Goal: Task Accomplishment & Management: Manage account settings

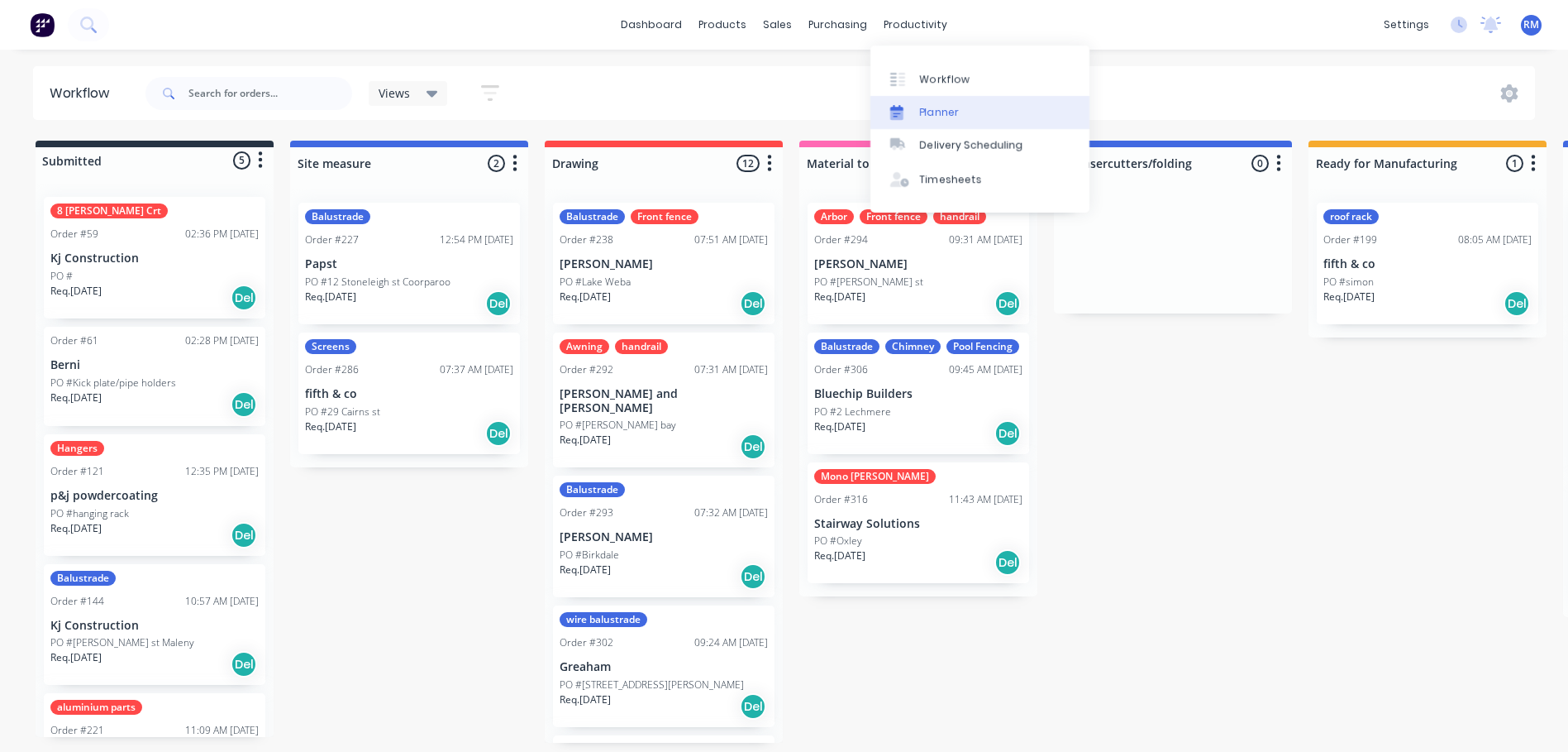
click at [940, 111] on div "Planner" at bounding box center [940, 112] width 39 height 15
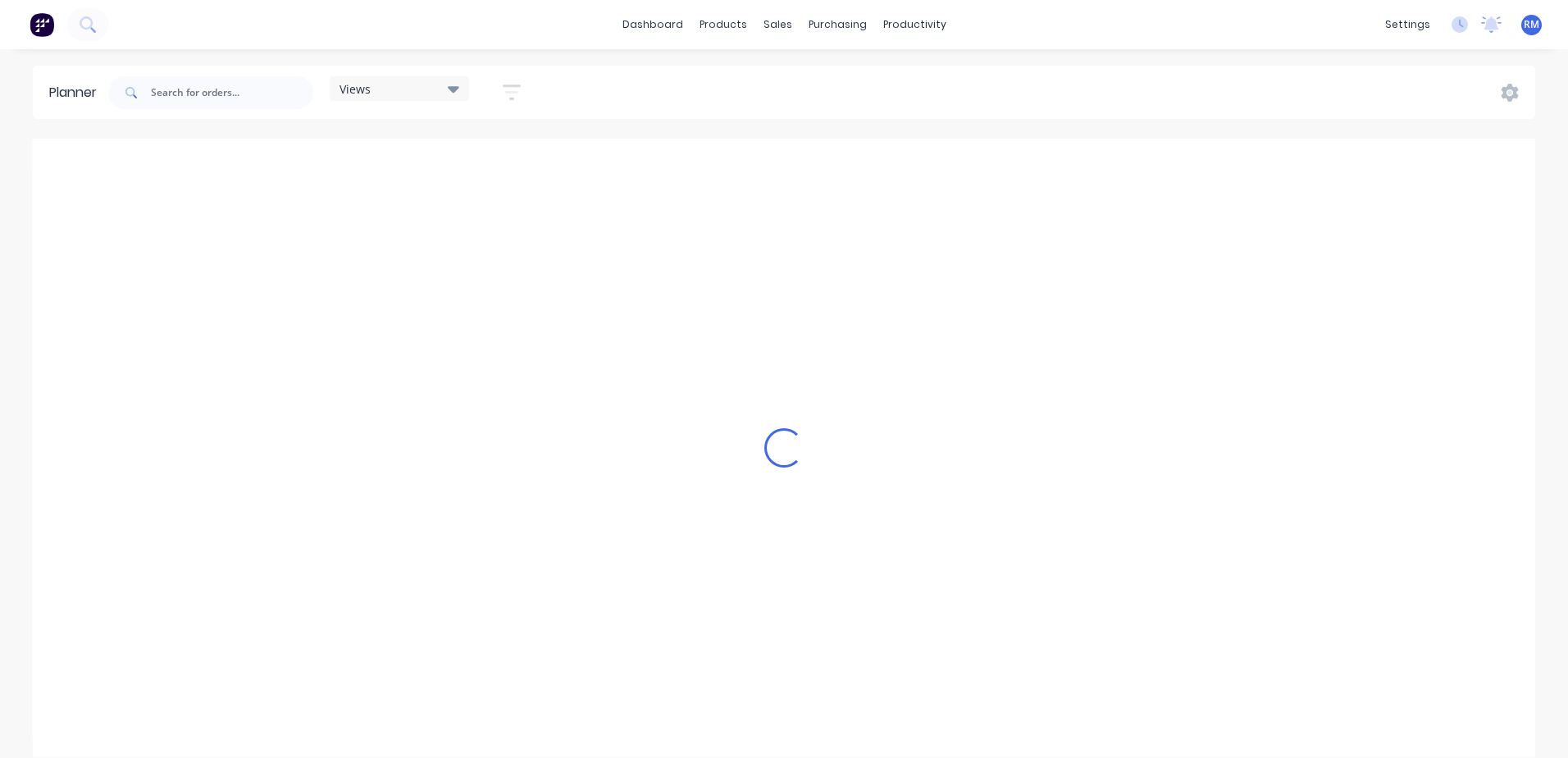
scroll to position [0, 1682]
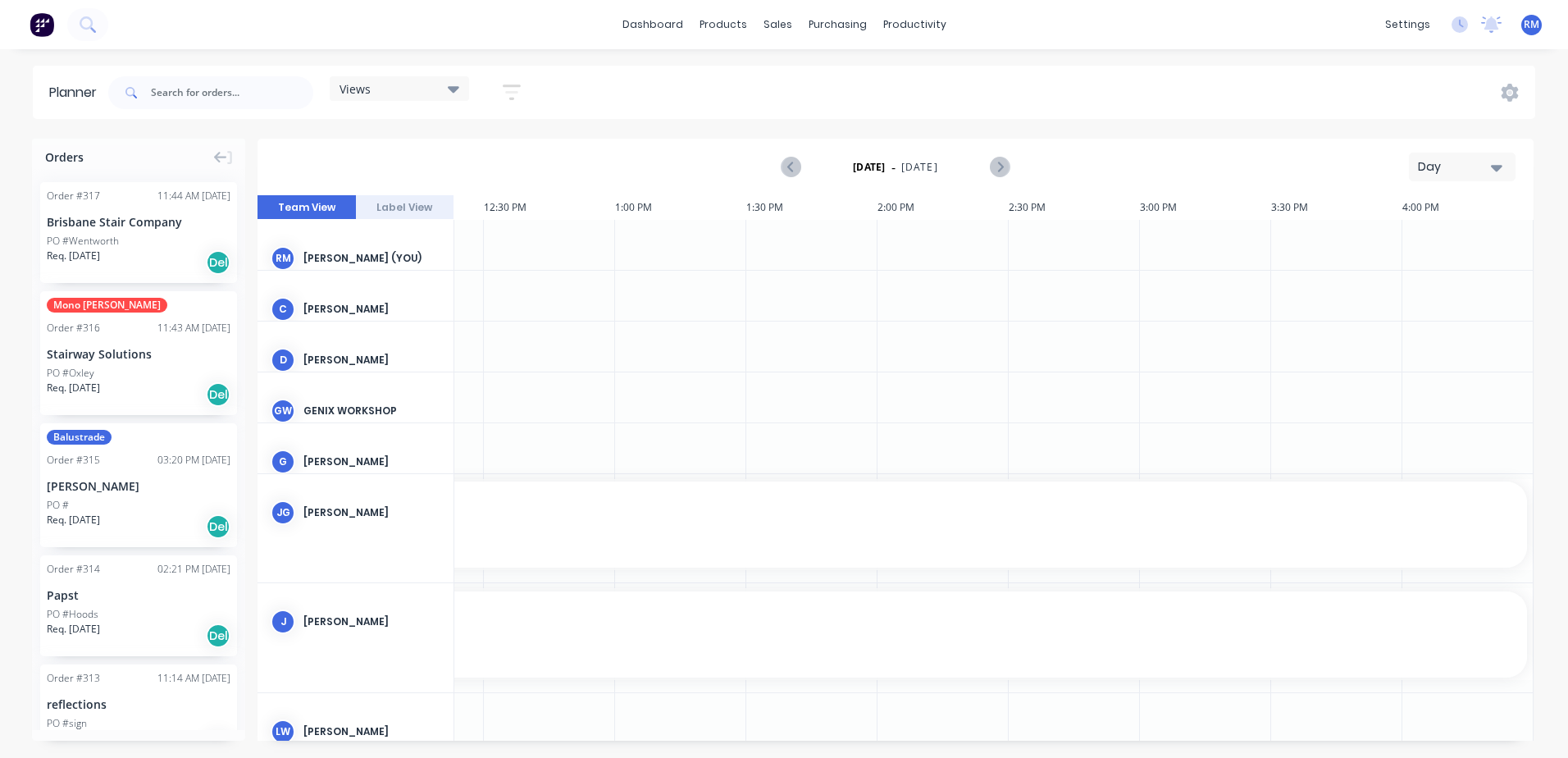
click at [1498, 169] on icon "button" at bounding box center [1497, 167] width 12 height 7
click at [1419, 245] on div "Week" at bounding box center [1432, 243] width 163 height 33
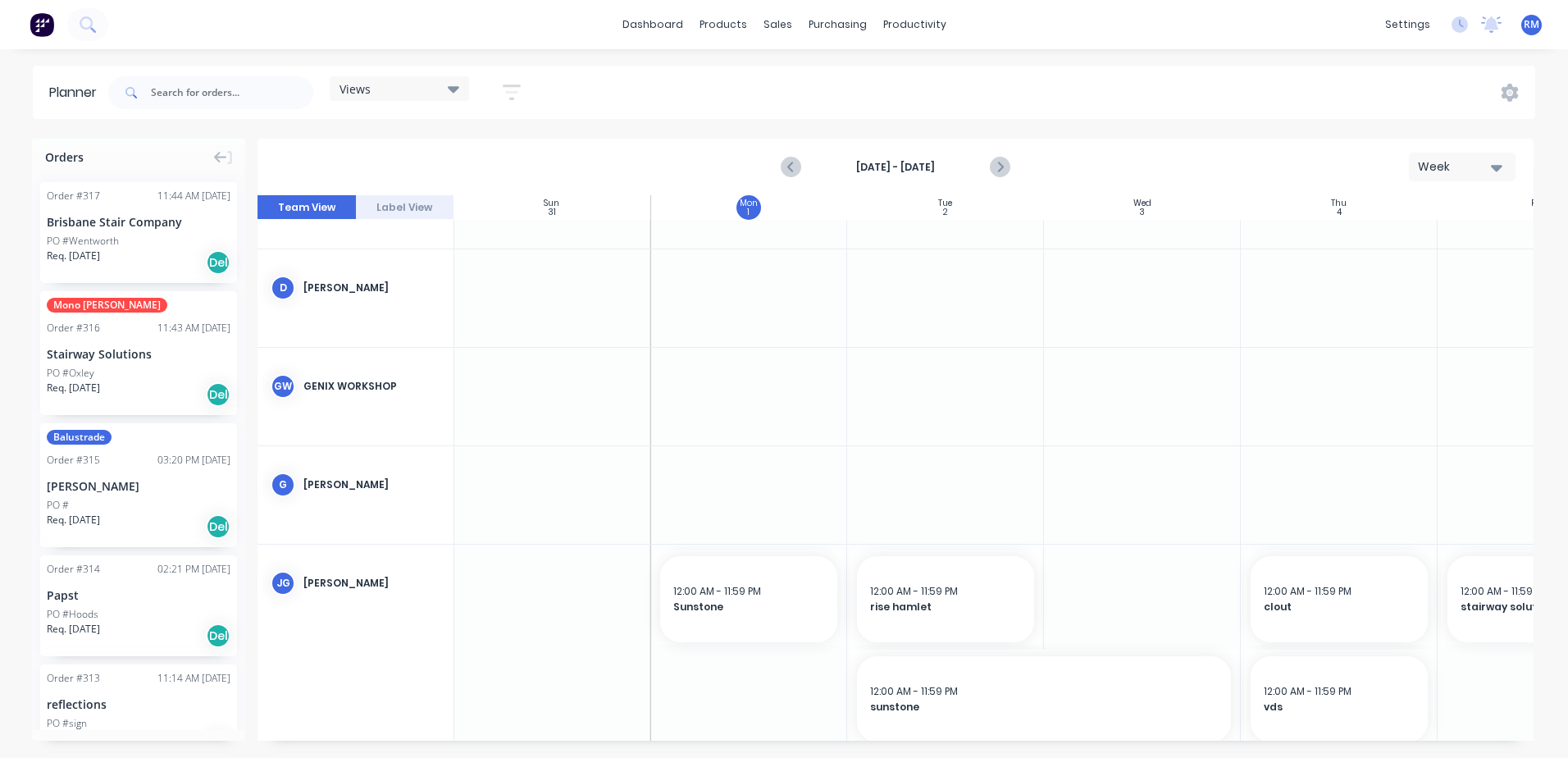
scroll to position [246, 1]
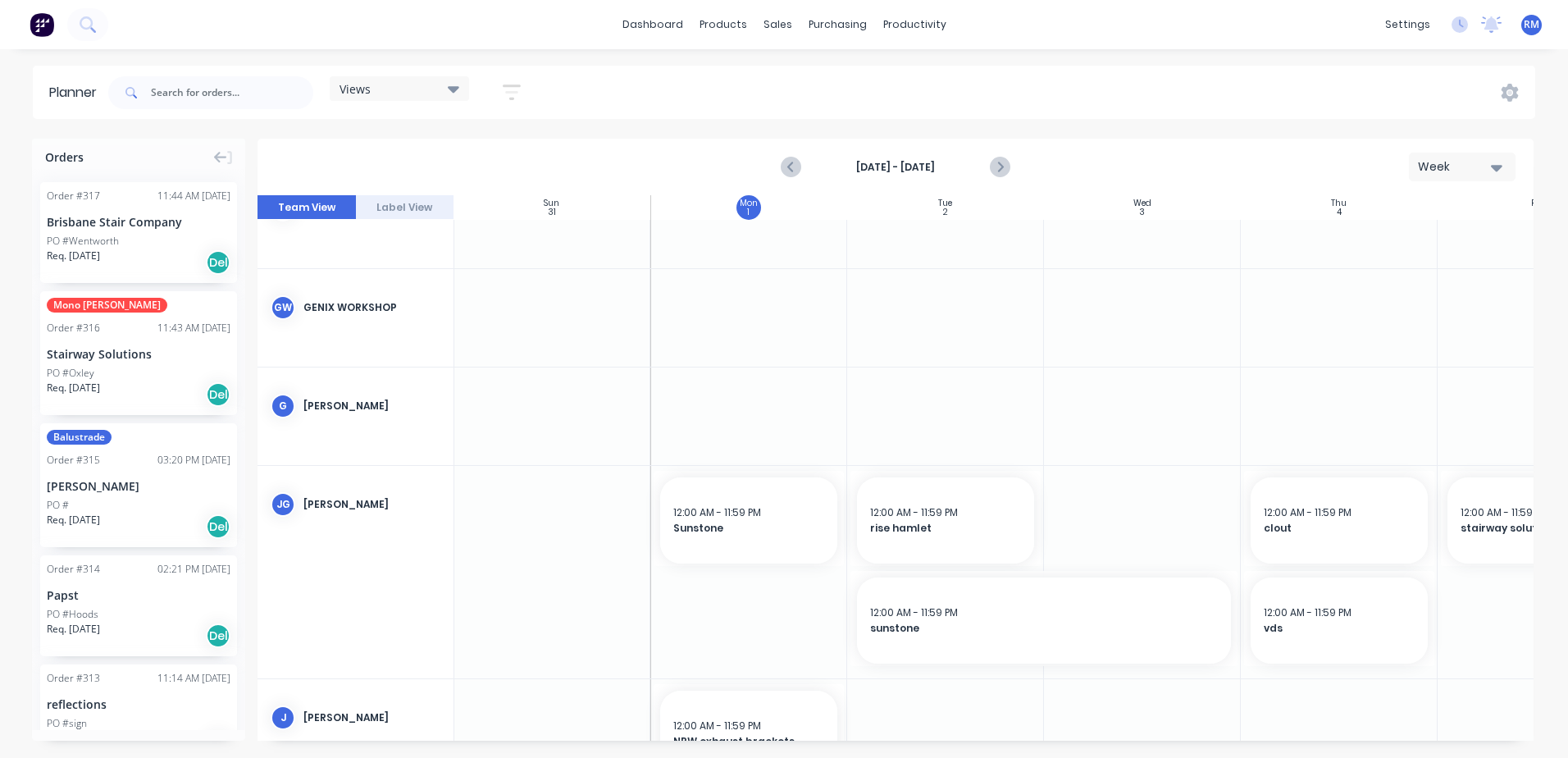
click at [909, 387] on div at bounding box center [946, 416] width 197 height 97
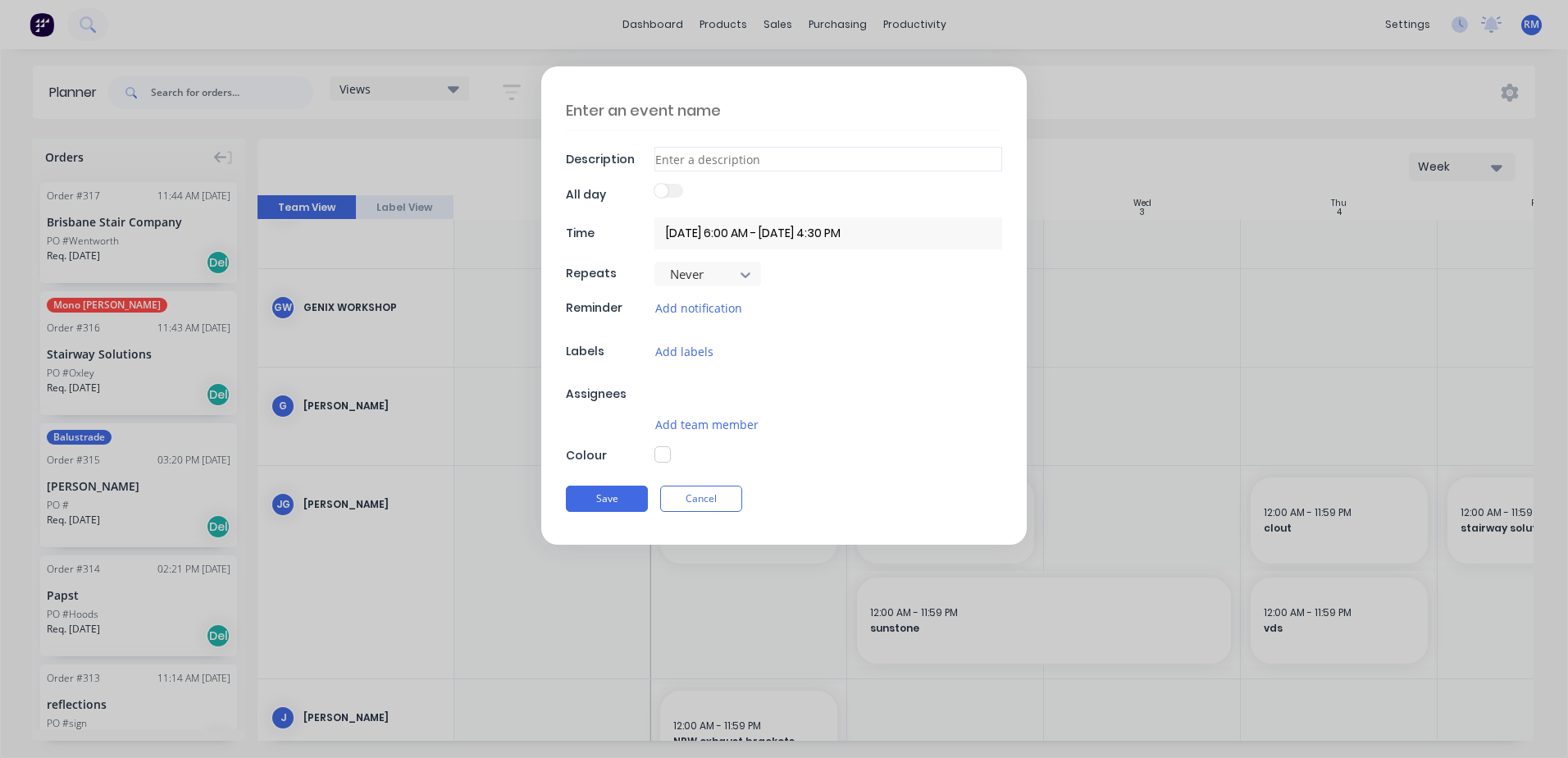
type textarea "x"
click at [740, 114] on textarea at bounding box center [784, 111] width 437 height 38
type textarea "r"
type textarea "x"
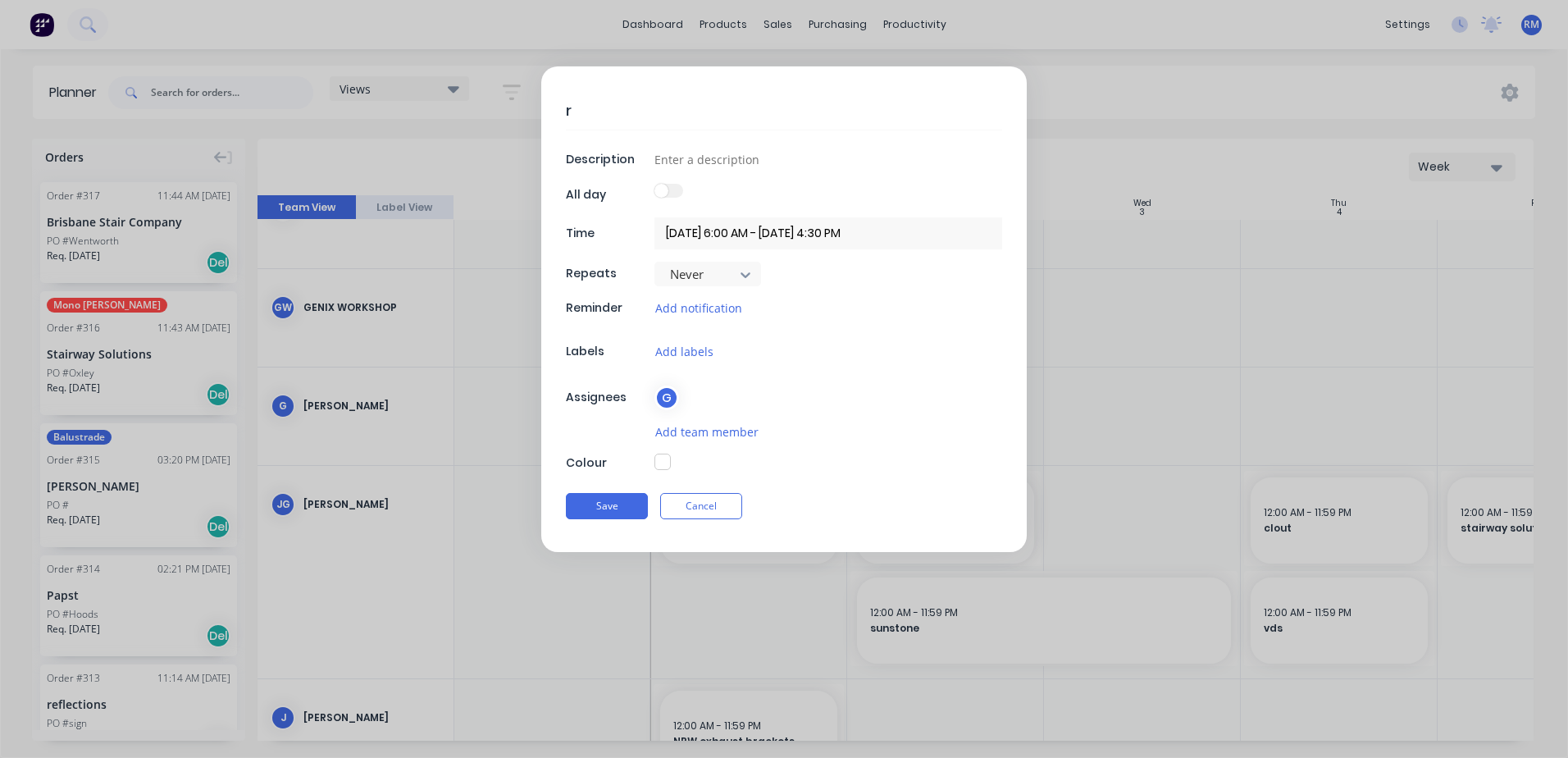
type textarea "ri"
type textarea "x"
type textarea "ris"
type textarea "x"
type textarea "rise"
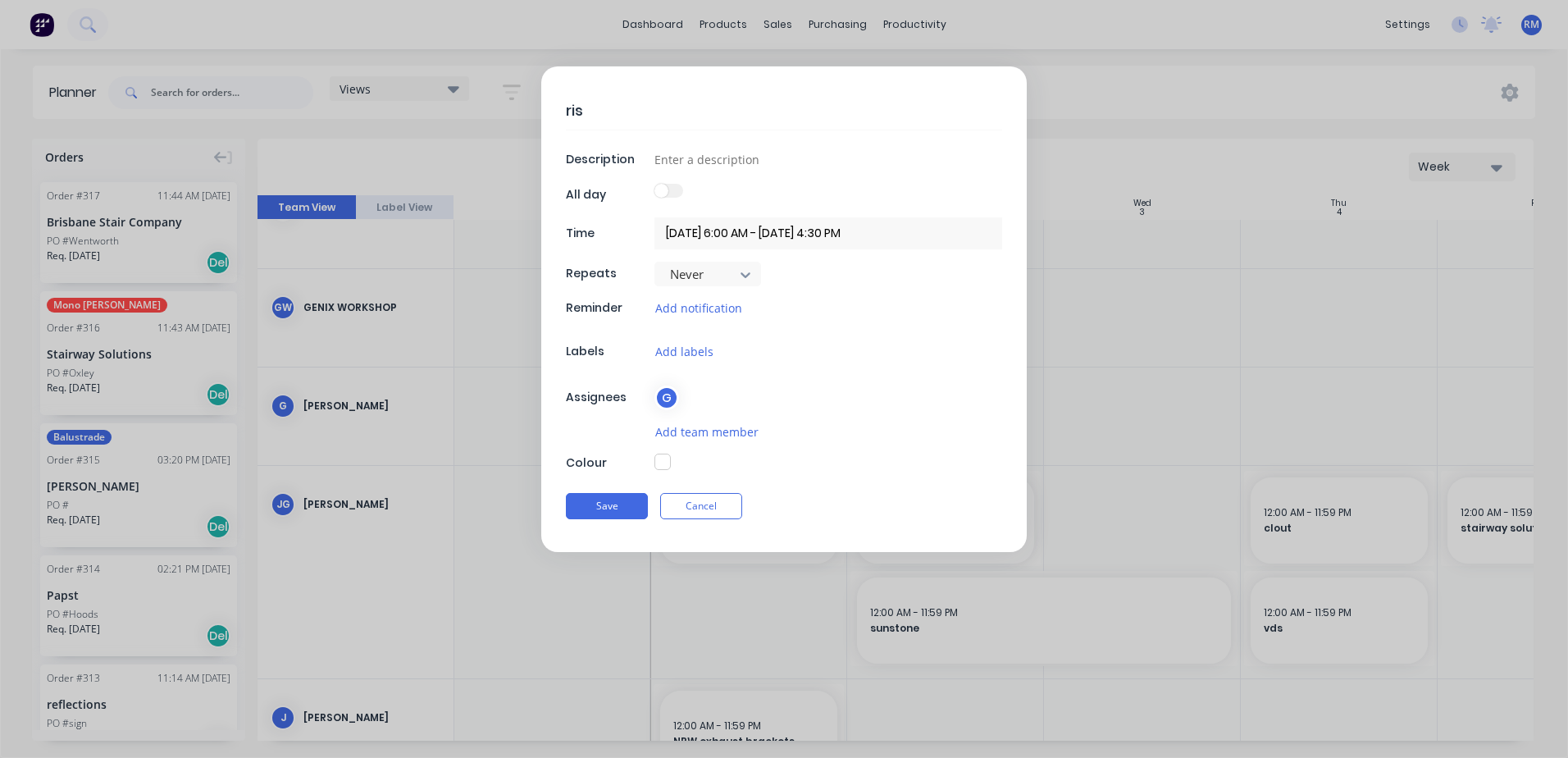
type textarea "x"
type textarea "rise"
type textarea "x"
type textarea "rise g"
type textarea "x"
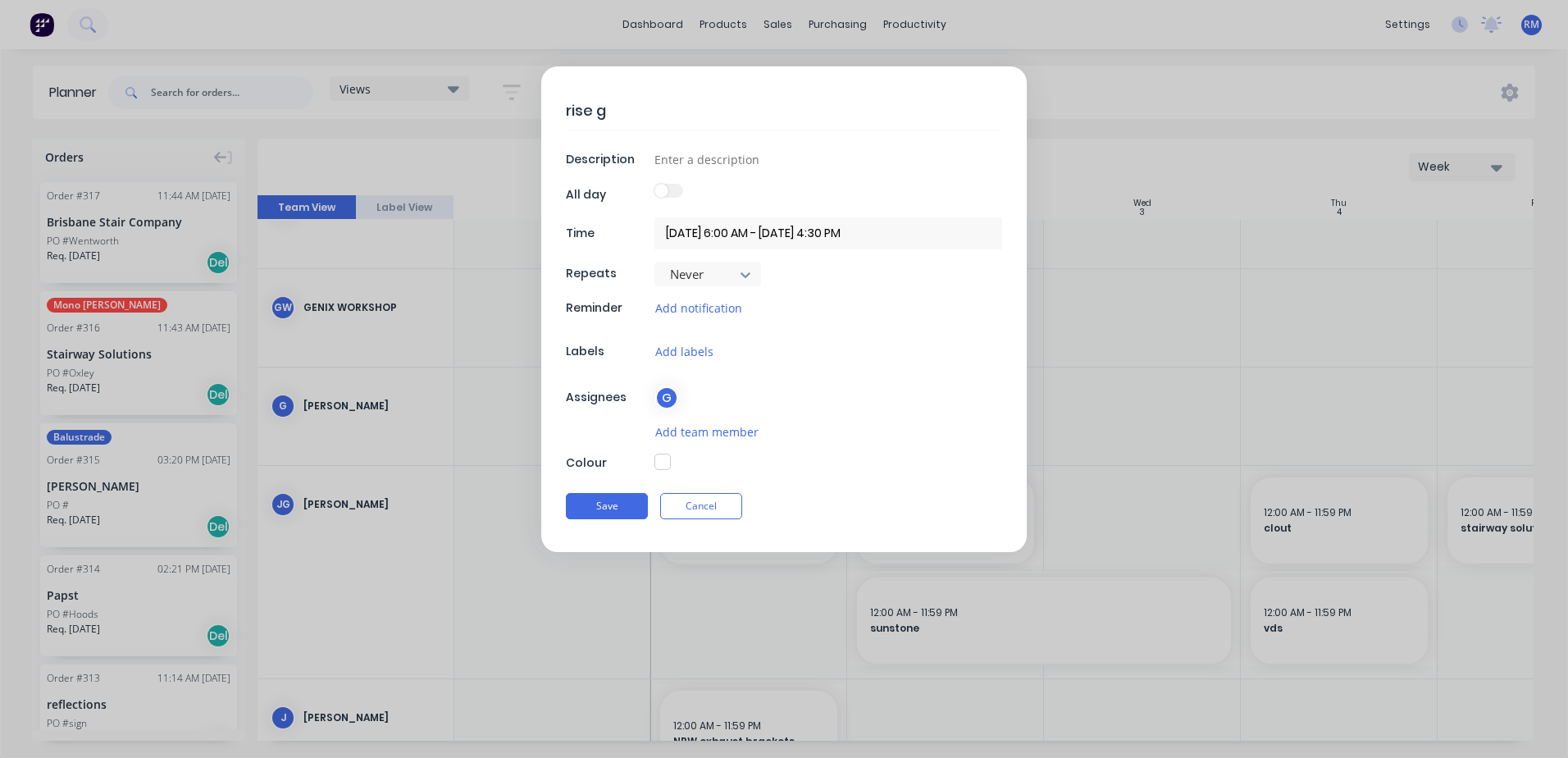
type textarea "rise ga"
type textarea "x"
type textarea "rise gat"
type textarea "x"
type textarea "rise gate"
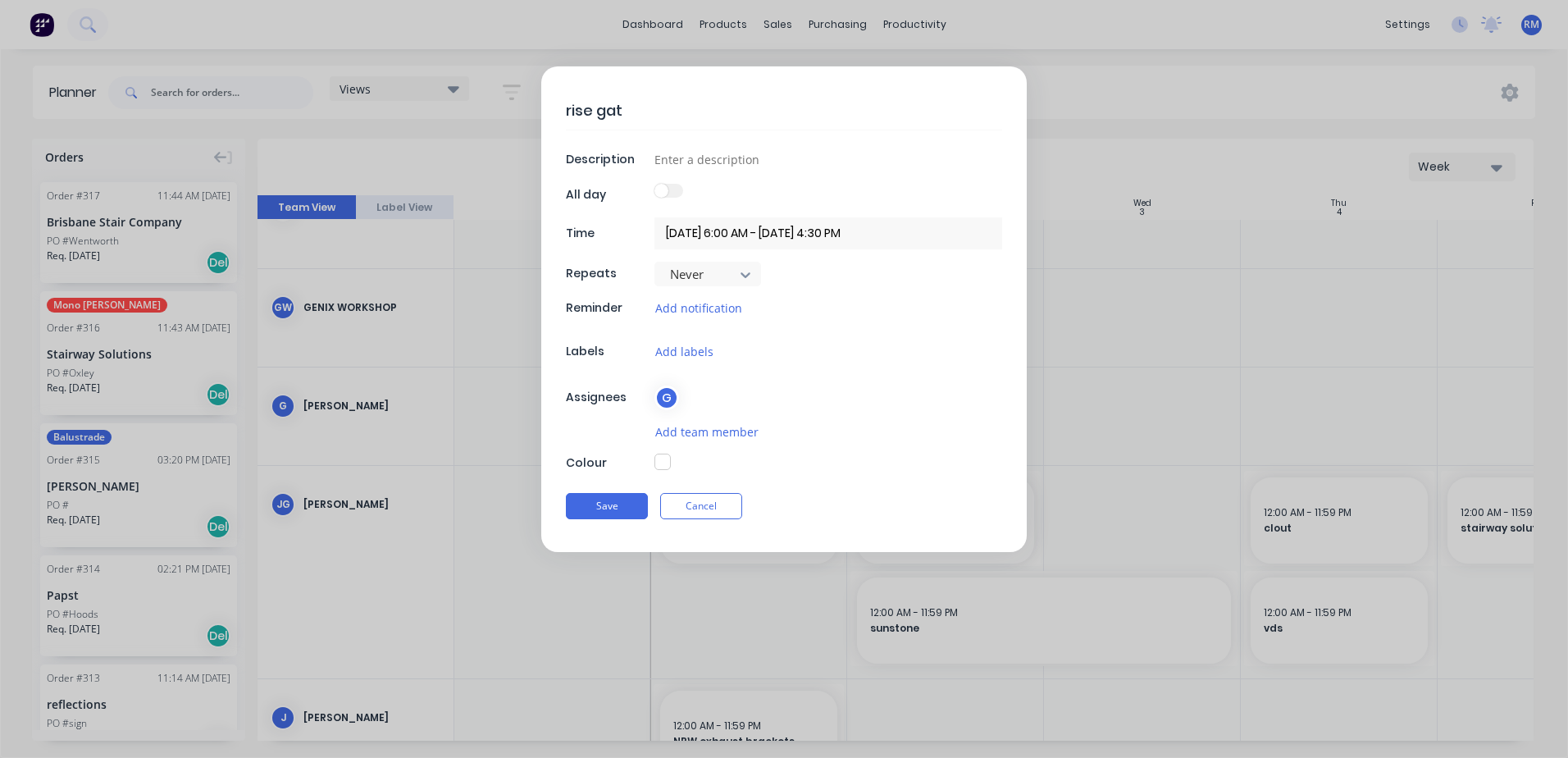
type textarea "x"
type textarea "rise gates"
type textarea "x"
type textarea "rise gates"
drag, startPoint x: 606, startPoint y: 504, endPoint x: 715, endPoint y: 509, distance: 109.1
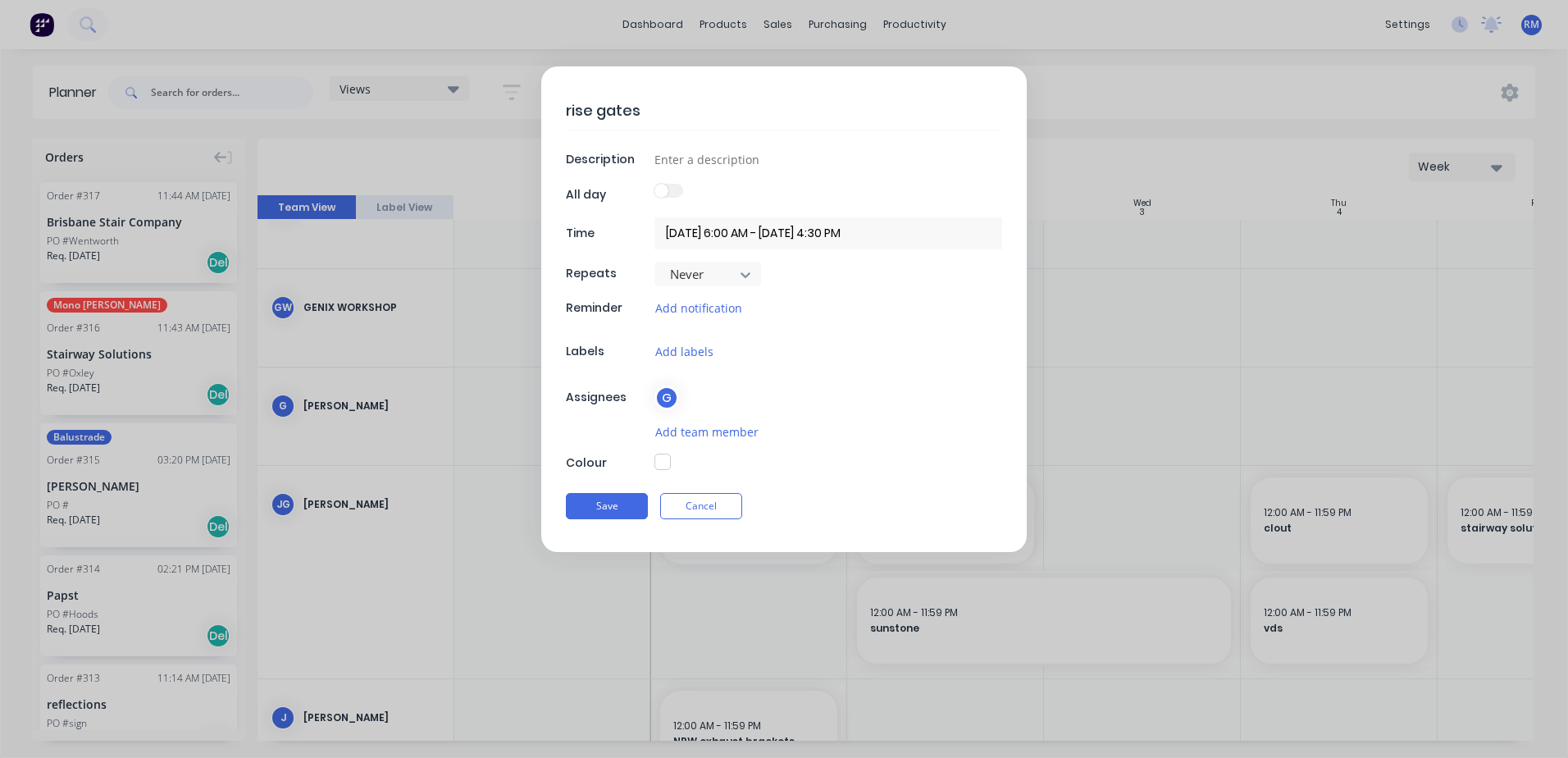
click at [607, 504] on button "Save" at bounding box center [606, 505] width 82 height 26
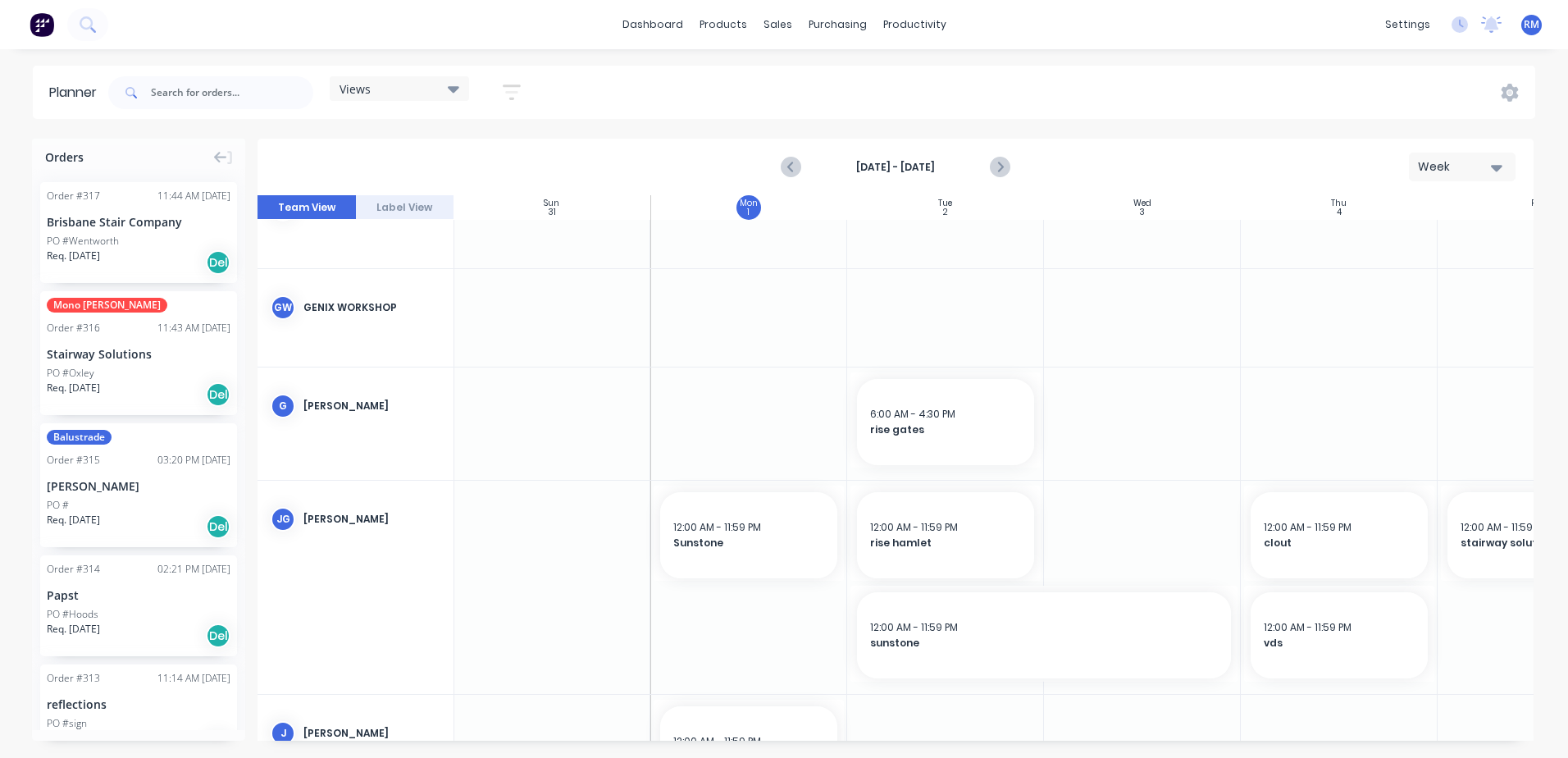
click at [910, 474] on div at bounding box center [946, 423] width 197 height 113
click at [909, 474] on div at bounding box center [946, 423] width 197 height 113
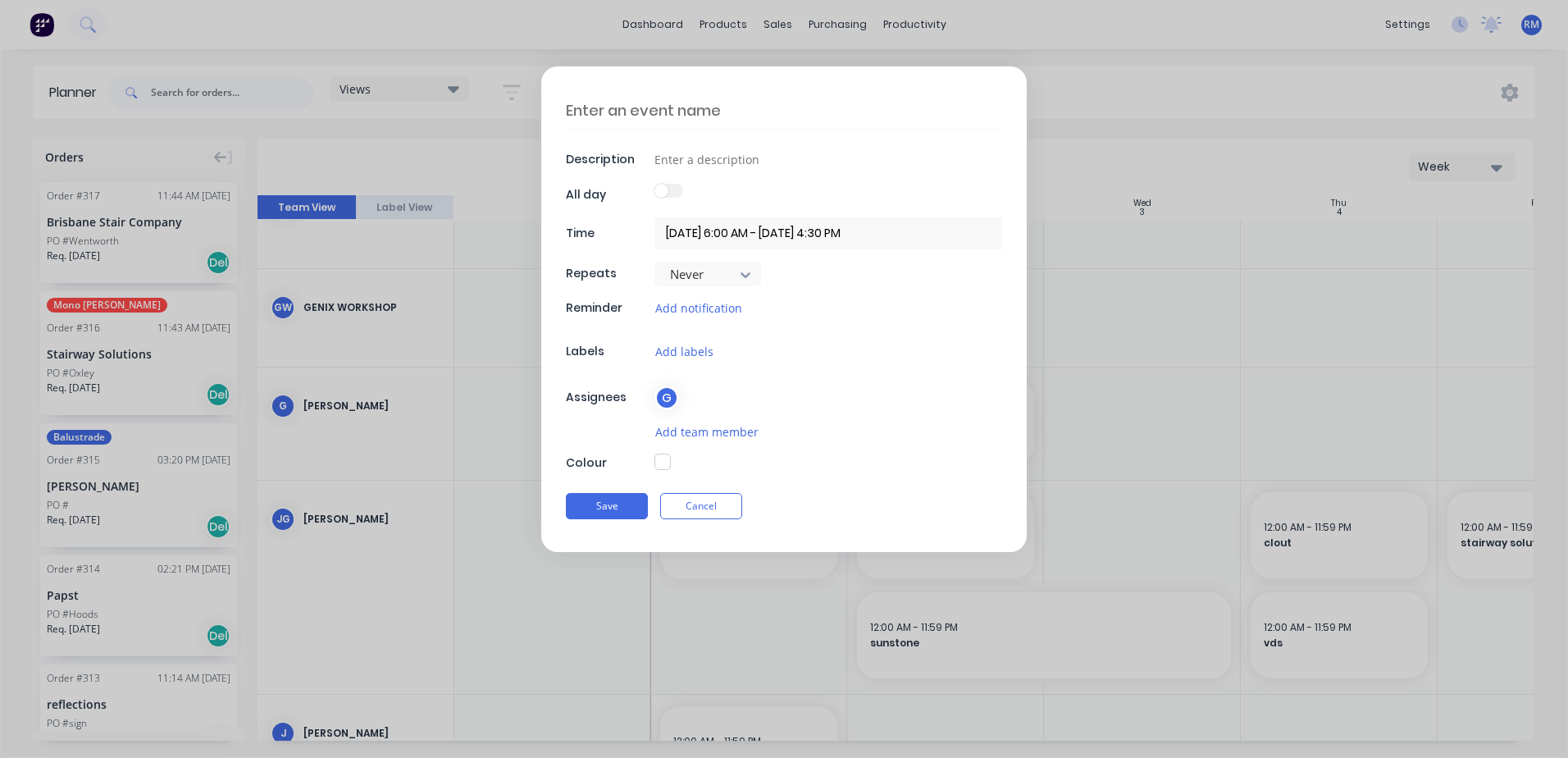
click at [739, 106] on textarea at bounding box center [784, 111] width 437 height 38
type textarea "x"
type textarea "c"
type textarea "x"
type textarea "cl"
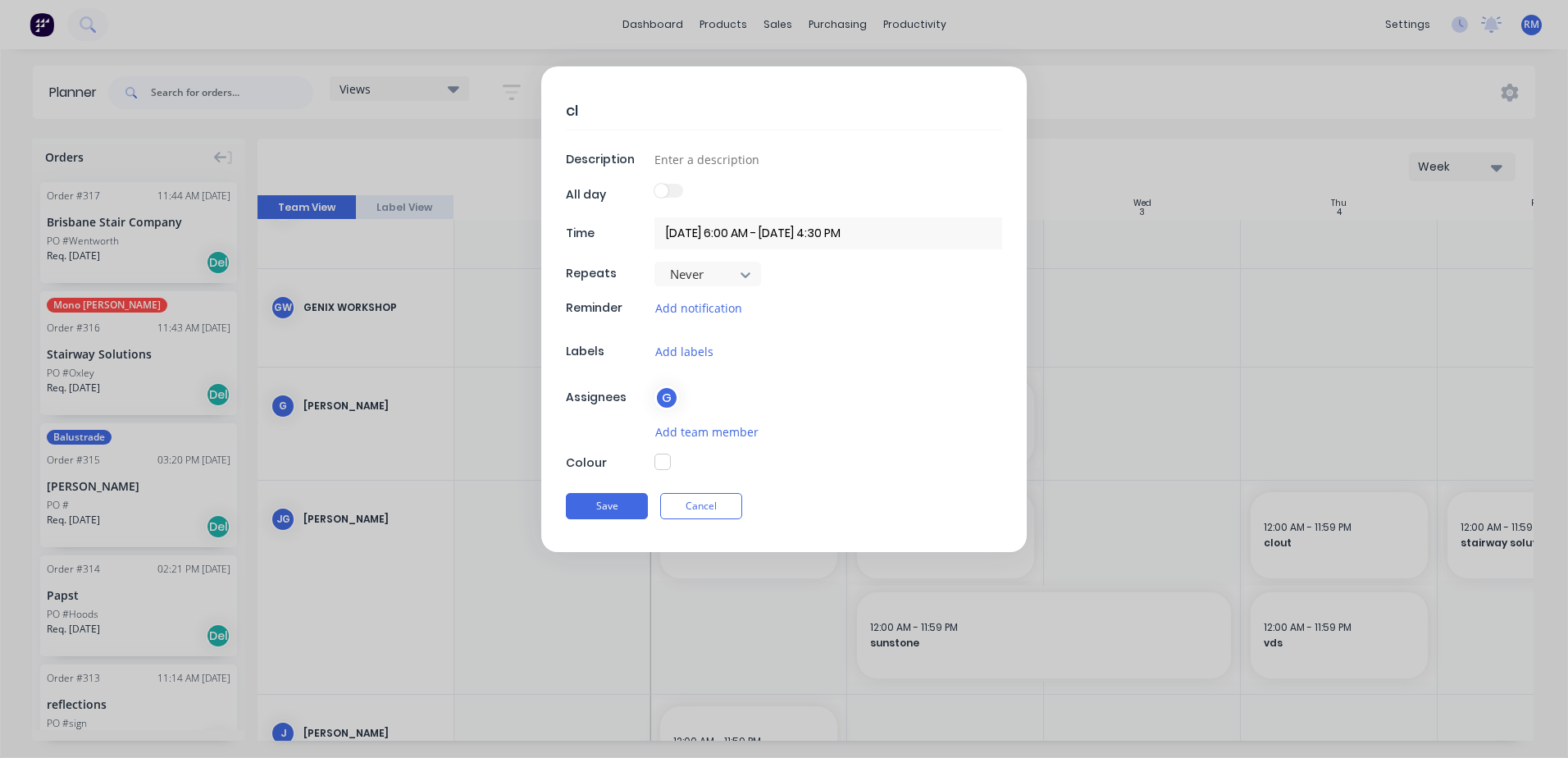
type textarea "x"
type textarea "clo"
type textarea "x"
type textarea "clou"
type textarea "x"
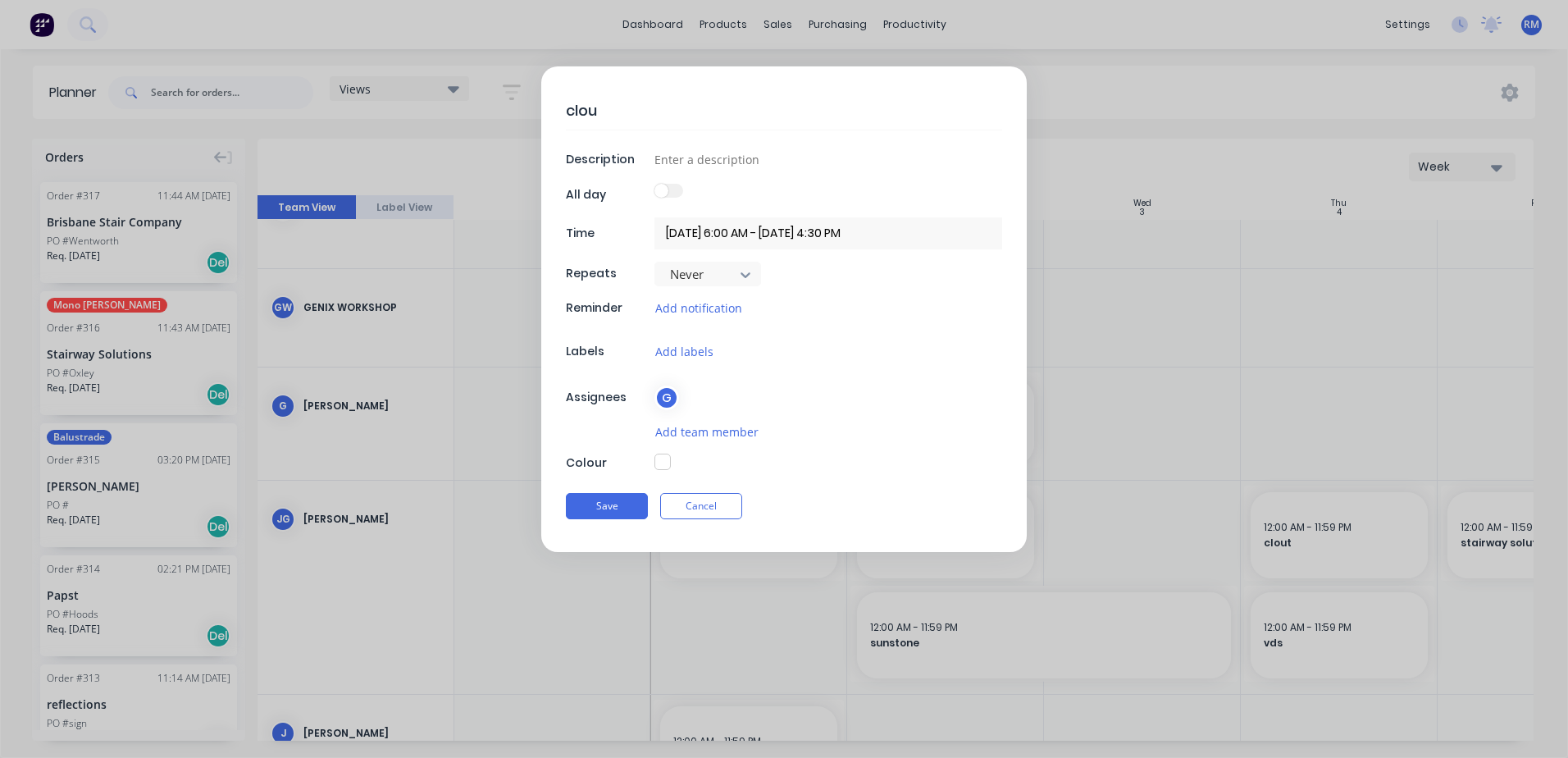
type textarea "clout"
type textarea "x"
type textarea "clout"
type textarea "x"
type textarea "clout a"
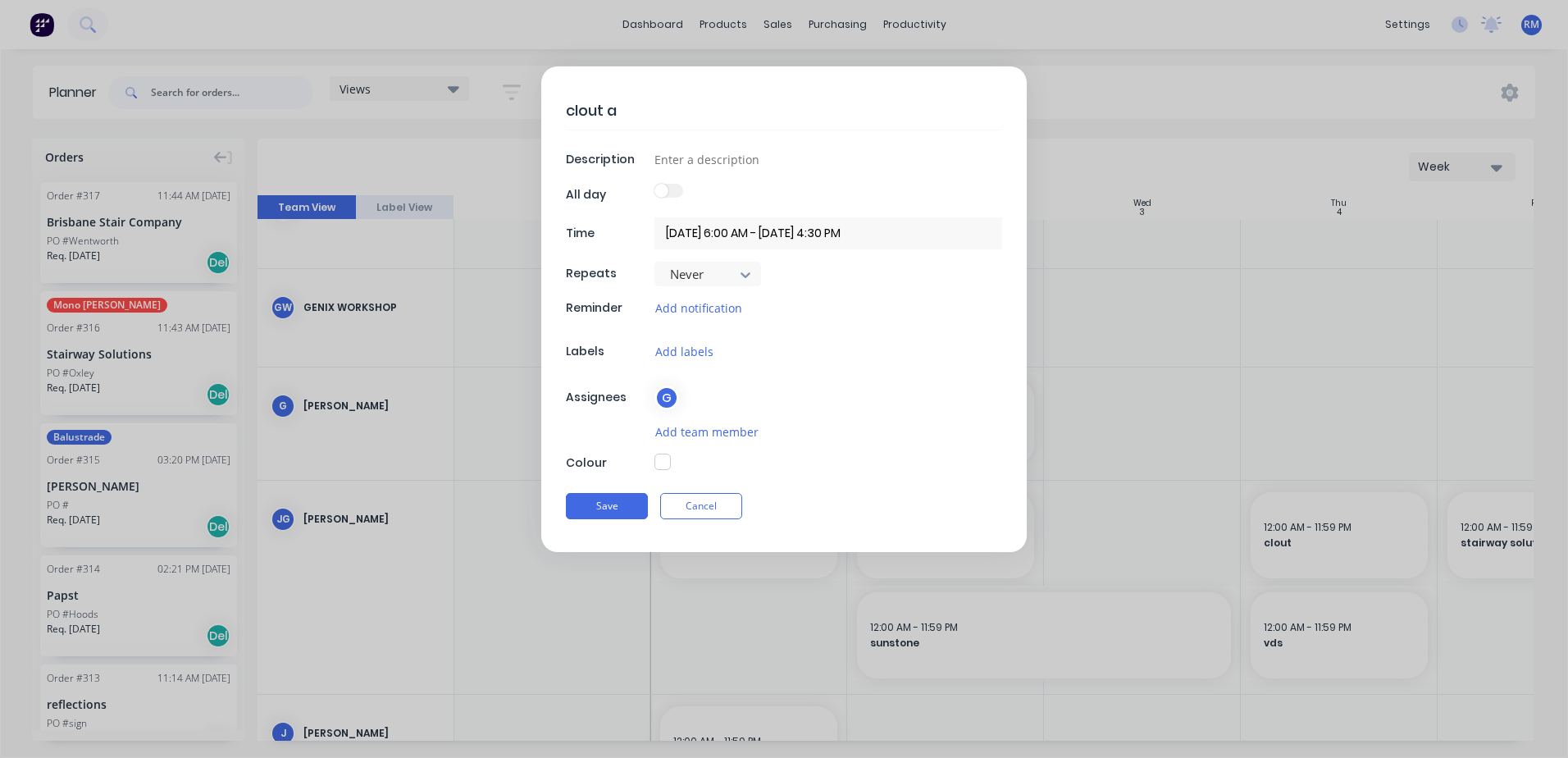
type textarea "x"
type textarea "clout an"
type textarea "x"
type textarea "clout anc"
type textarea "x"
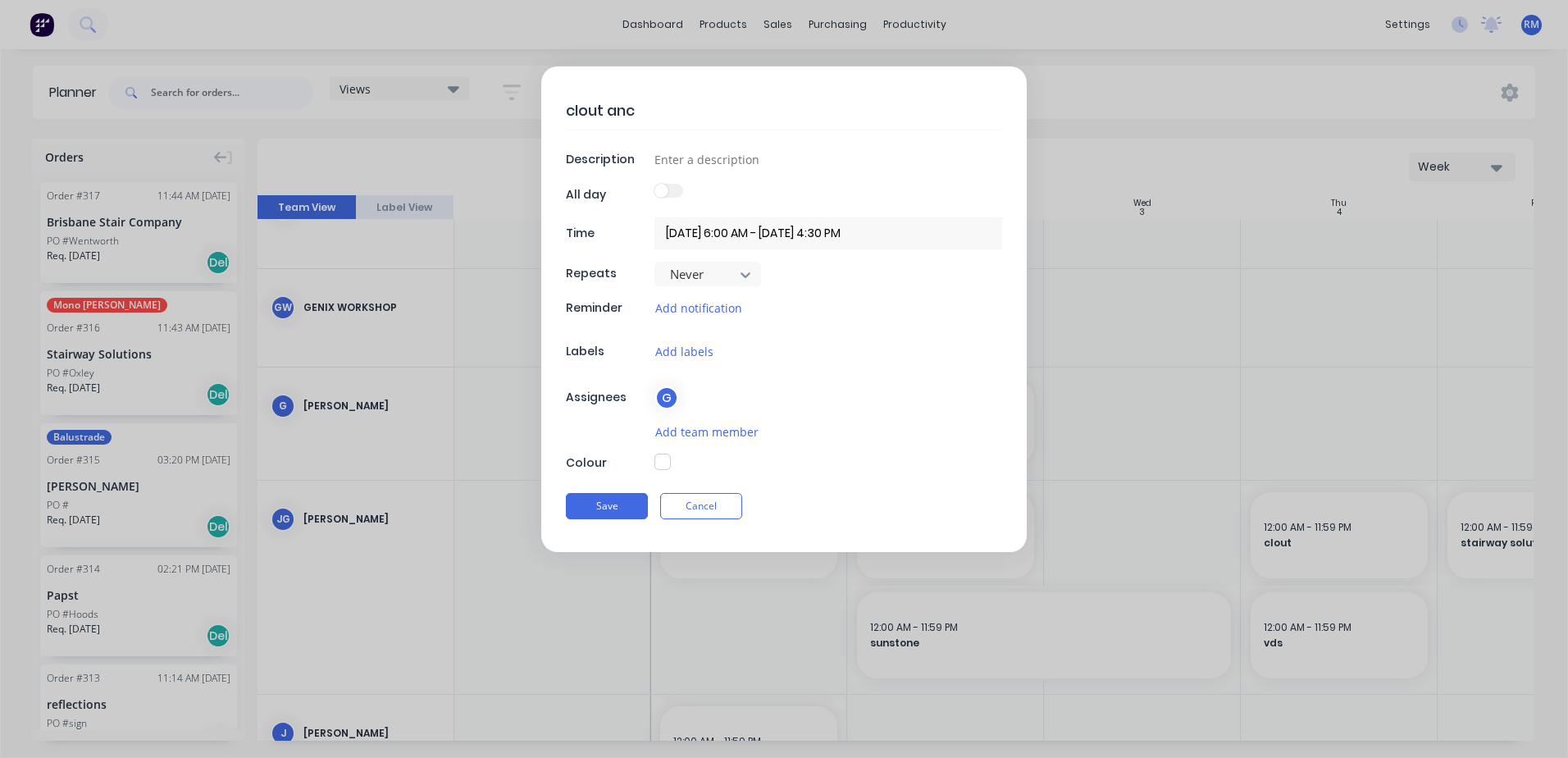
type textarea "clout anch"
type textarea "x"
type textarea "clout ancho"
type textarea "x"
type textarea "clout anchor"
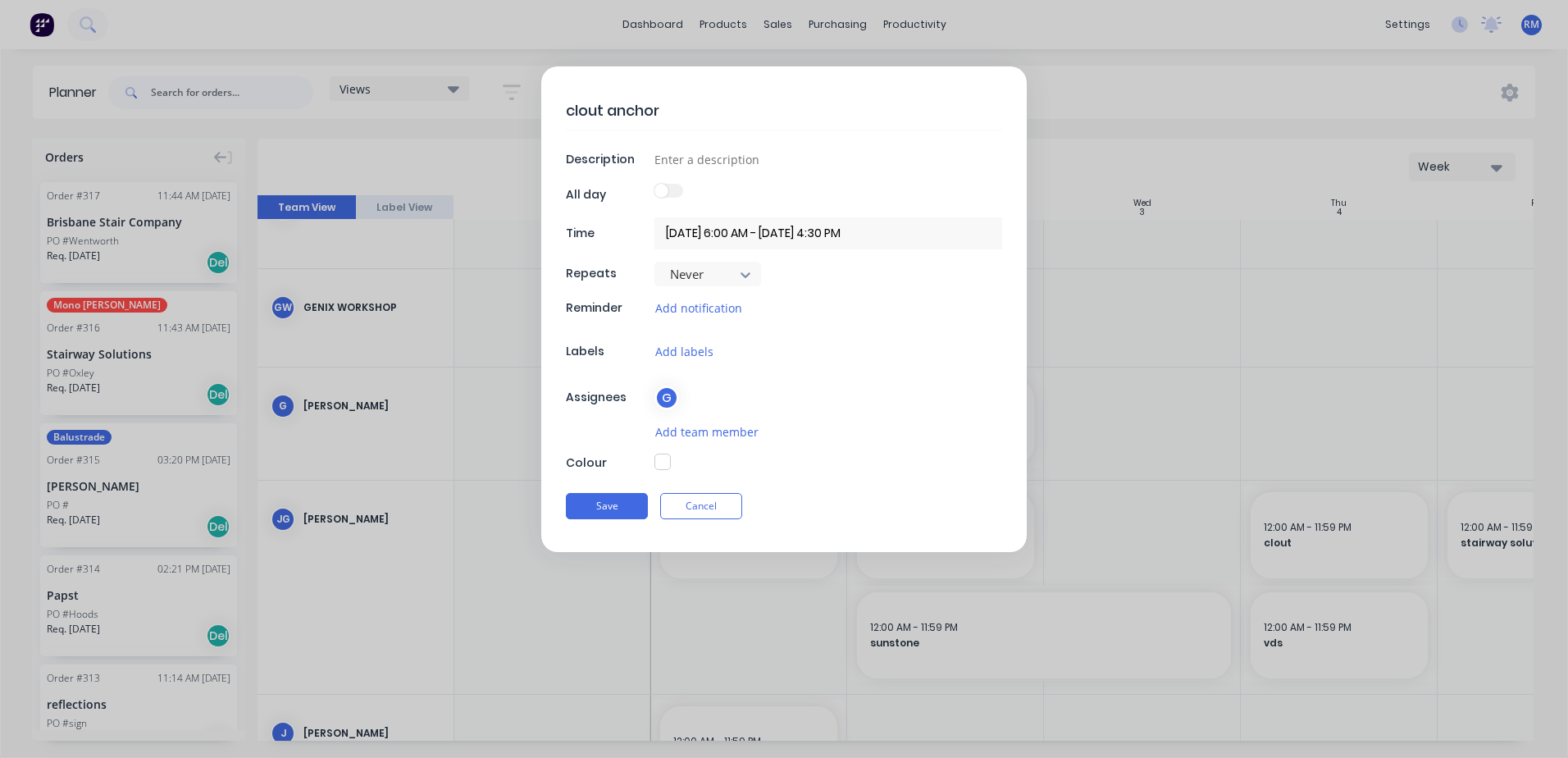
type textarea "x"
type textarea "clout anchora"
type textarea "x"
type textarea "clout anchorag"
type textarea "x"
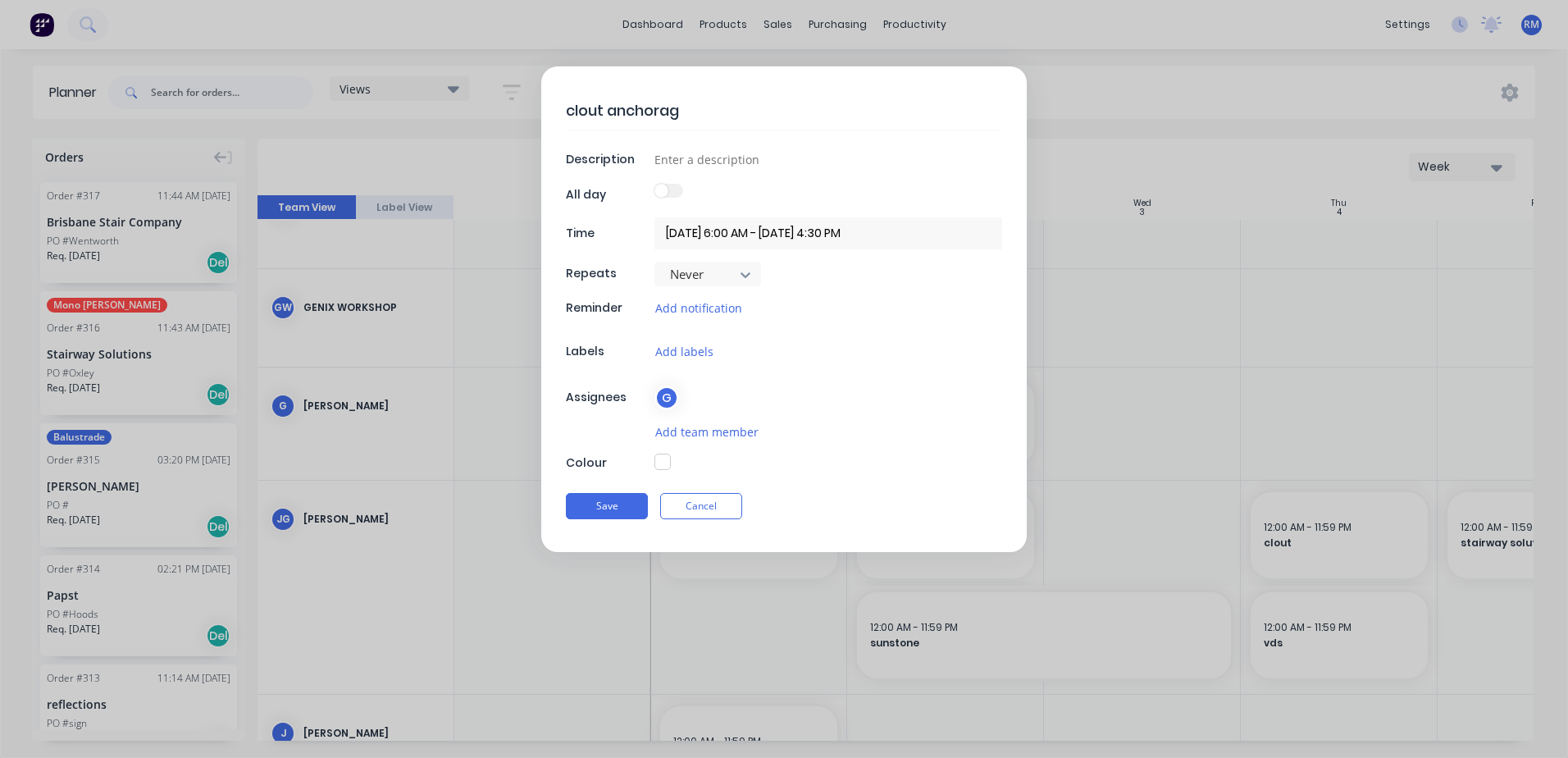
type textarea "clout anchorage"
type textarea "x"
type textarea "clout anchorage"
type textarea "x"
type textarea "clout anchorage b"
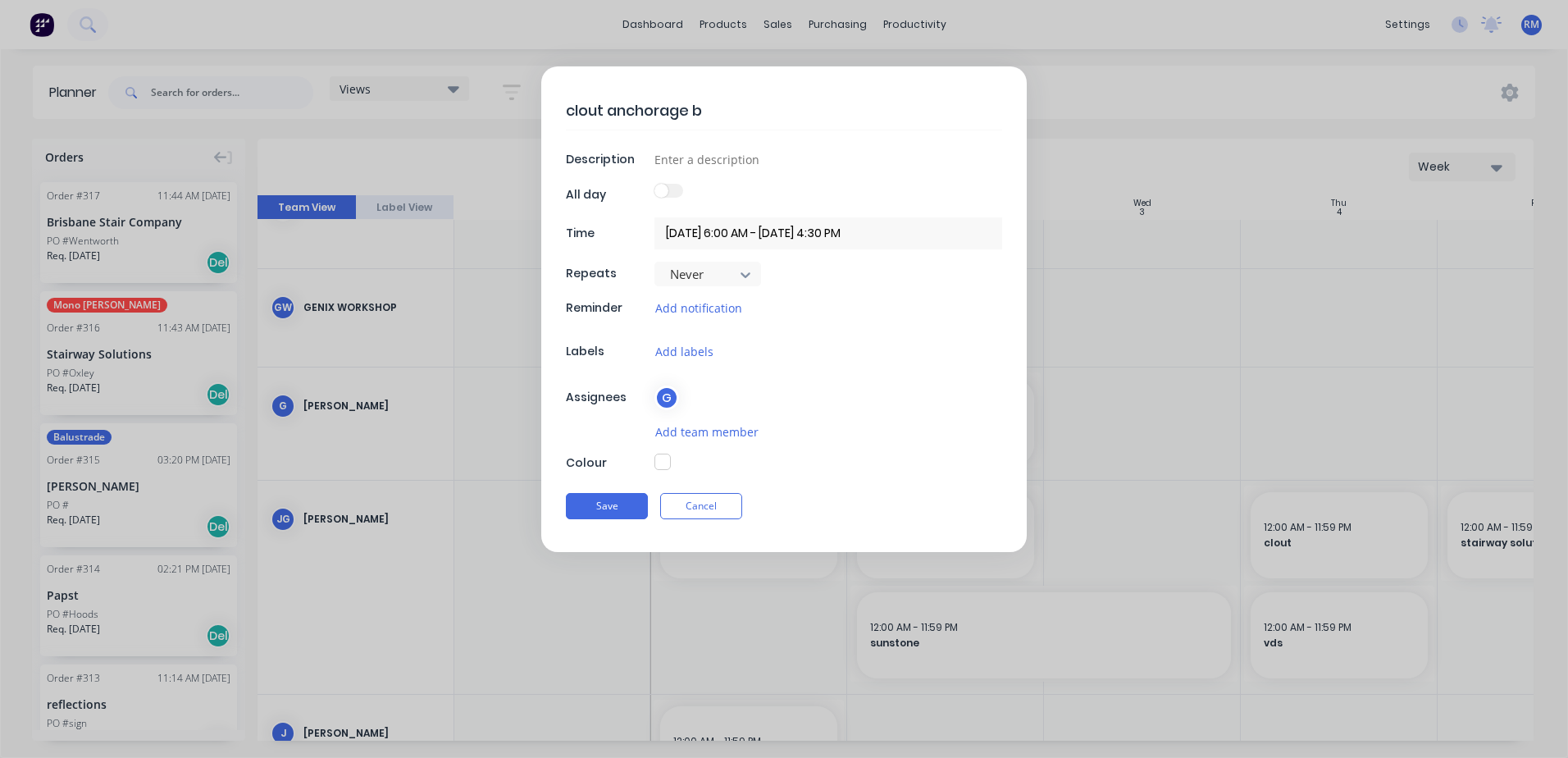
type textarea "x"
type textarea "clout anchorage bi"
type textarea "x"
type textarea "clout anchorage bin"
type textarea "x"
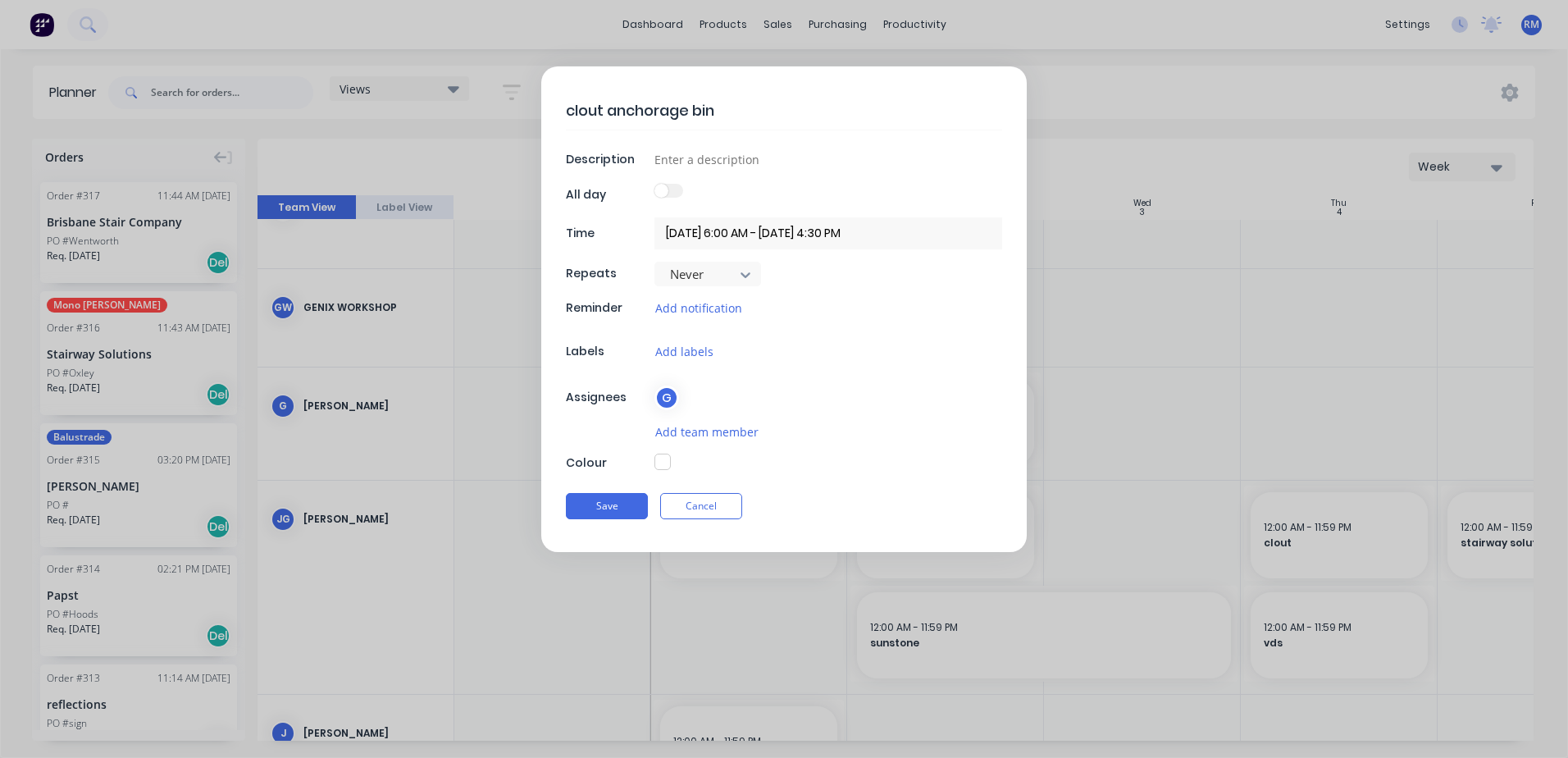
type textarea "clout anchorage bin"
type textarea "x"
type textarea "clout anchorage [PERSON_NAME]"
type textarea "x"
type textarea "clout anchorage bin ba"
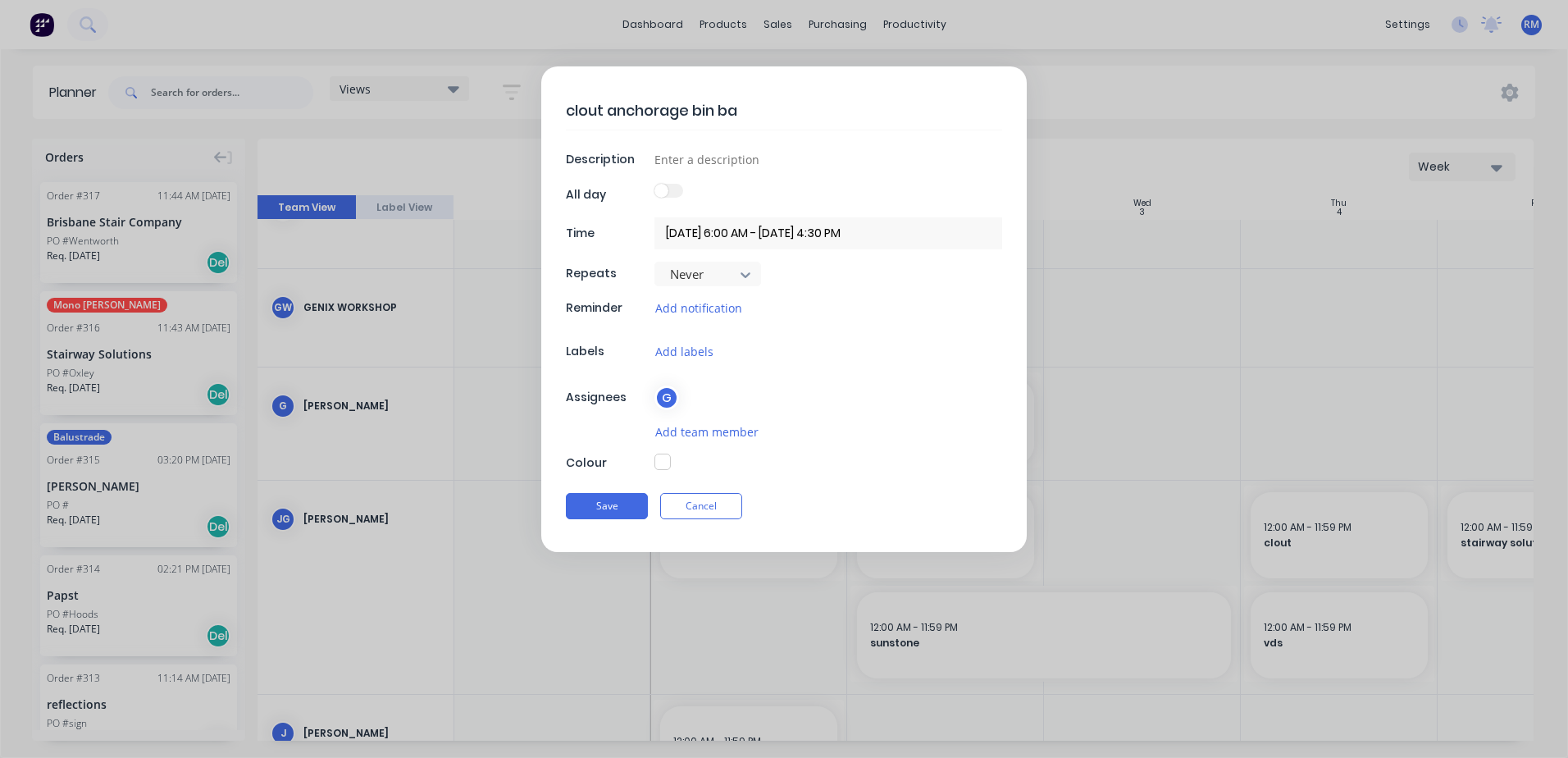
type textarea "x"
type textarea "clout anchorage bin bay"
click at [611, 506] on button "Save" at bounding box center [606, 505] width 82 height 26
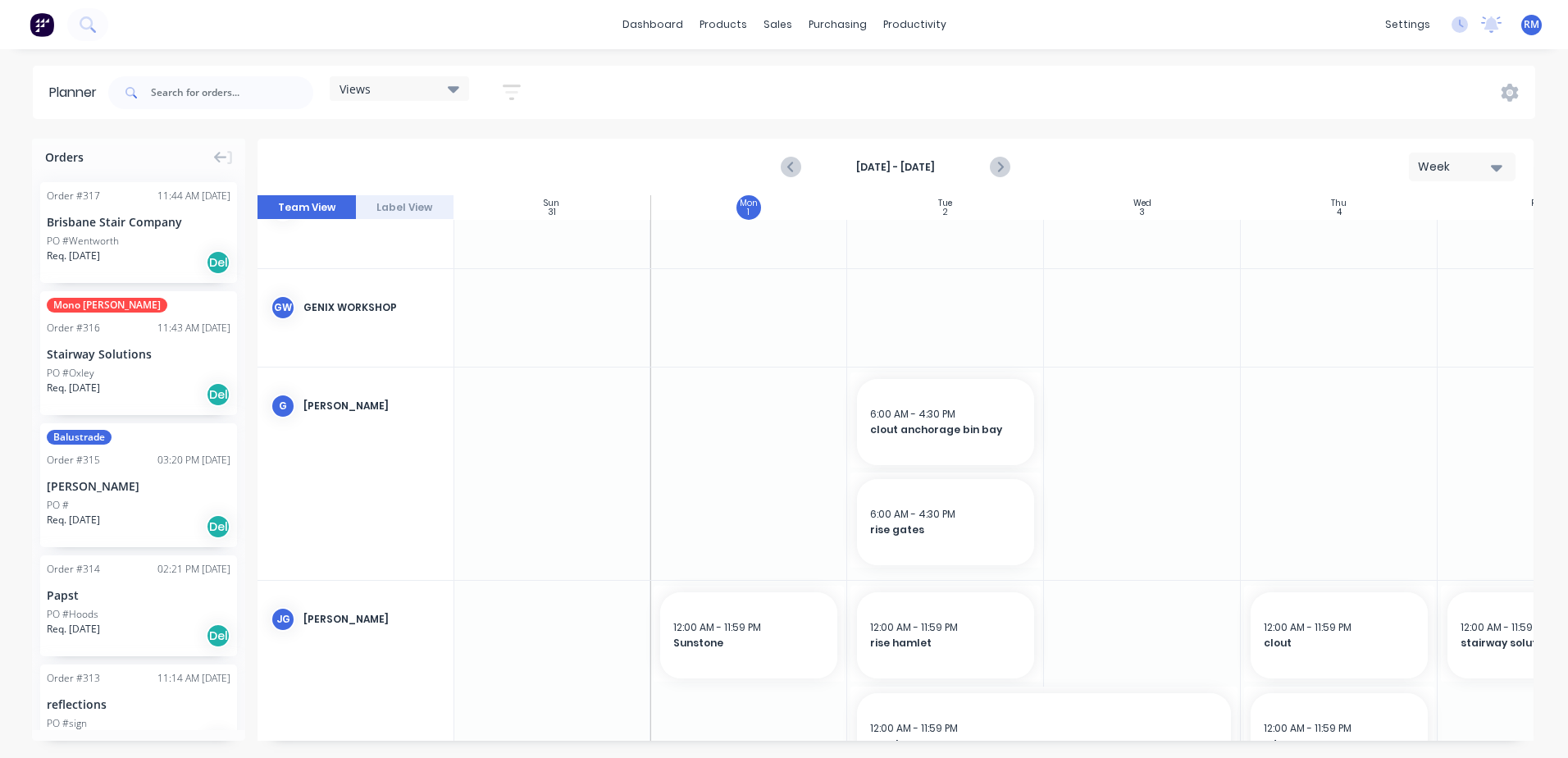
click at [932, 574] on div at bounding box center [946, 473] width 197 height 213
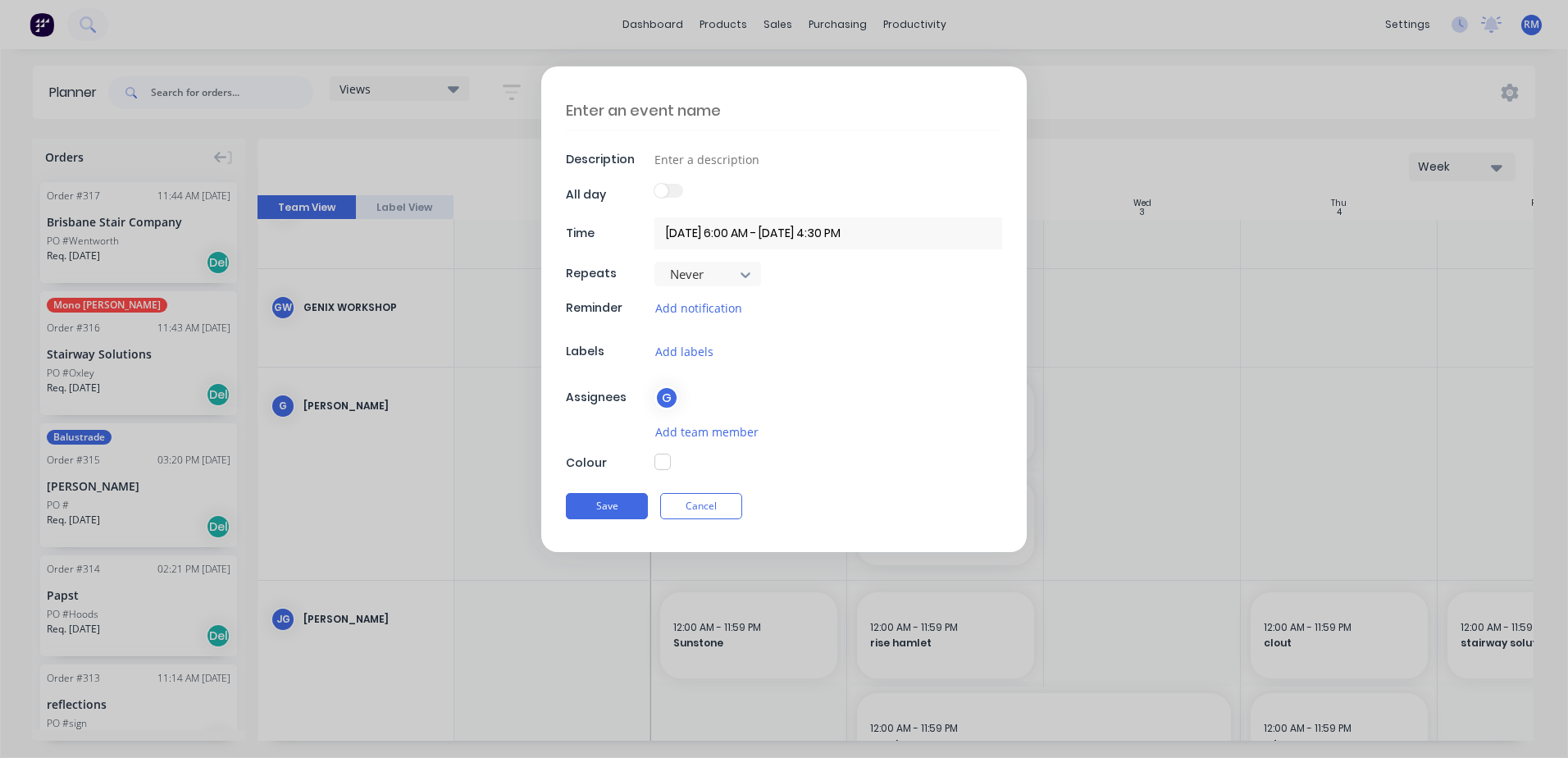
click at [708, 108] on textarea at bounding box center [784, 111] width 437 height 38
type textarea "x"
type textarea "c"
type textarea "x"
type textarea "cl"
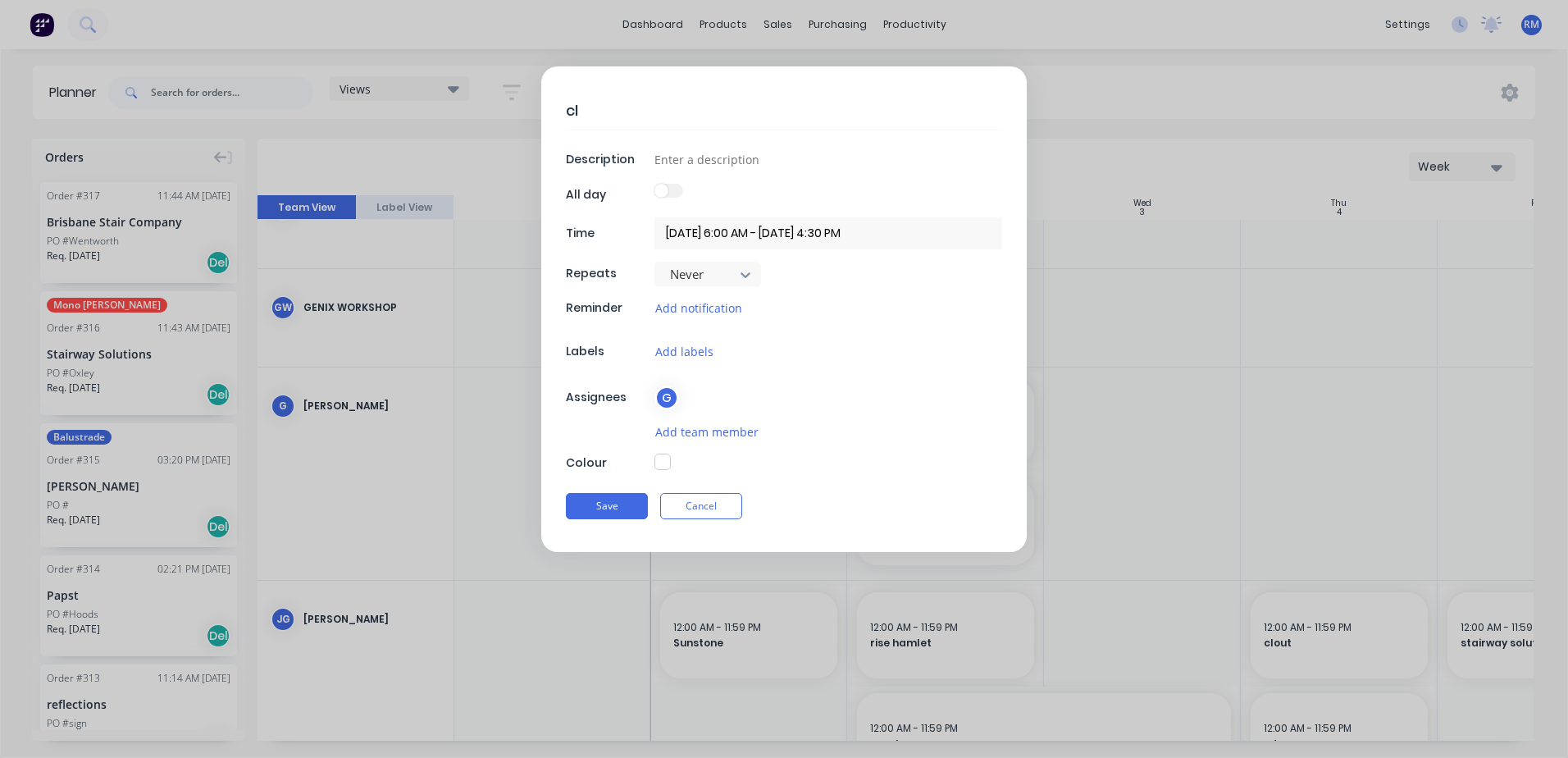
type textarea "x"
type textarea "clo"
type textarea "x"
type textarea "clou"
type textarea "x"
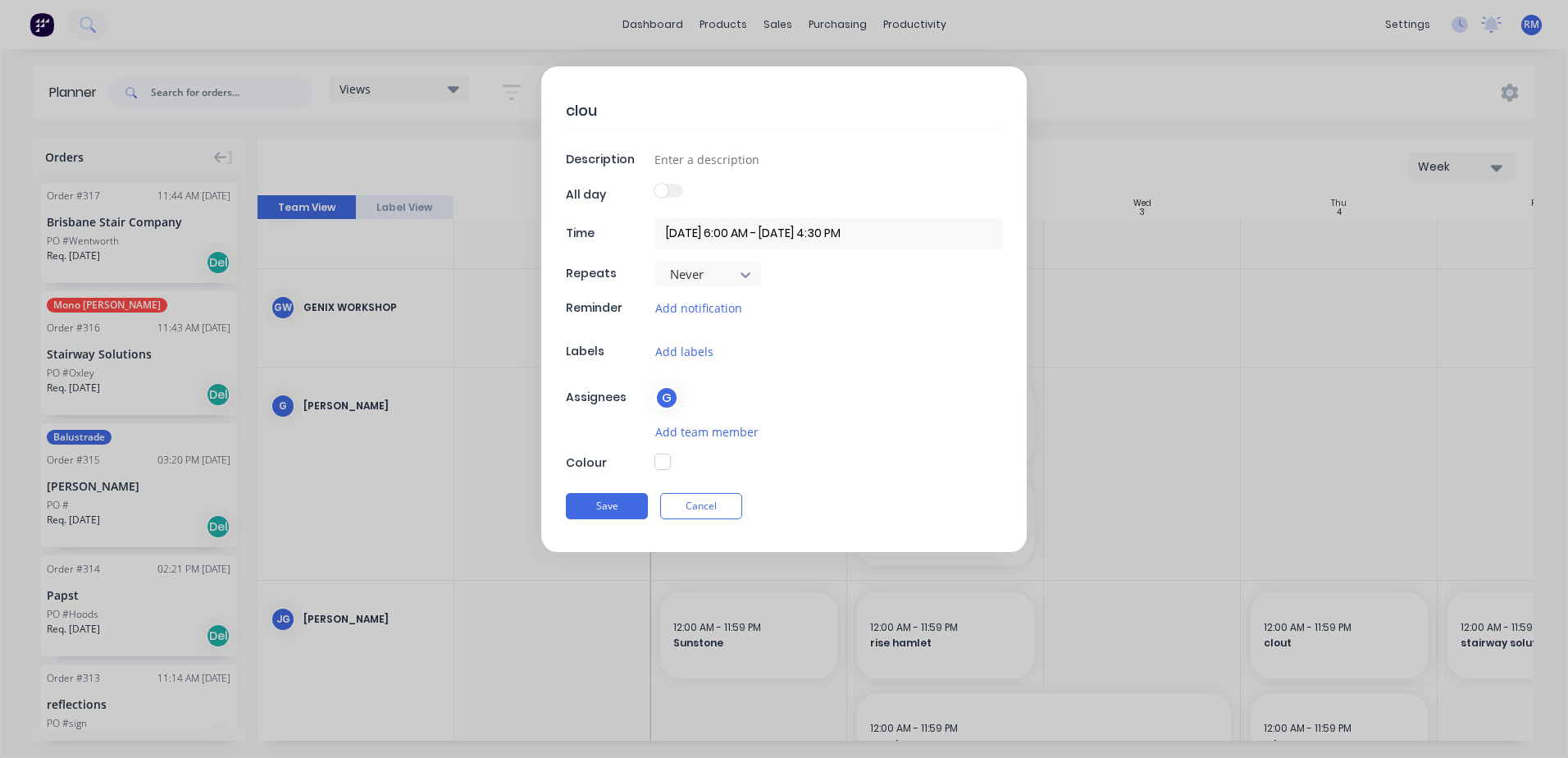
type textarea "clout"
type textarea "x"
type textarea "clout"
type textarea "x"
type textarea "clout k"
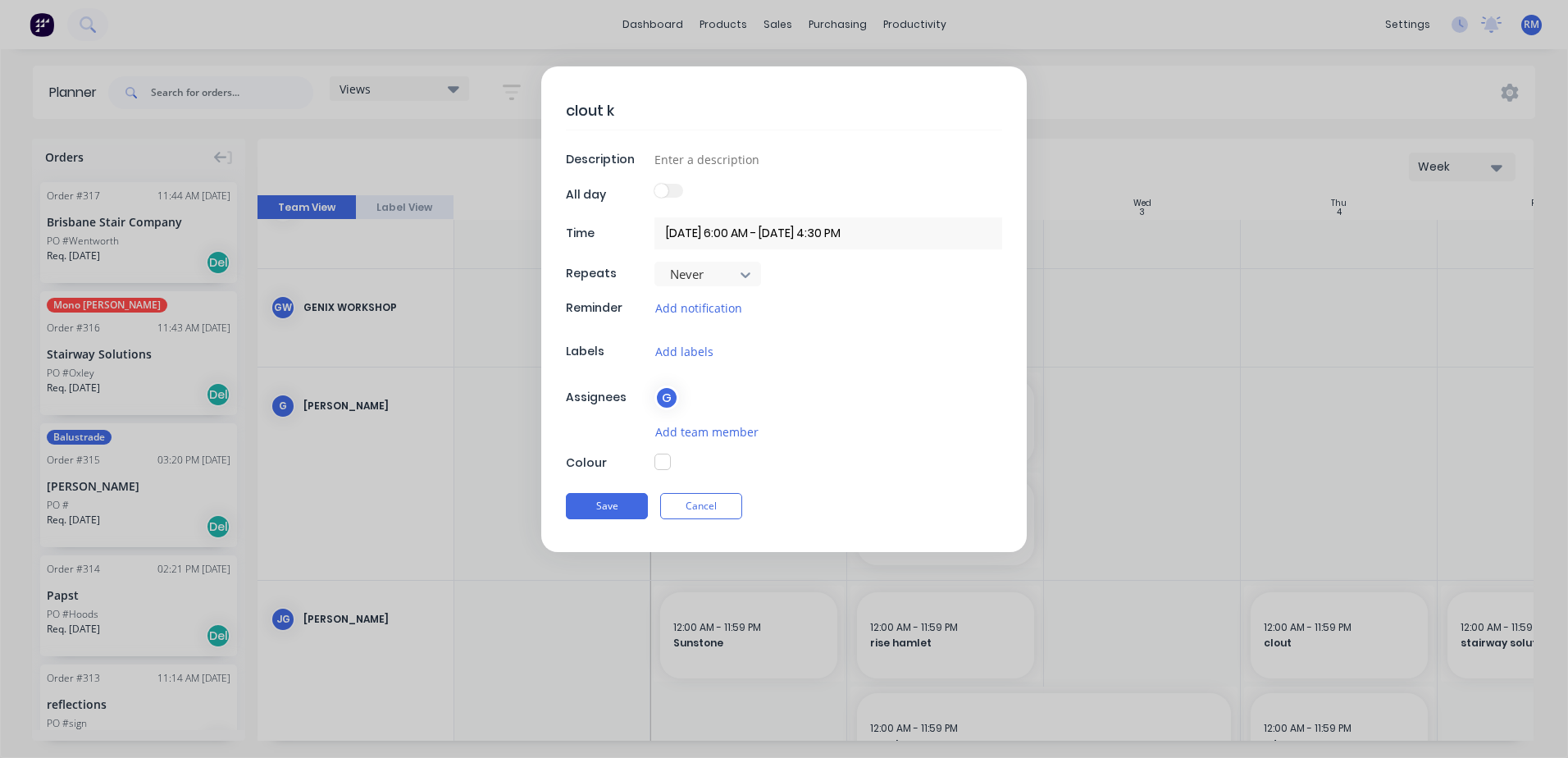
type textarea "x"
type textarea "clout ke"
type textarea "x"
type textarea "clout key"
type textarea "x"
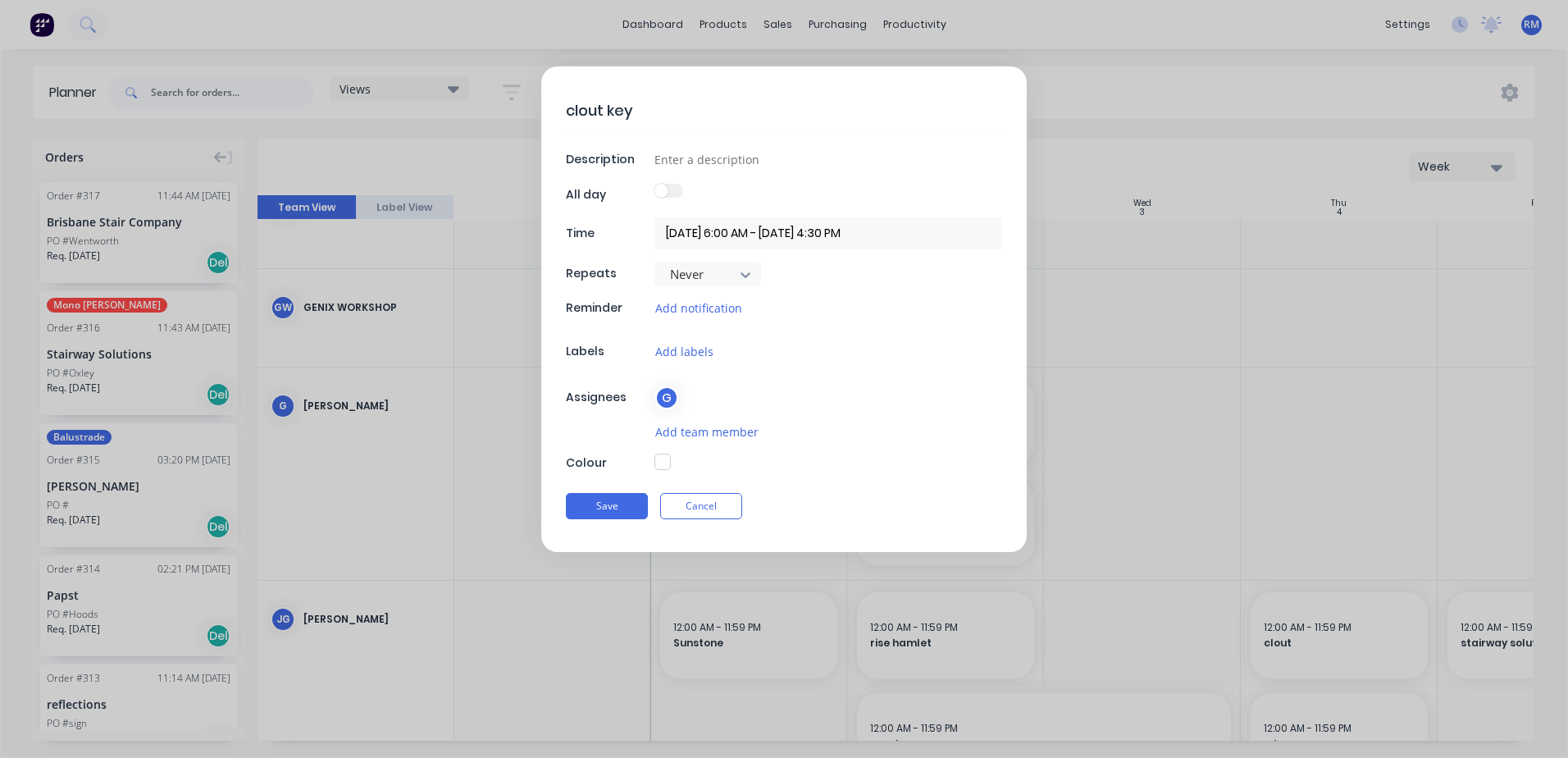
type textarea "clout key"
type textarea "x"
type textarea "clout key c"
type textarea "x"
type textarea "clout key cr"
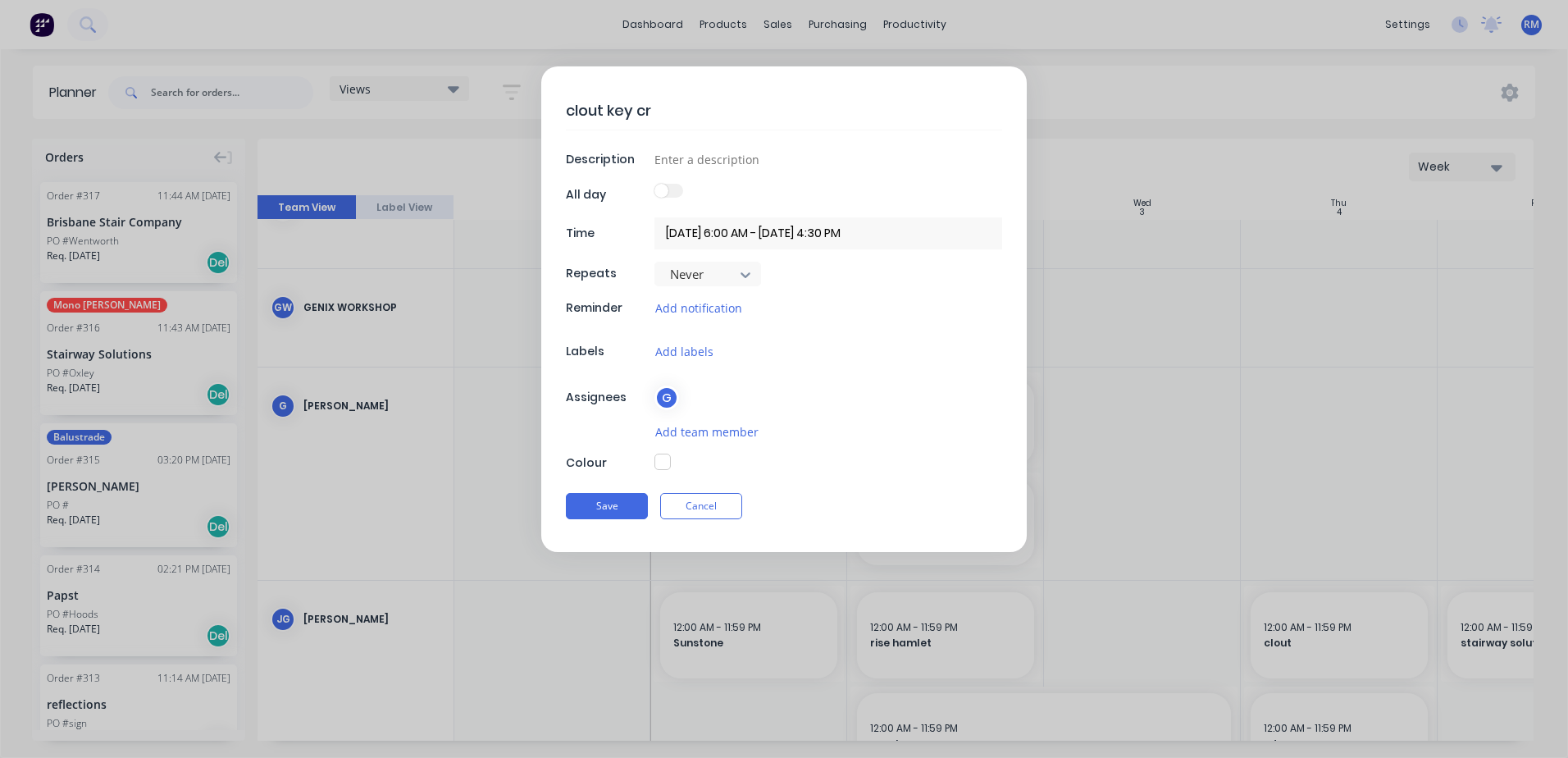
type textarea "x"
type textarea "clout key crt"
type textarea "x"
type textarea "clout key crt"
type textarea "x"
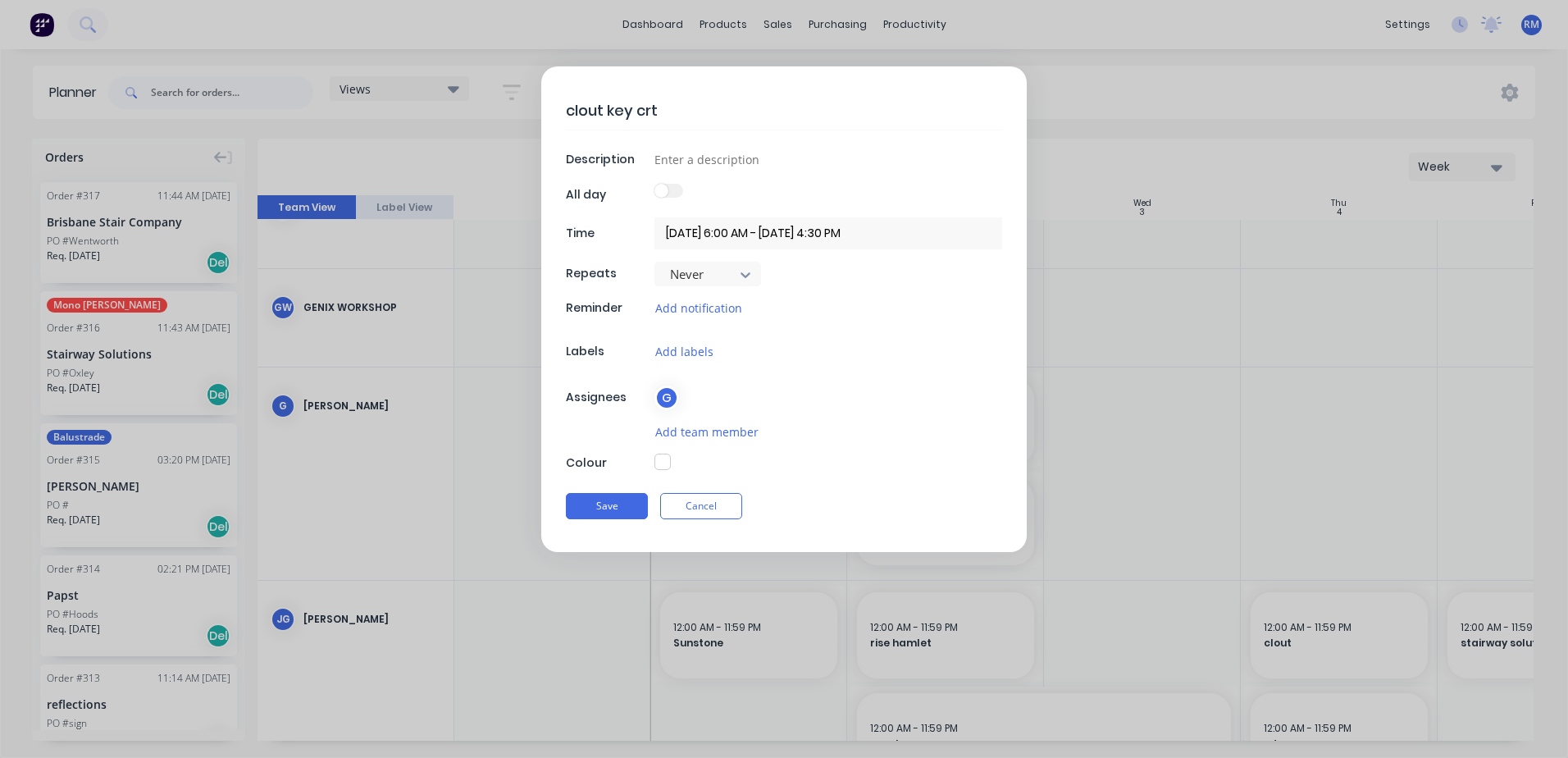
type textarea "clout key crt b"
type textarea "x"
type textarea "clout key crt bi"
type textarea "x"
type textarea "clout key crt bin"
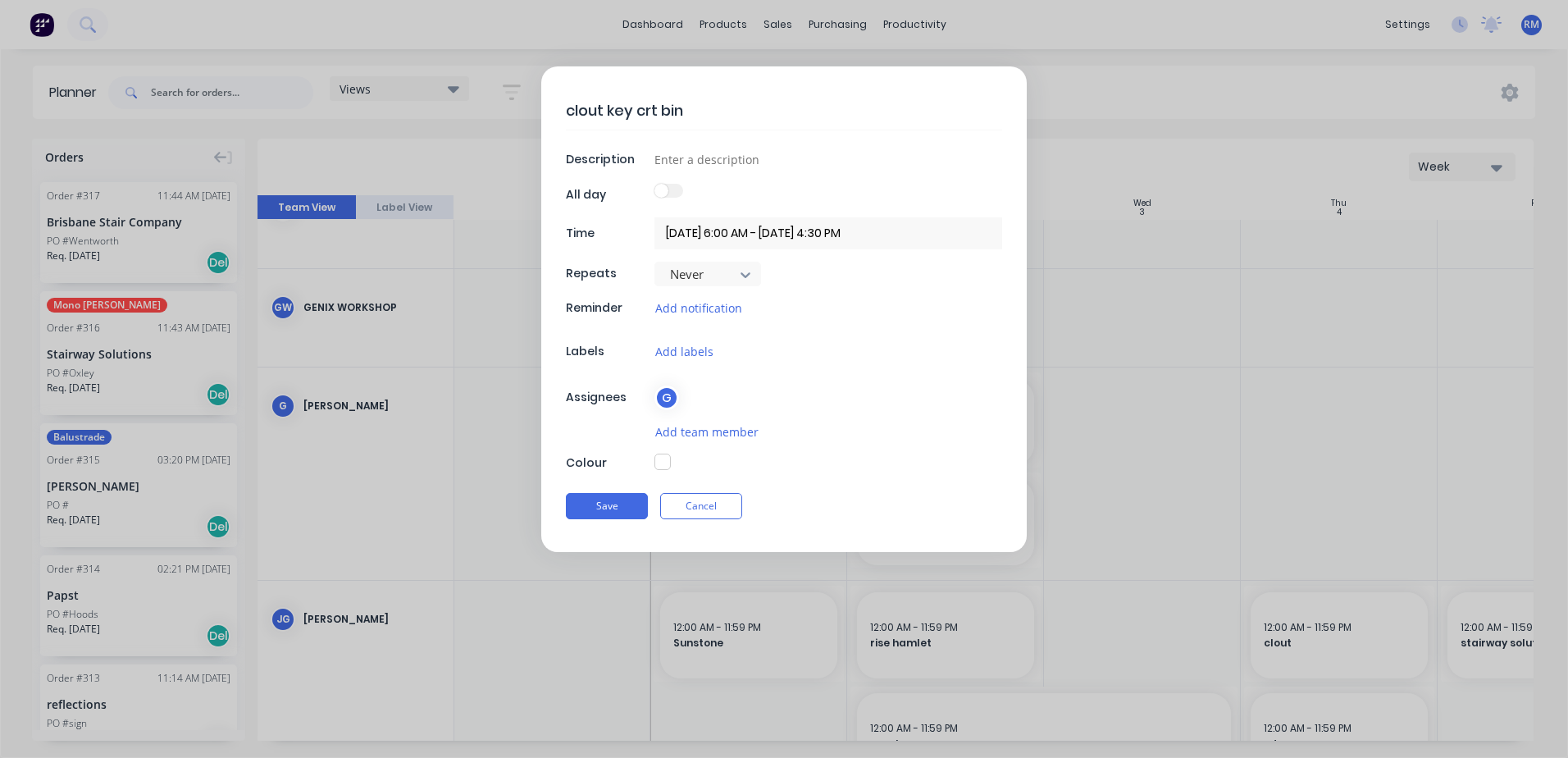
type textarea "x"
type textarea "clout key crt bin"
type textarea "x"
type textarea "clout key crt bin b"
type textarea "x"
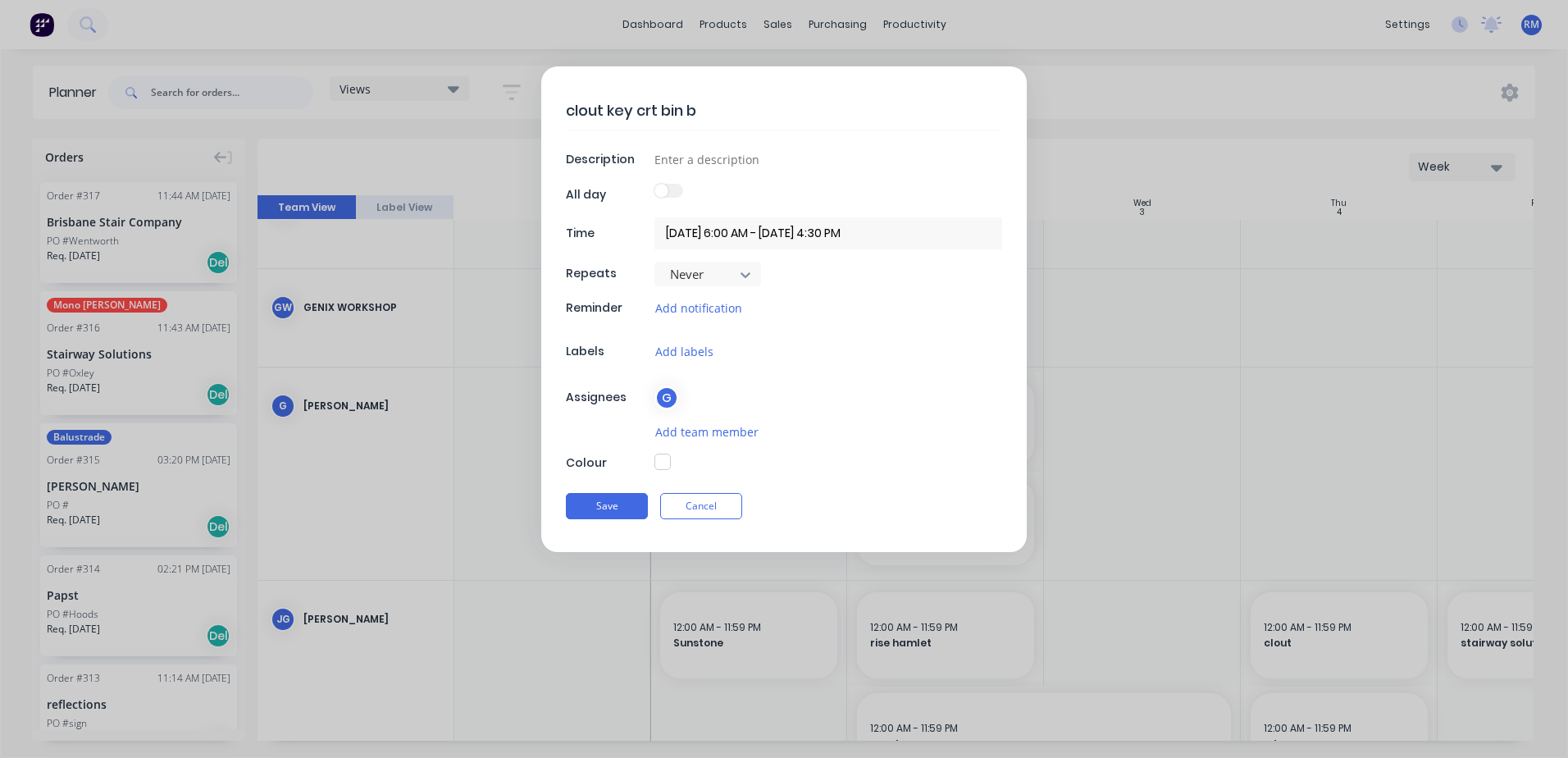
type textarea "clout key crt bin ba"
type textarea "x"
type textarea "clout key crt bin bay"
click at [624, 505] on button "Save" at bounding box center [606, 505] width 82 height 26
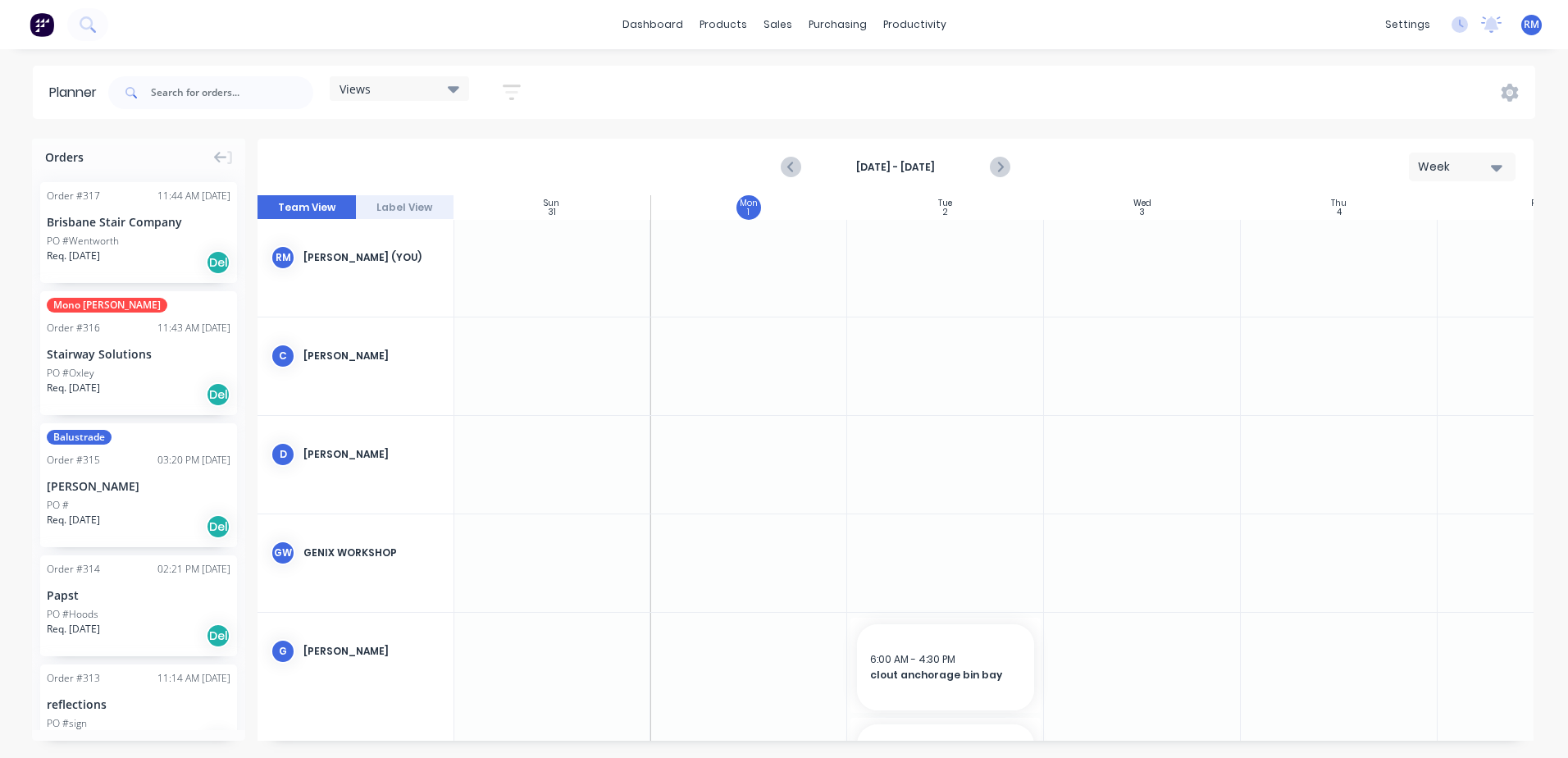
scroll to position [0, 1]
click at [942, 432] on div at bounding box center [946, 465] width 197 height 97
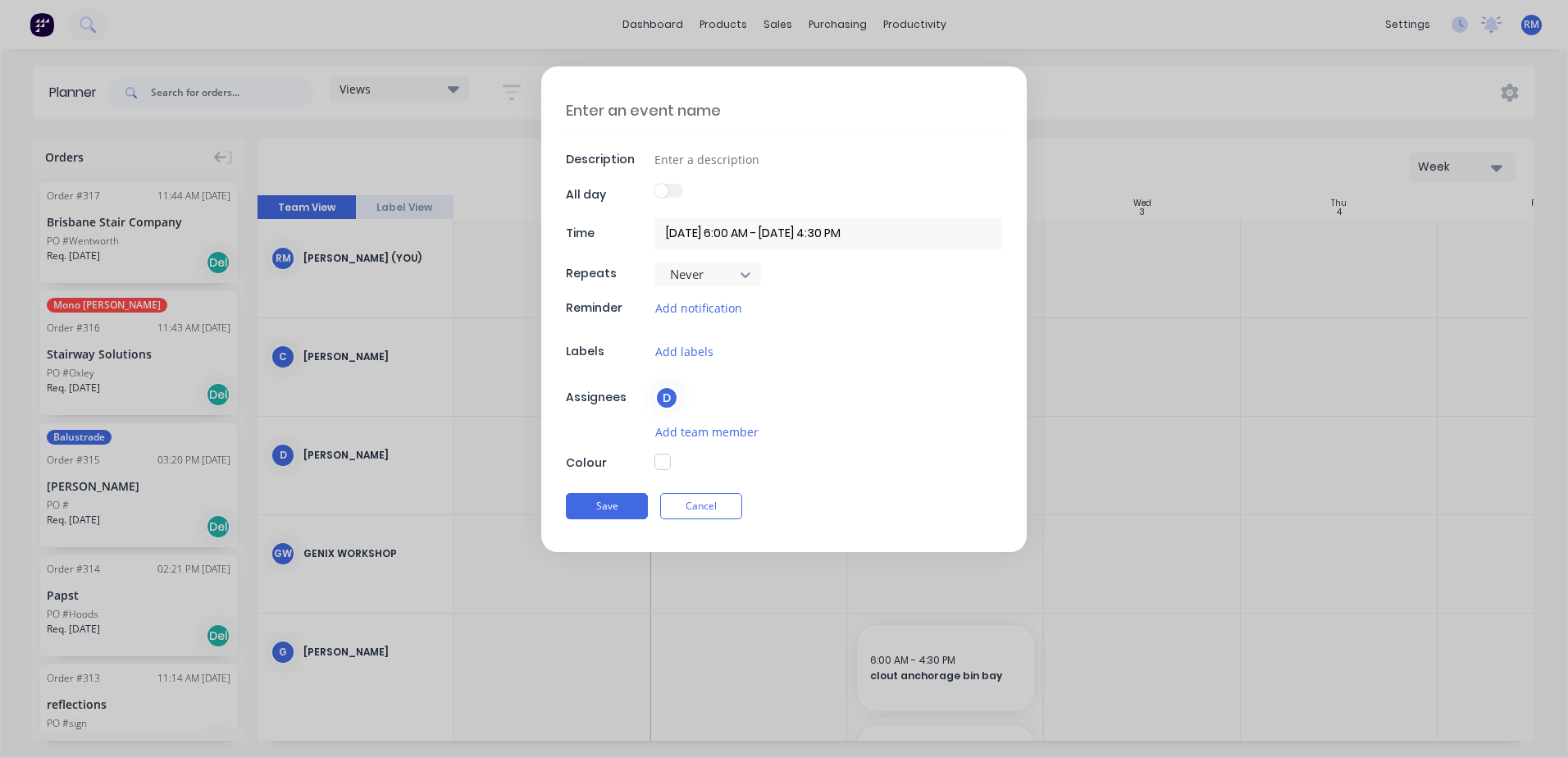
click at [766, 108] on textarea at bounding box center [784, 111] width 437 height 38
type textarea "x"
type textarea "r"
type textarea "x"
type textarea "ri"
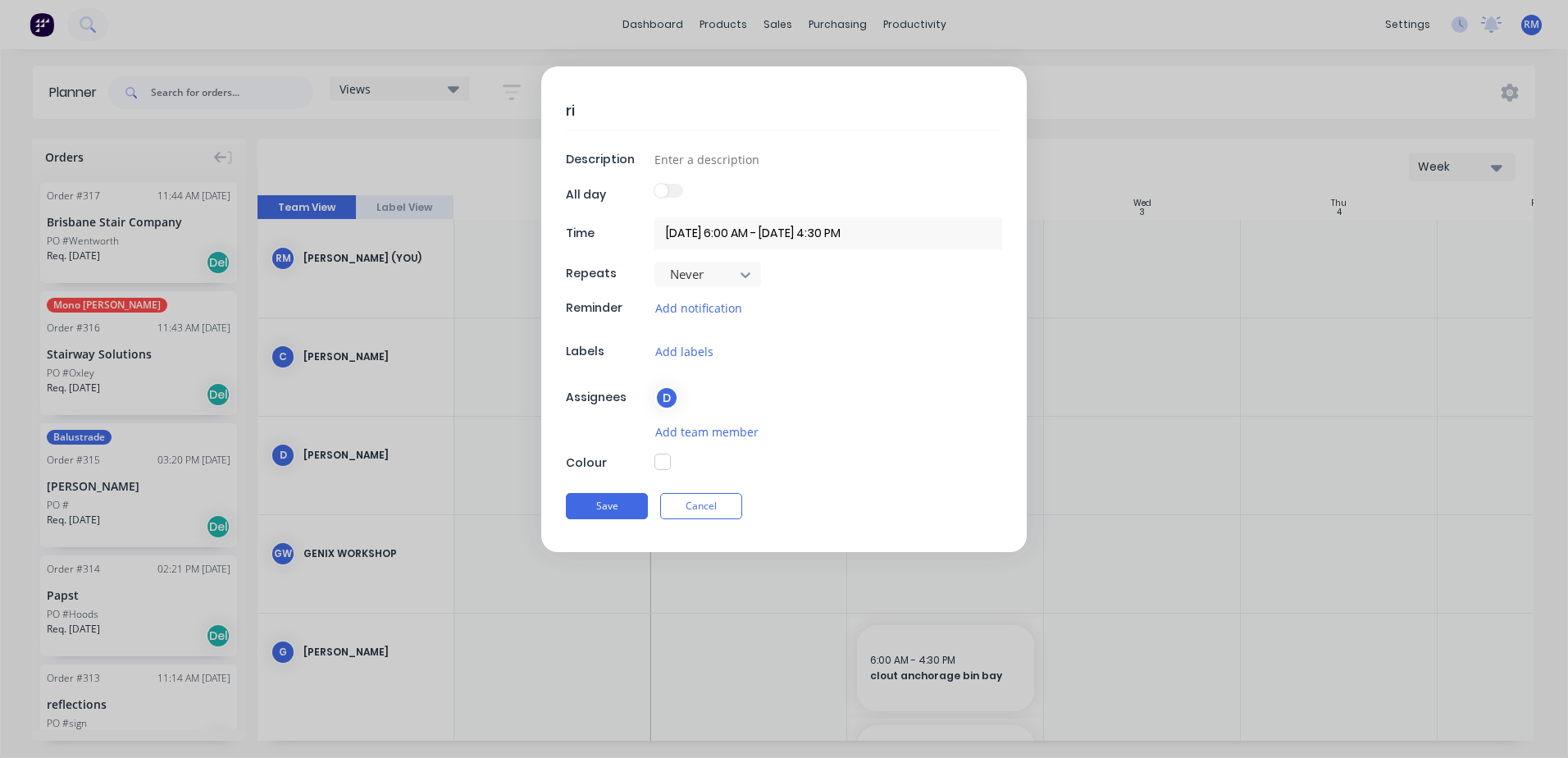
type textarea "x"
type textarea "ris"
type textarea "x"
type textarea "rise"
type textarea "x"
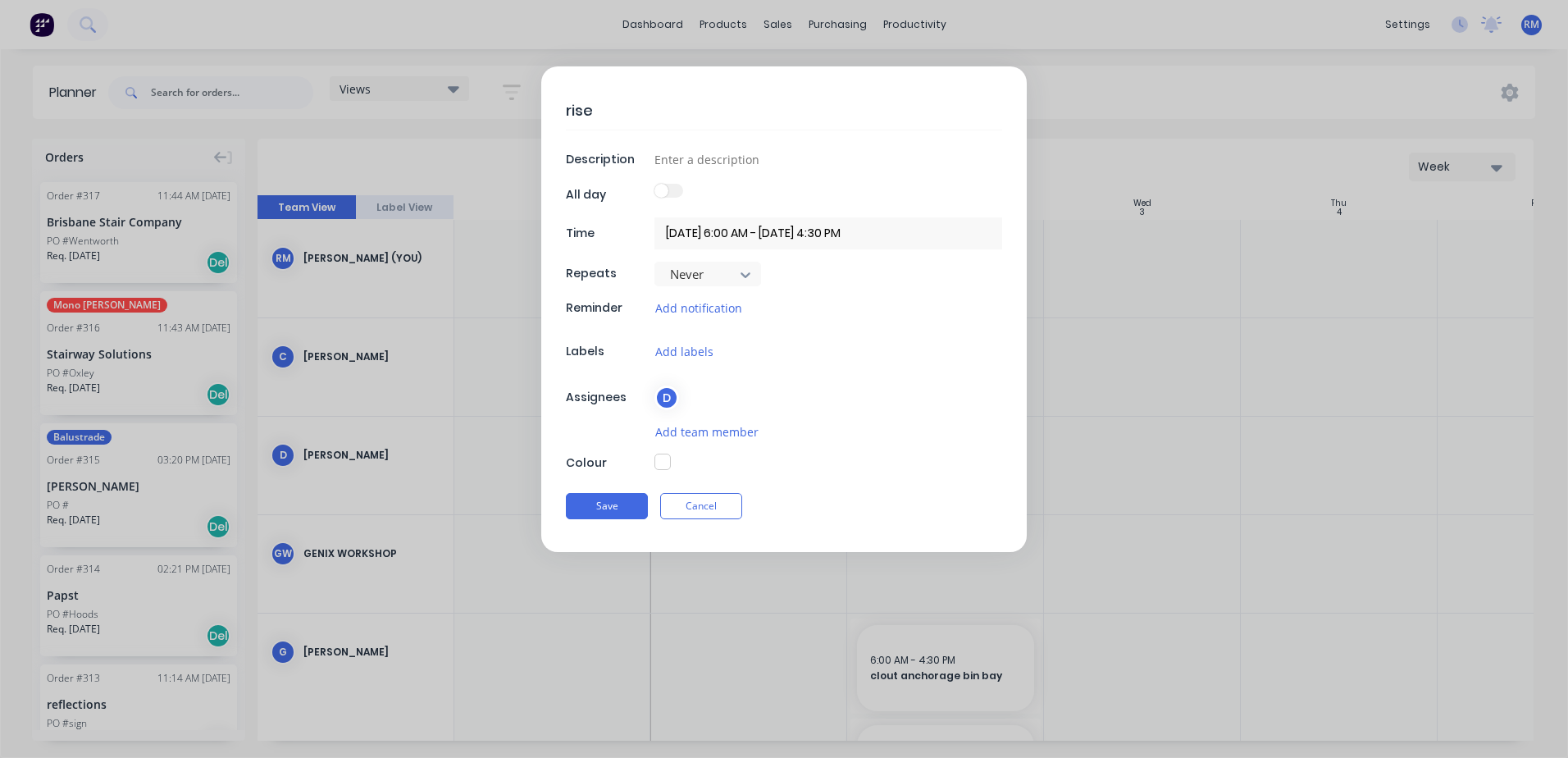
type textarea "rise"
type textarea "x"
type textarea "rise H"
type textarea "x"
type textarea "rise Ha"
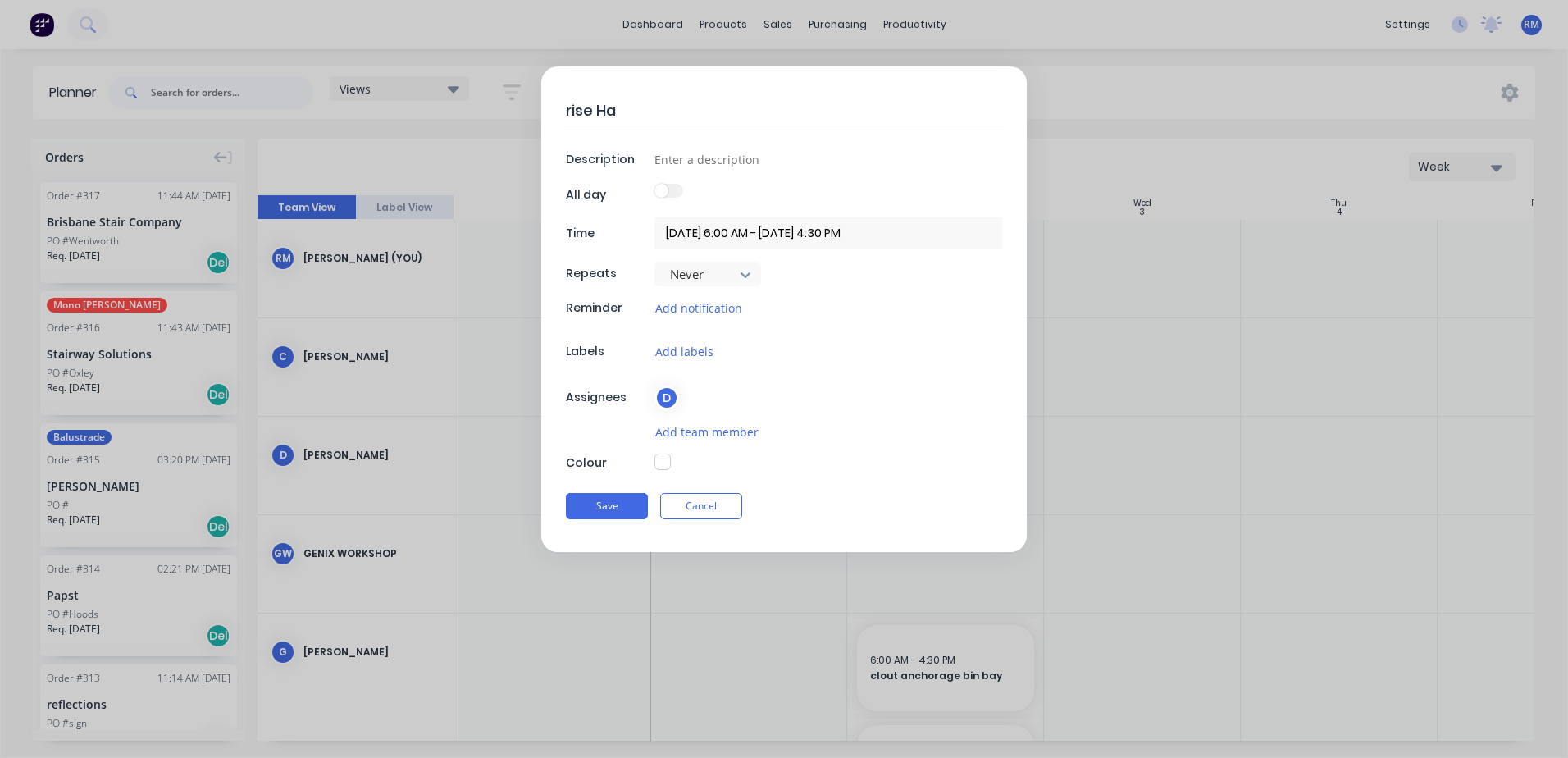
type textarea "x"
type textarea "rise Ham"
type textarea "x"
type textarea "rise Haml"
type textarea "x"
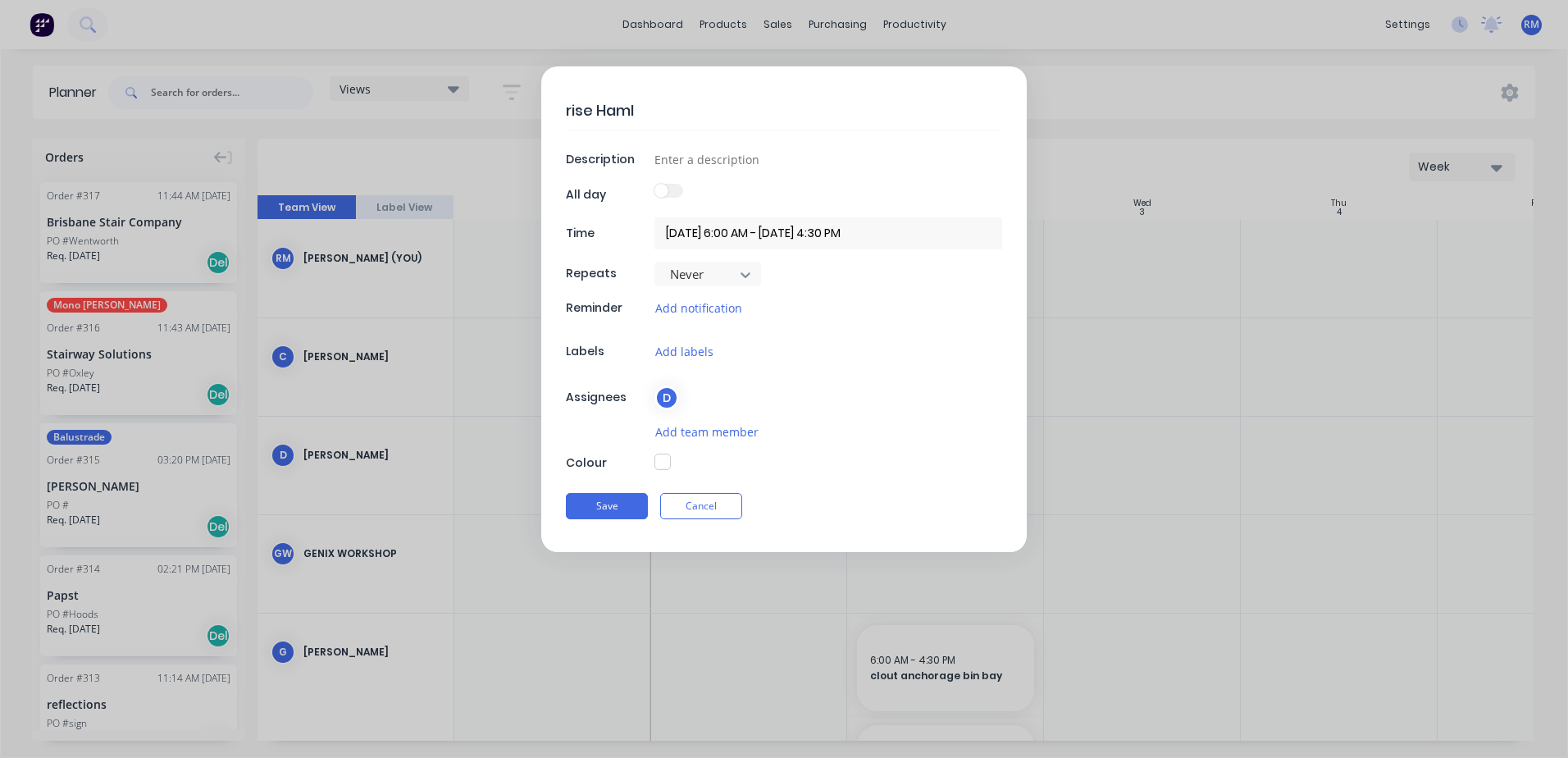
type textarea "rise Hamle"
type textarea "x"
type textarea "rise Hamlet"
click at [615, 503] on button "Save" at bounding box center [606, 505] width 82 height 26
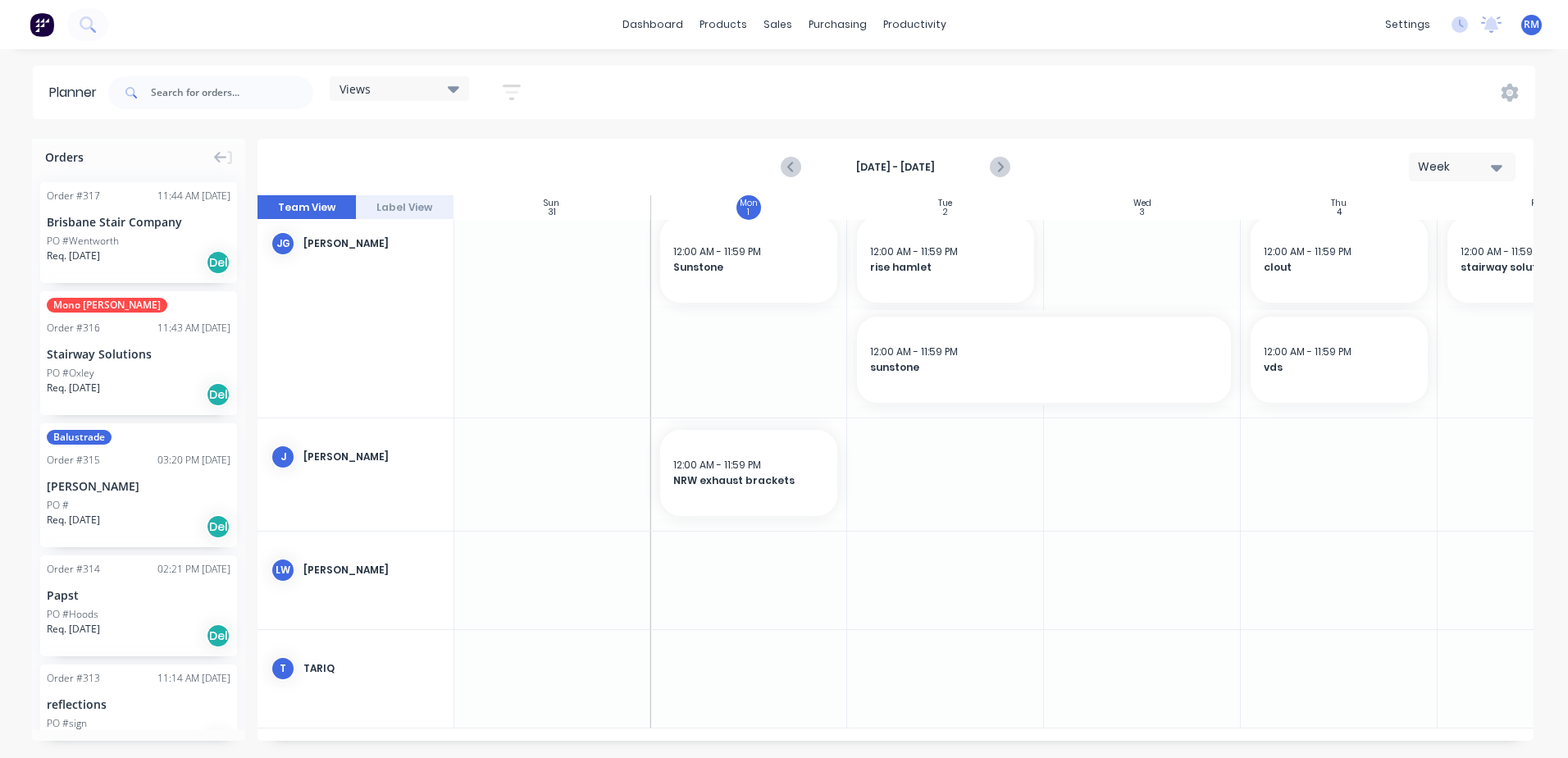
scroll to position [744, 1]
click at [740, 654] on div at bounding box center [748, 678] width 197 height 97
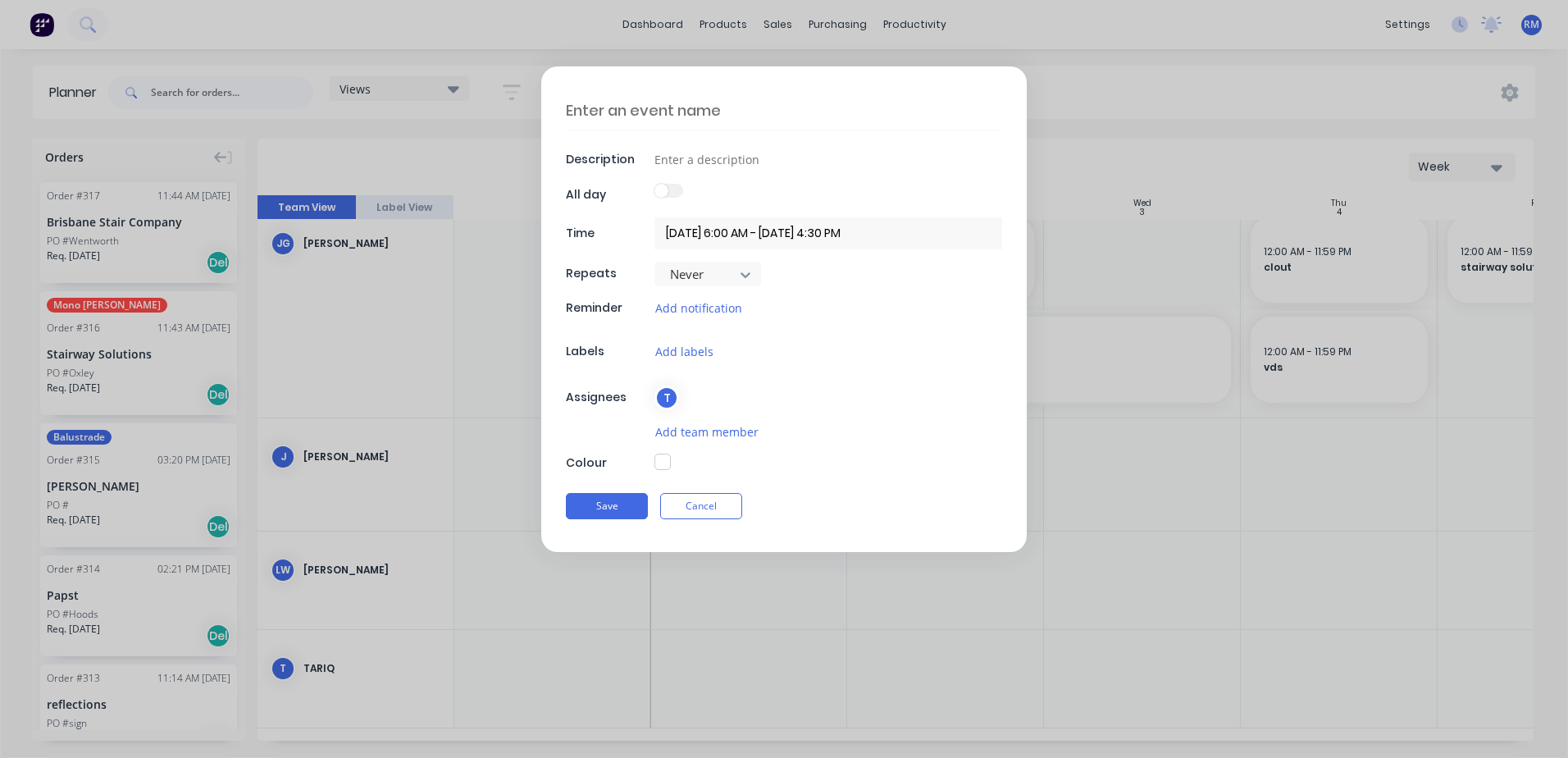
scroll to position [731, 1]
click at [684, 102] on textarea at bounding box center [784, 111] width 437 height 38
type textarea "x"
type textarea "r"
type textarea "x"
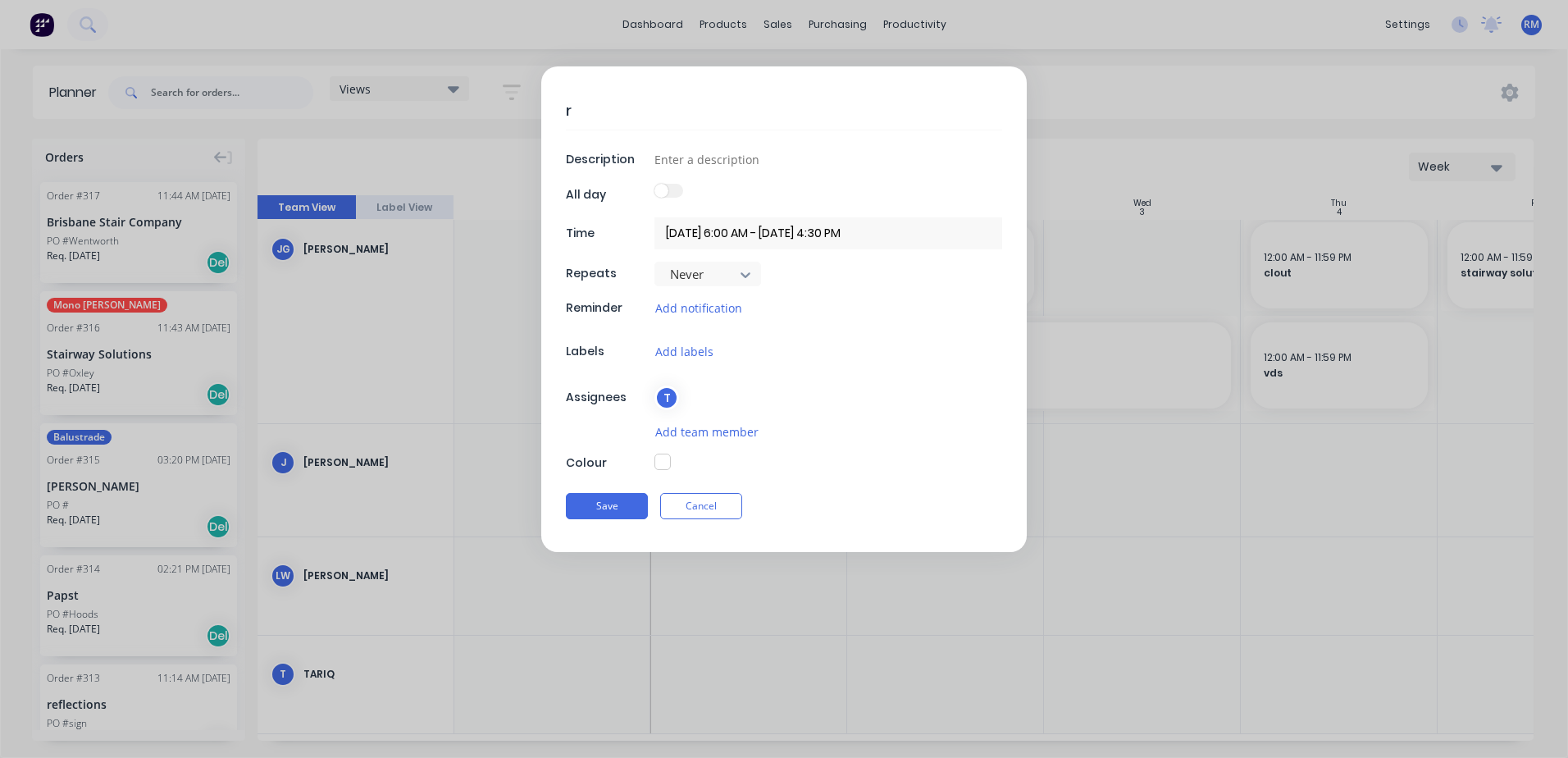
type textarea "ri"
type textarea "x"
type textarea "ric"
type textarea "x"
type textarea "[PERSON_NAME]"
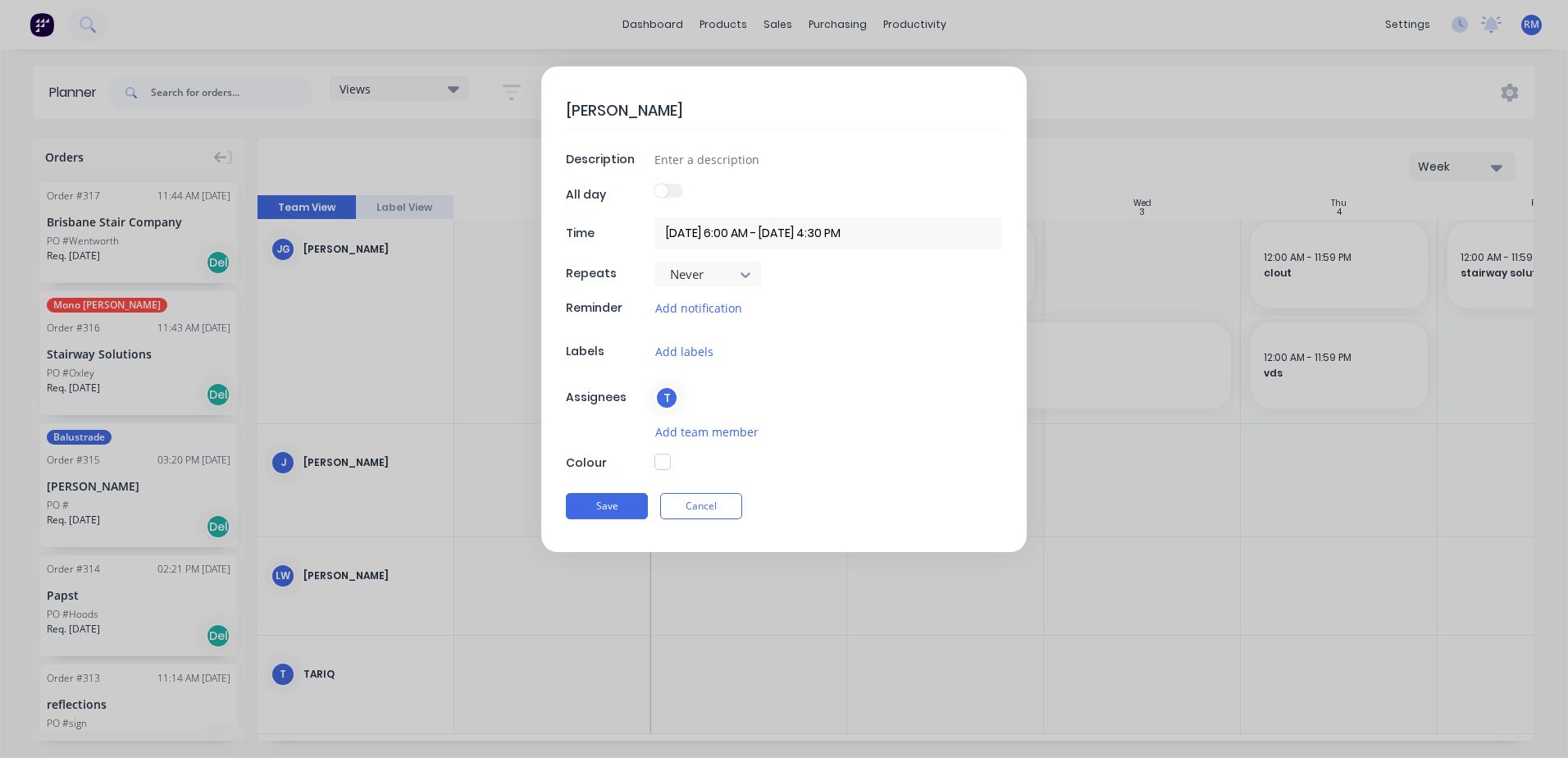
type textarea "x"
type textarea "[PERSON_NAME]"
type textarea "x"
type textarea "[PERSON_NAME]"
type textarea "x"
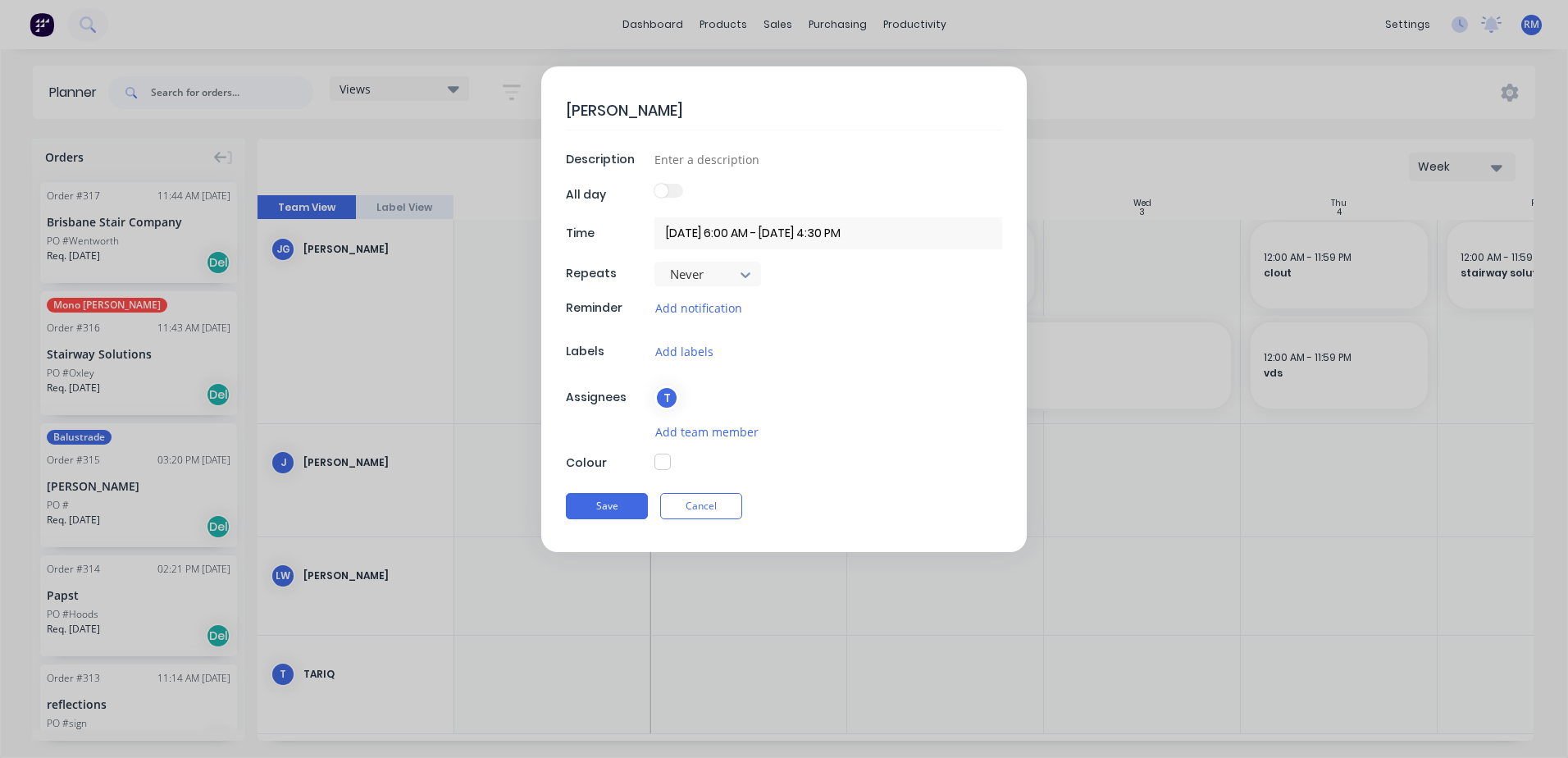
type textarea "[PERSON_NAME] an"
type textarea "x"
type textarea "[PERSON_NAME] an"
type textarea "x"
type textarea "[PERSON_NAME] an d"
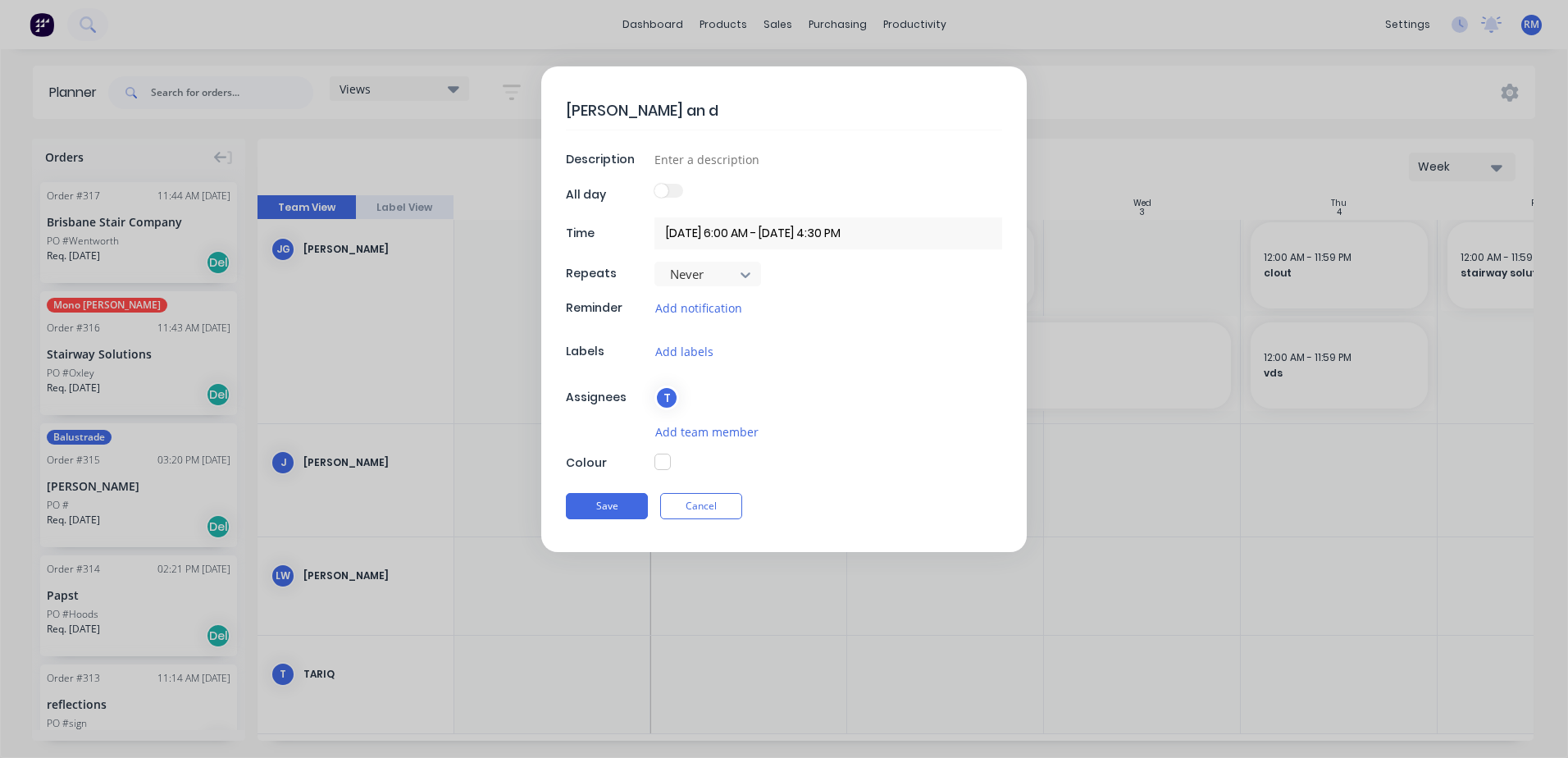
type textarea "x"
type textarea "[PERSON_NAME] an"
type textarea "x"
type textarea "[PERSON_NAME] an"
type textarea "x"
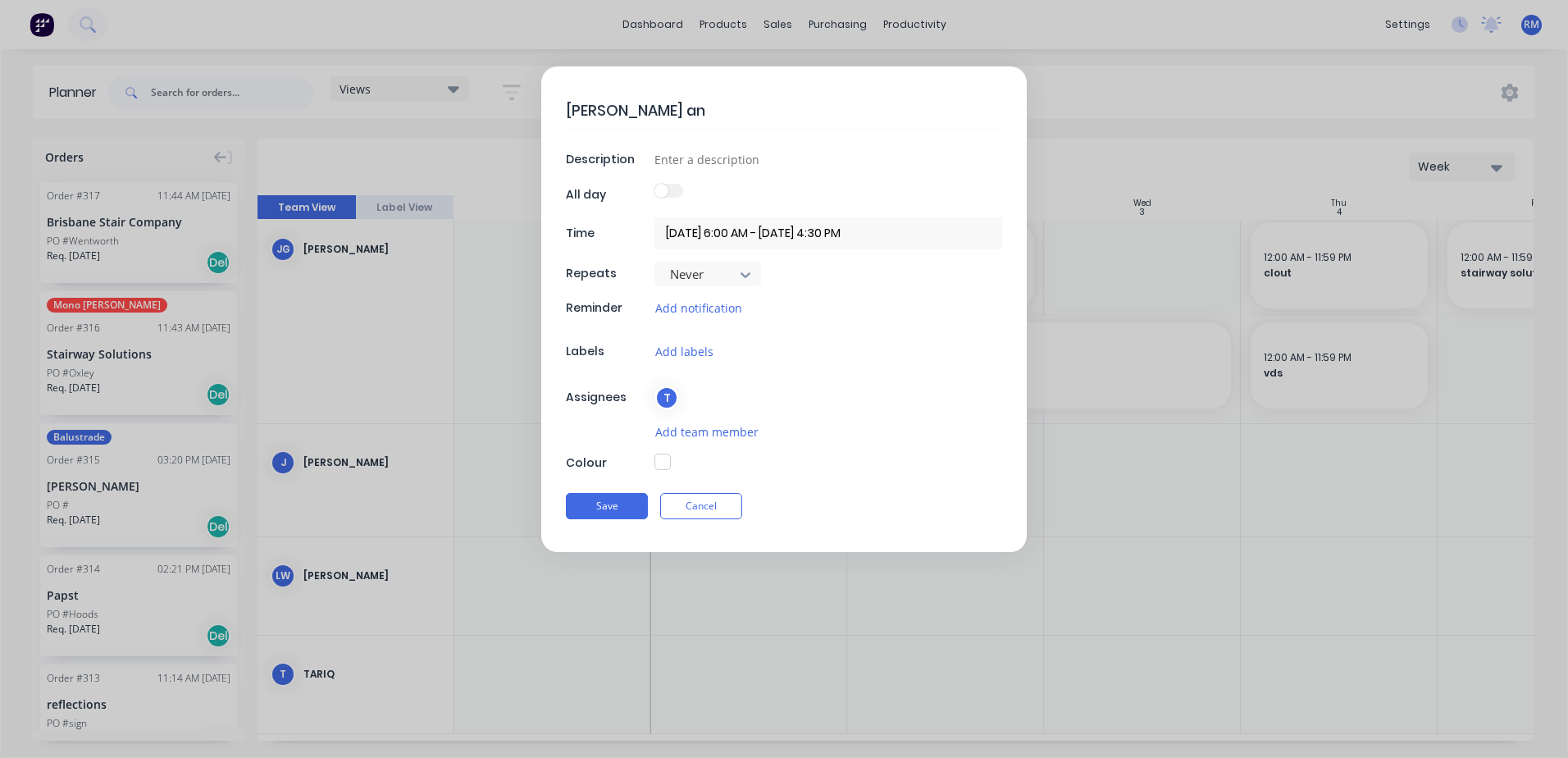
type textarea "[PERSON_NAME] and"
type textarea "x"
type textarea "[PERSON_NAME] and"
type textarea "x"
type textarea "[PERSON_NAME] and k"
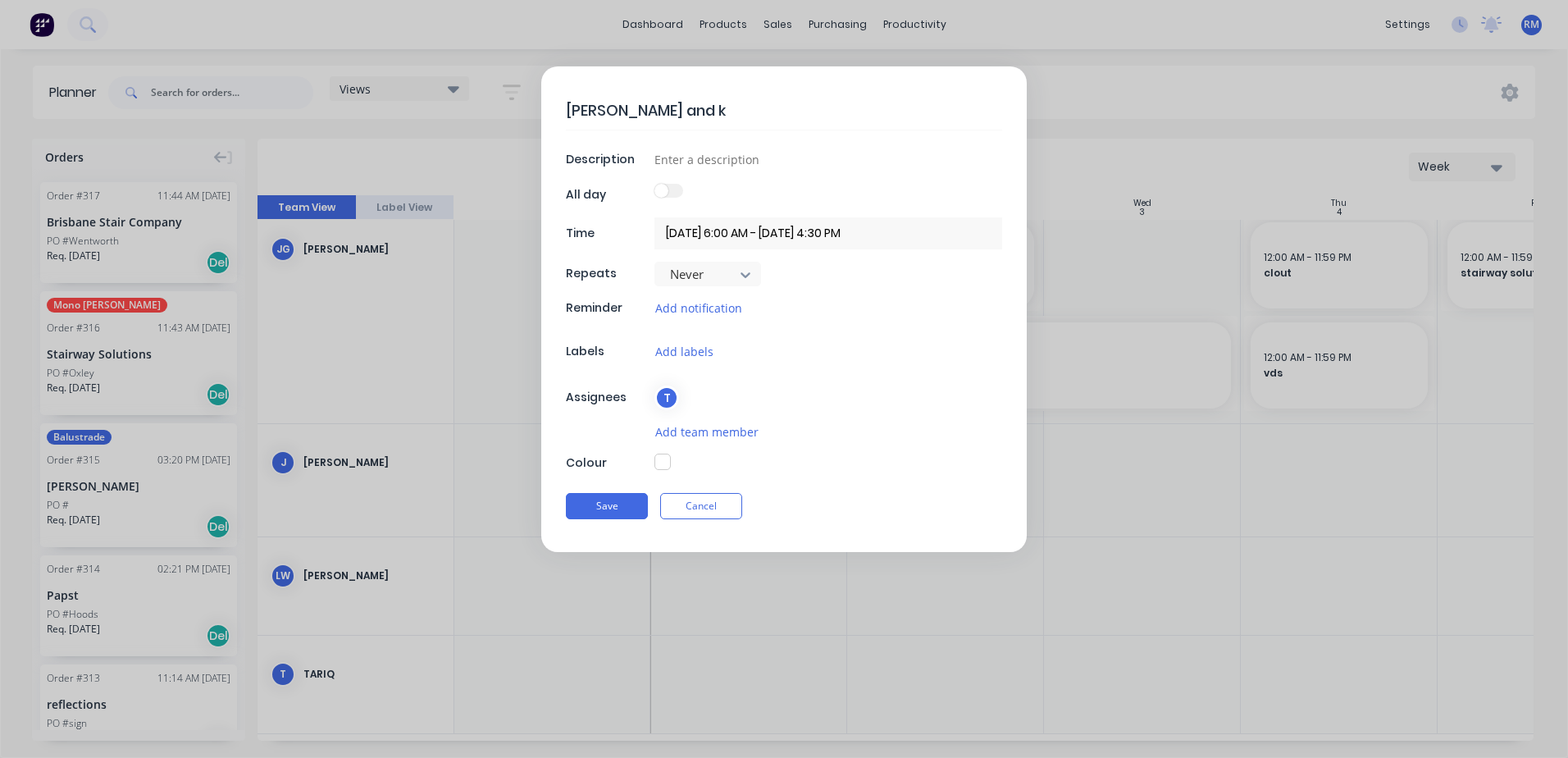
type textarea "x"
type textarea "[PERSON_NAME] and ka"
type textarea "x"
type textarea "[PERSON_NAME] and [PERSON_NAME]"
type textarea "x"
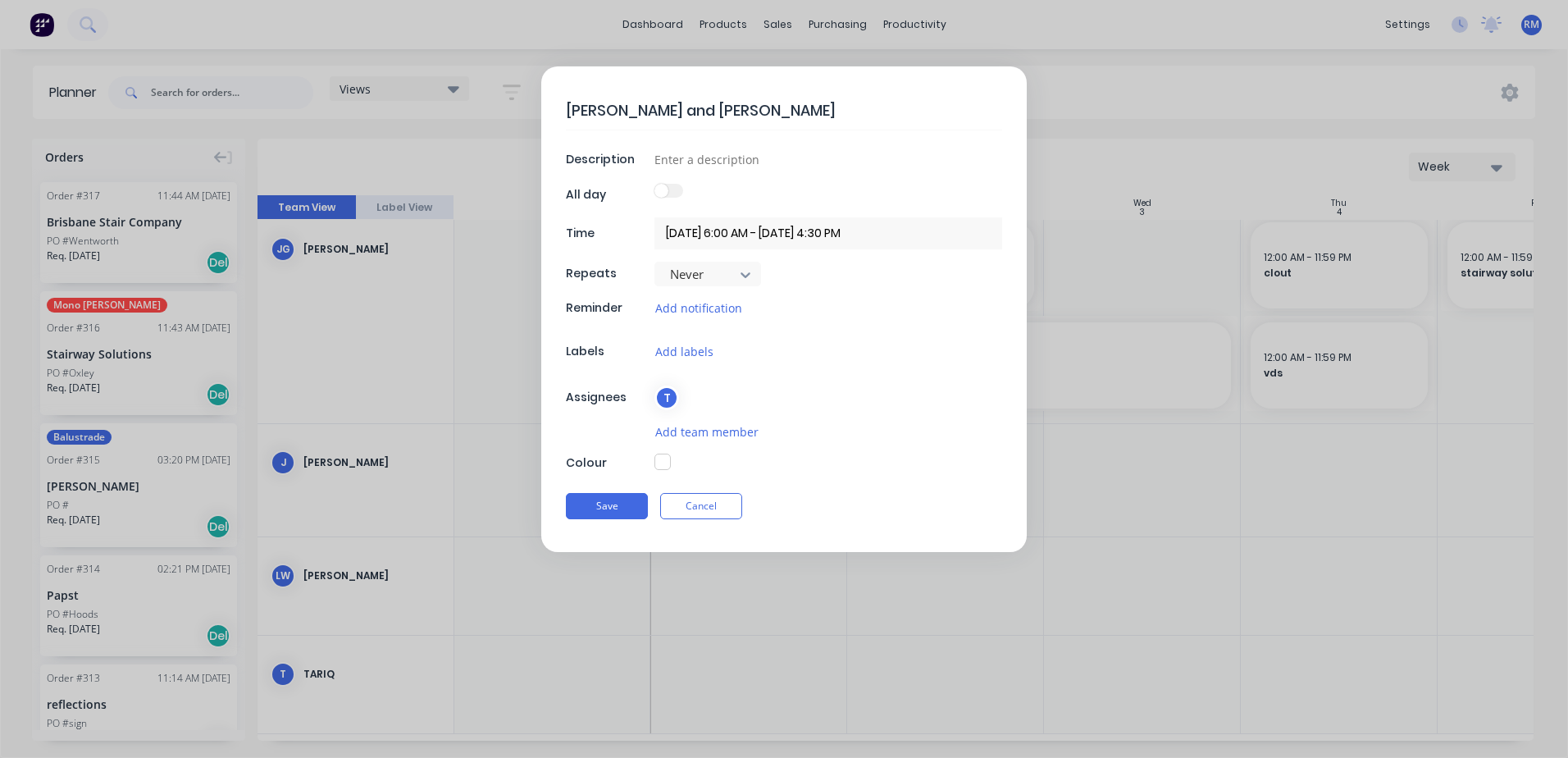
type textarea "[PERSON_NAME] and [PERSON_NAME]"
type textarea "x"
type textarea "[PERSON_NAME] and [PERSON_NAME]"
click at [630, 501] on button "Save" at bounding box center [606, 505] width 82 height 26
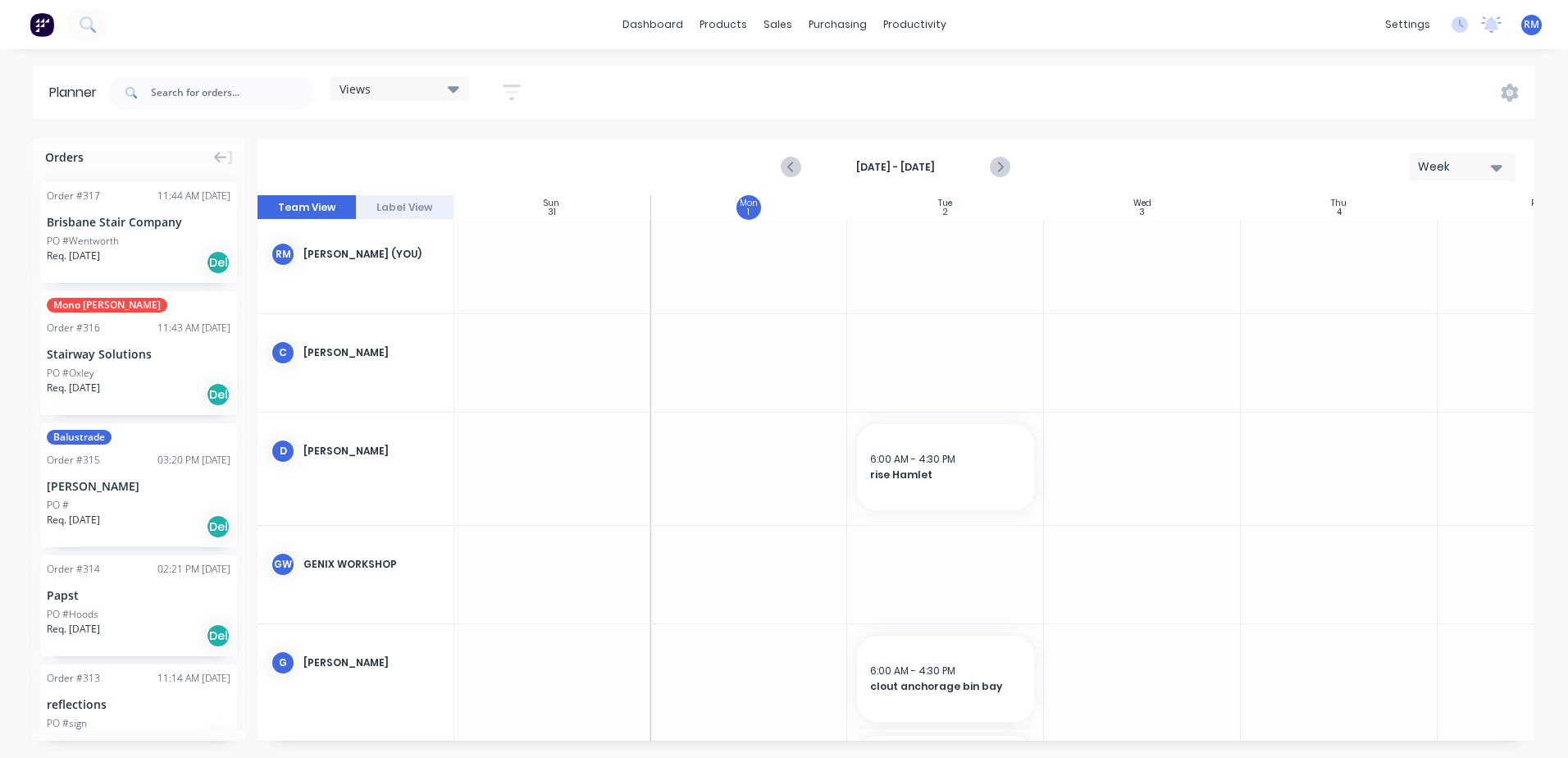
scroll to position [0, 1]
click at [897, 337] on div at bounding box center [946, 366] width 197 height 97
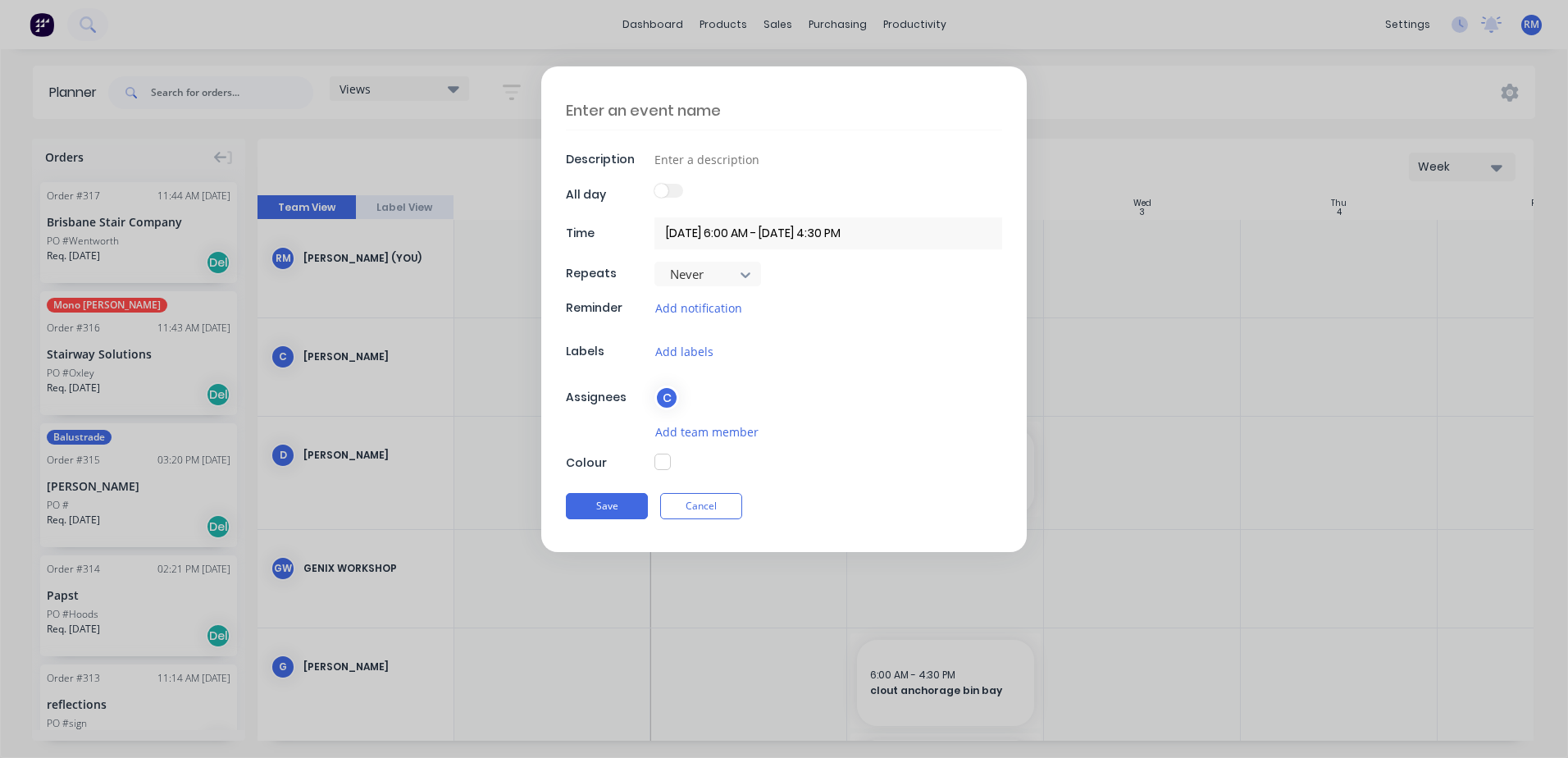
click at [683, 111] on textarea at bounding box center [784, 111] width 437 height 38
type textarea "x"
type textarea "w"
type textarea "x"
type textarea "we"
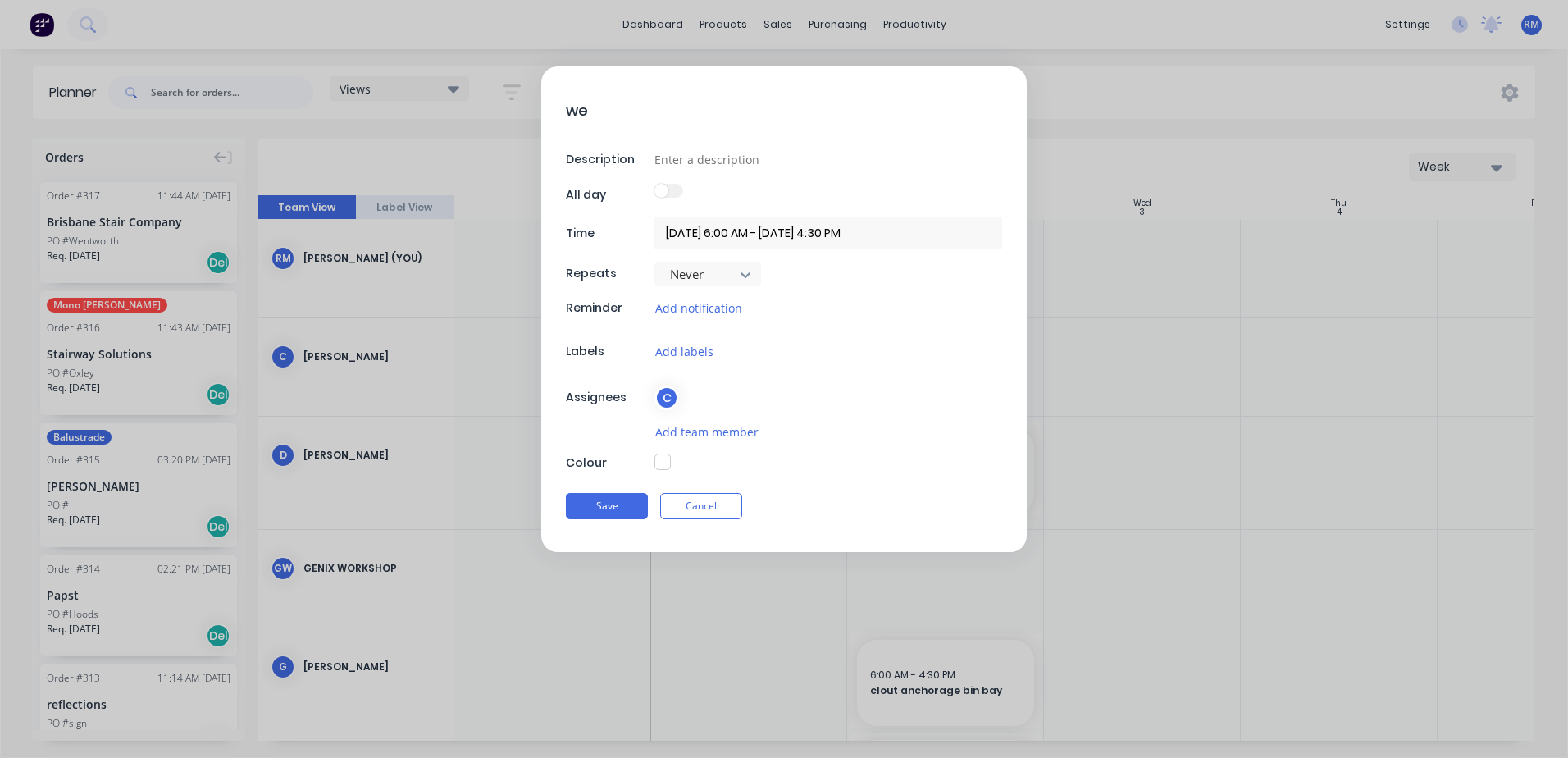
type textarea "x"
type textarea "wel"
type textarea "x"
type textarea "weld"
type textarea "x"
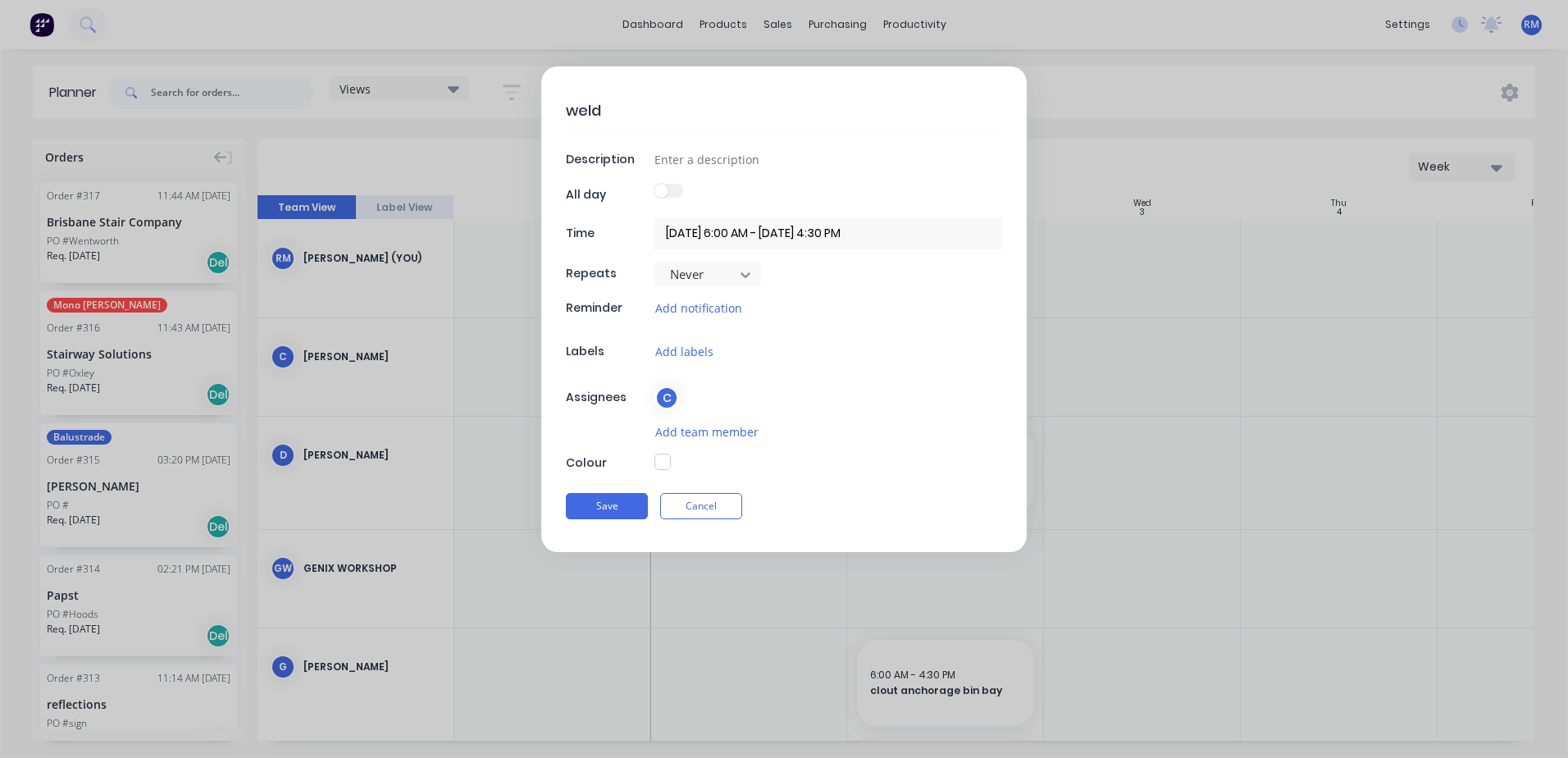
type textarea "weld"
type textarea "x"
type textarea "weld n"
type textarea "x"
type textarea "weld ne"
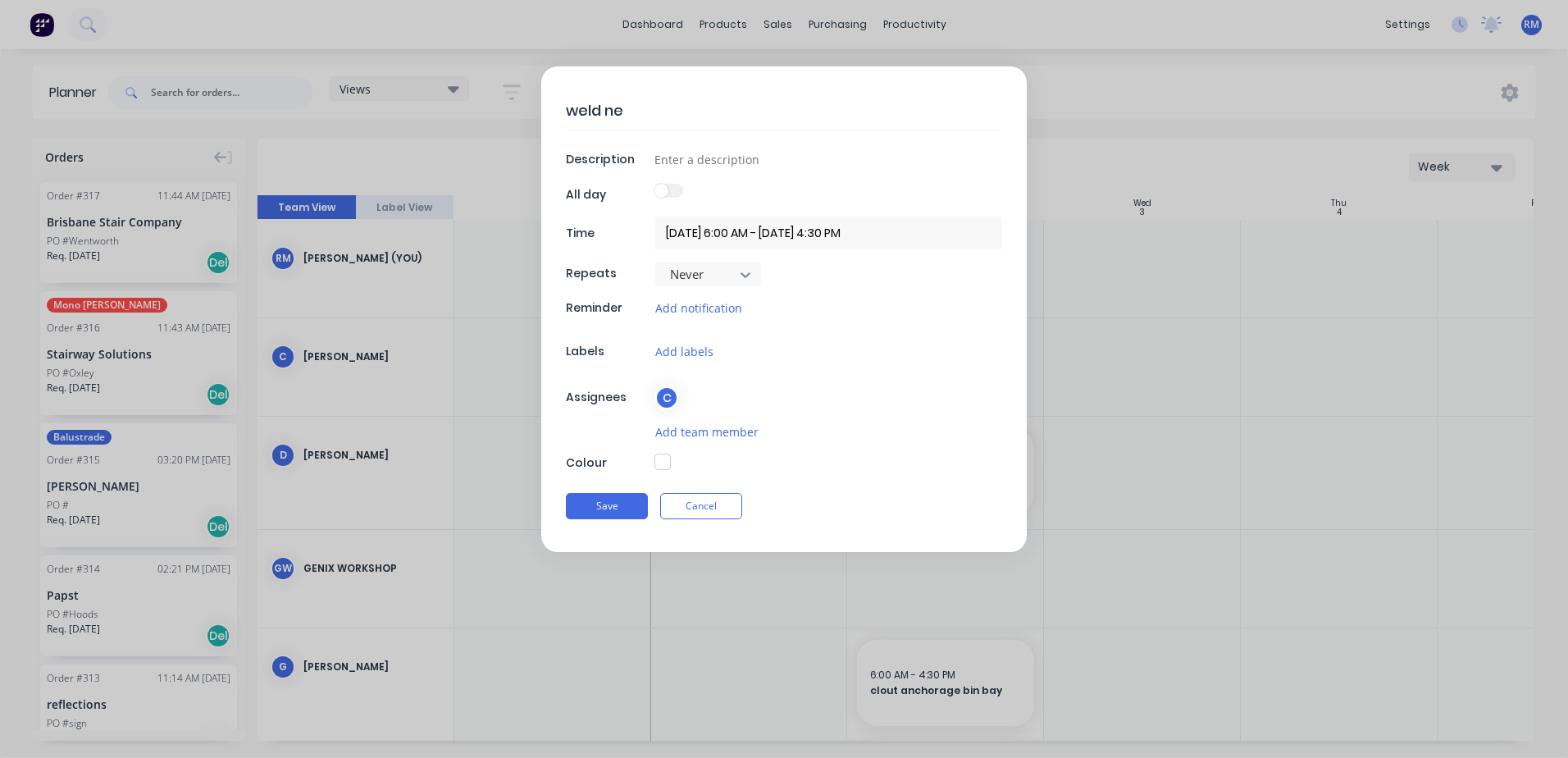
type textarea "x"
type textarea "weld nes"
type textarea "x"
type textarea "weld nest"
type textarea "x"
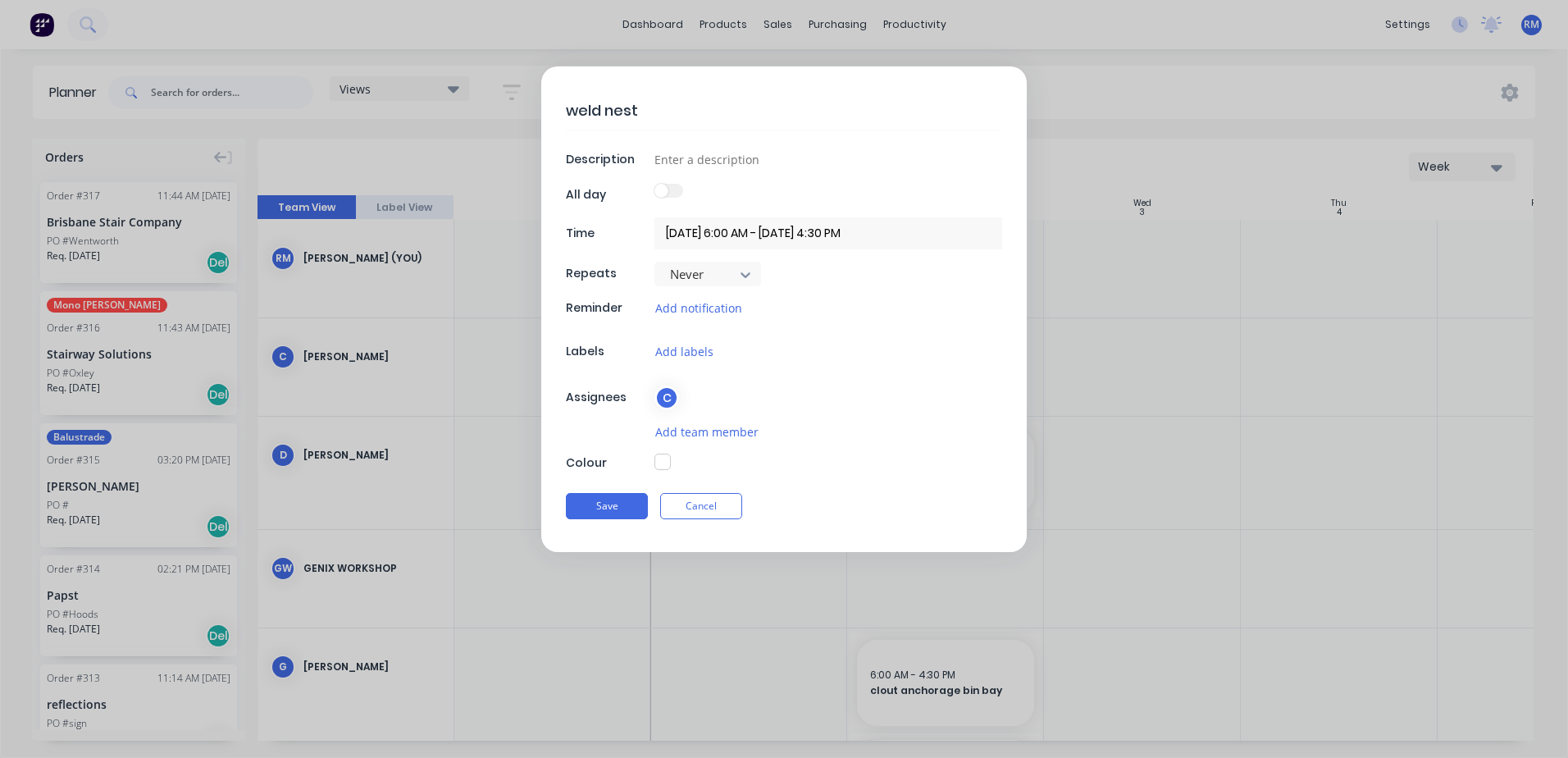
type textarea "weld nest"
type textarea "x"
type textarea "weld nest g"
type textarea "x"
type textarea "weld nest go"
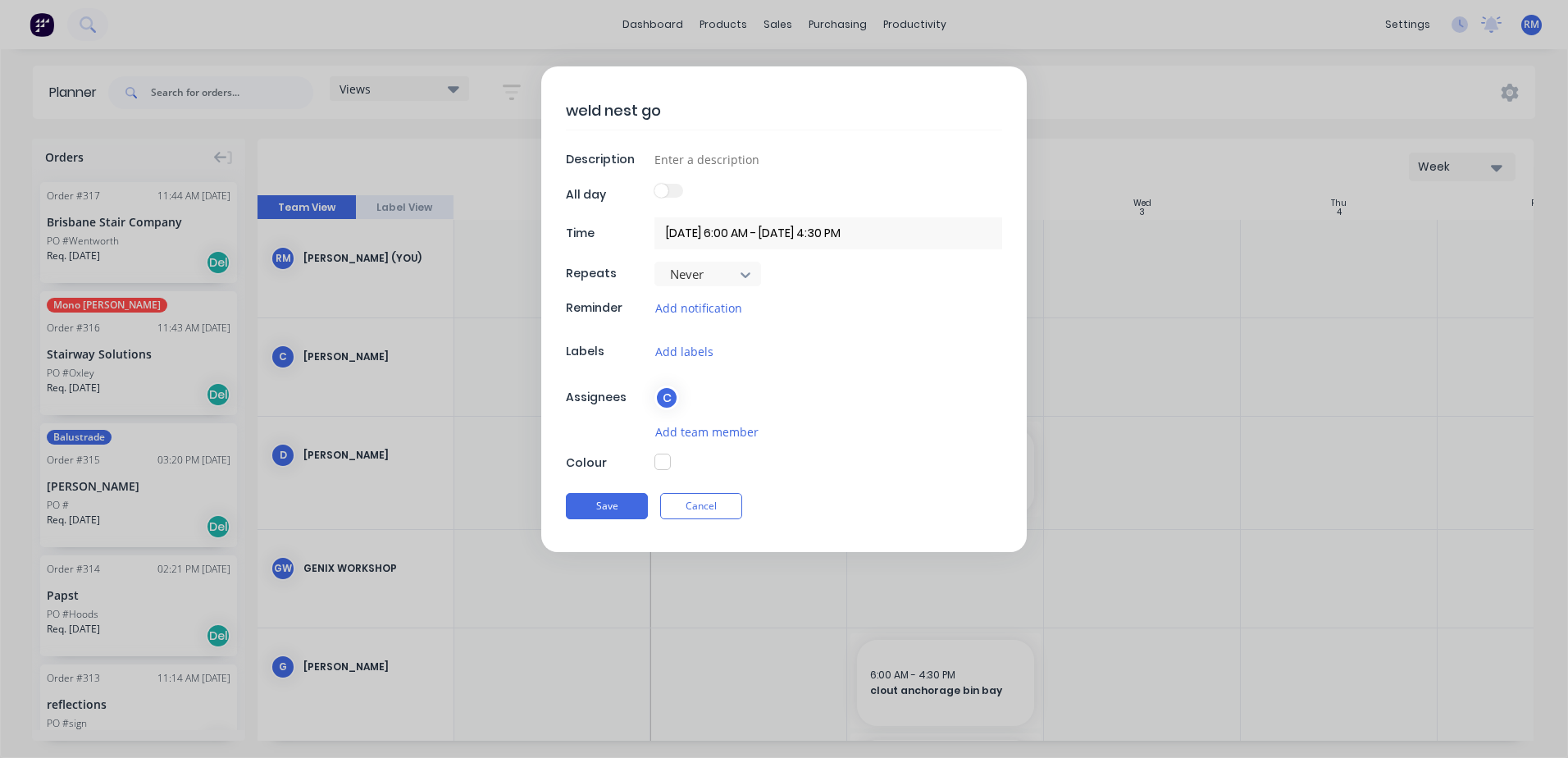
type textarea "x"
type textarea "weld nest go"
type textarea "x"
type textarea "weld nest go k"
type textarea "x"
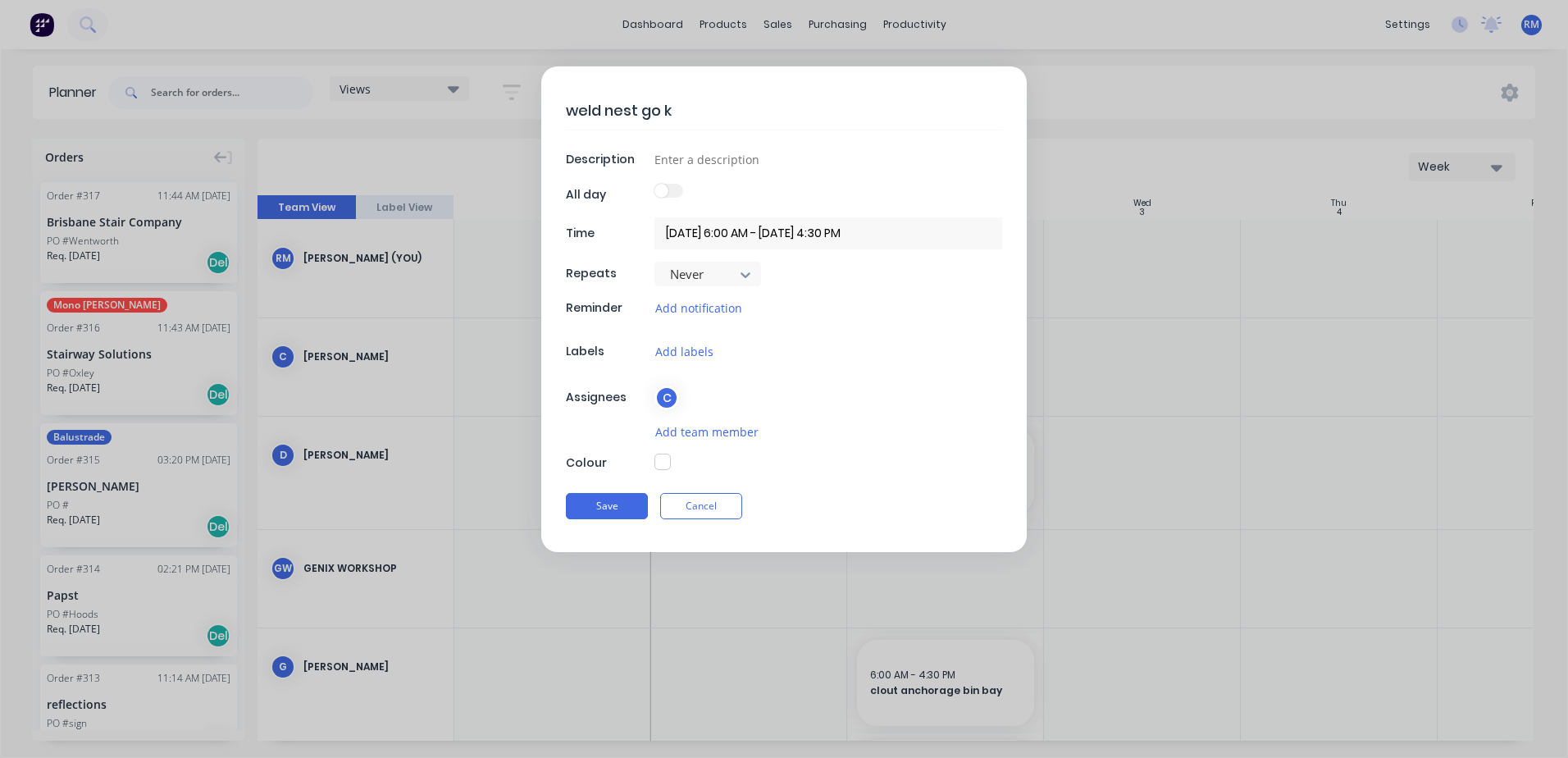
type textarea "weld nest go ka"
type textarea "x"
type textarea "weld nest go kar"
click at [609, 493] on div "Save Cancel" at bounding box center [784, 506] width 437 height 42
click at [605, 500] on button "Save" at bounding box center [606, 505] width 82 height 26
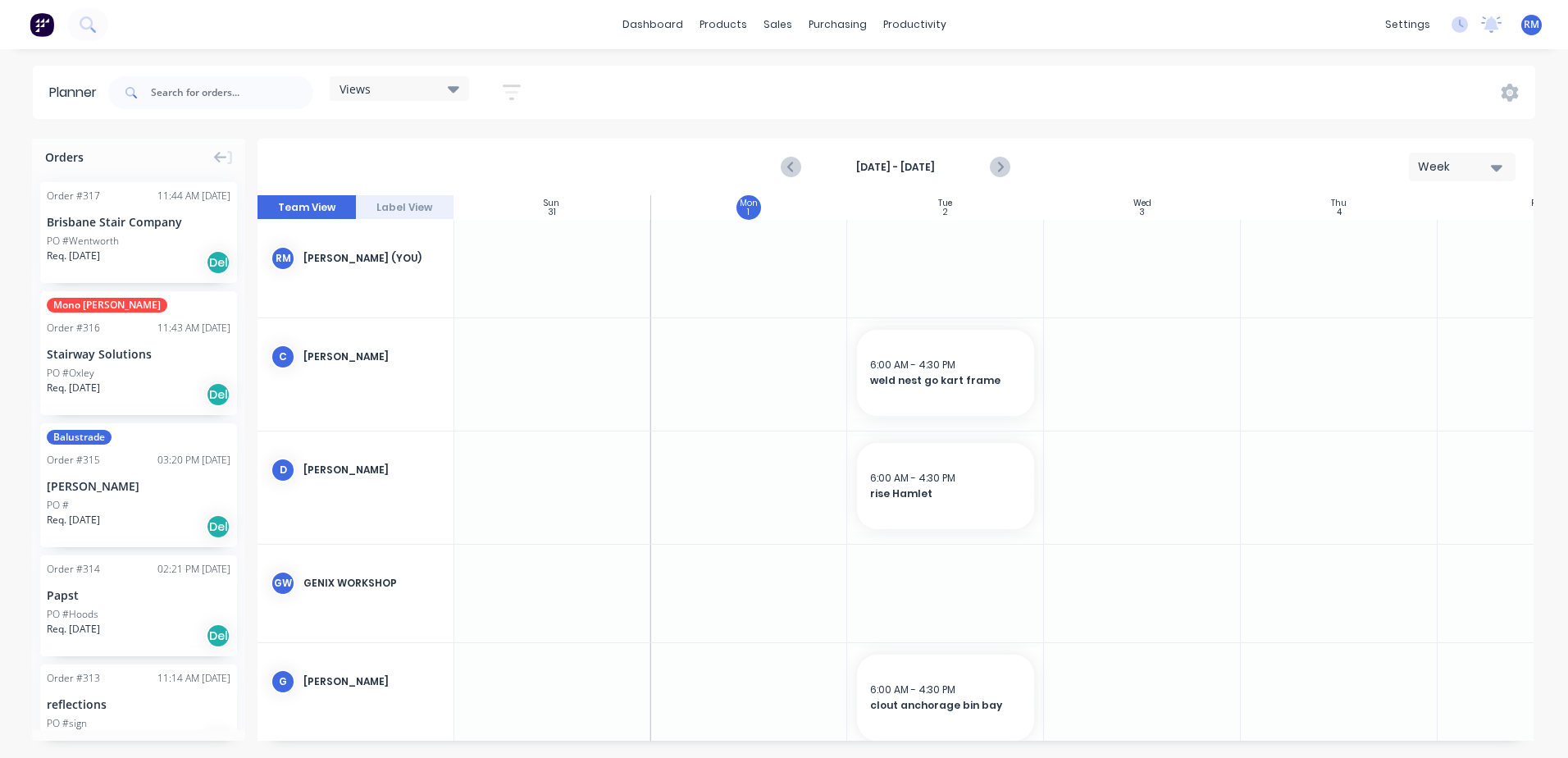
click at [948, 422] on div at bounding box center [946, 374] width 197 height 113
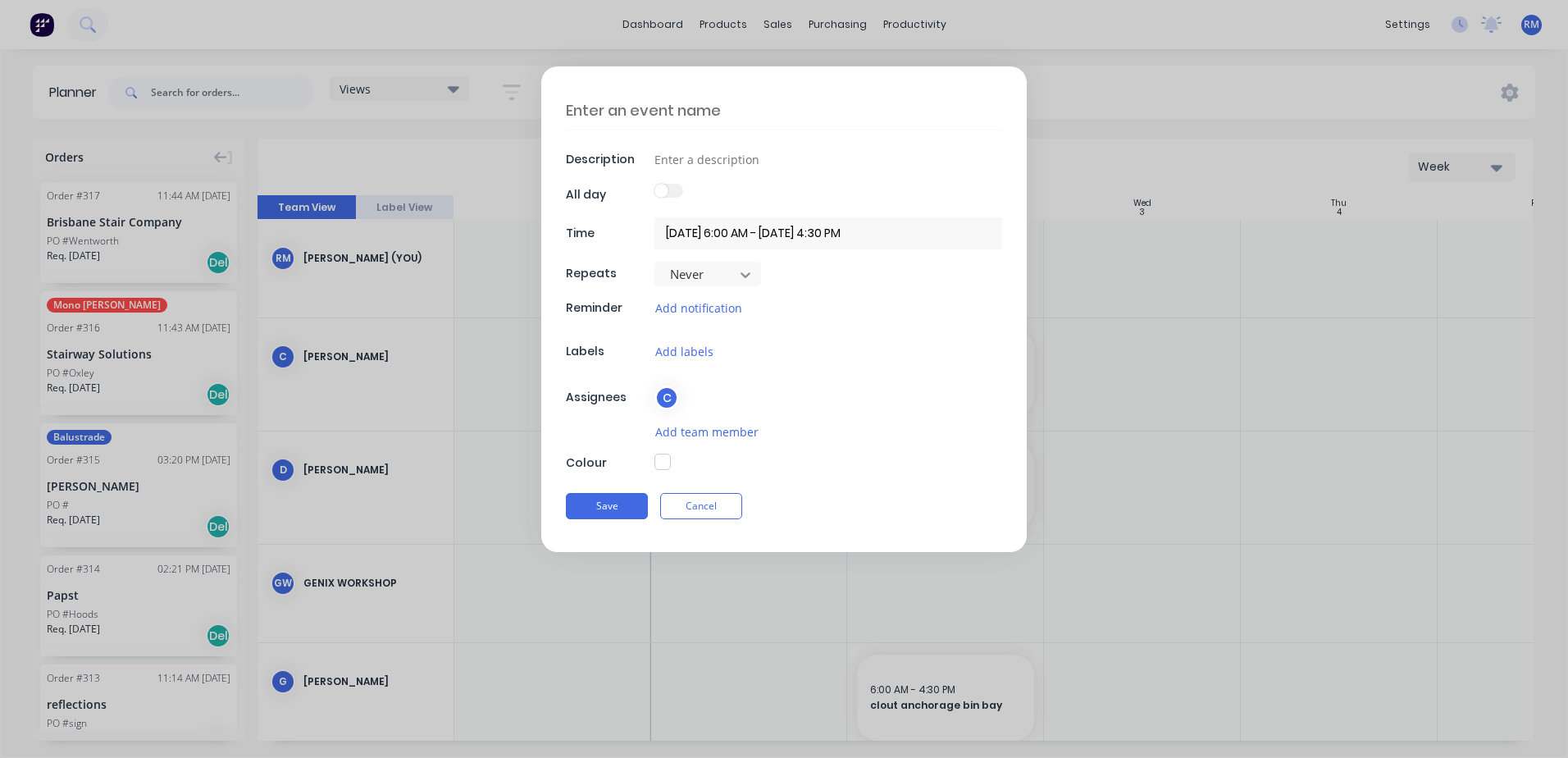
click at [769, 108] on textarea at bounding box center [784, 111] width 437 height 38
click at [615, 504] on button "Save" at bounding box center [606, 505] width 82 height 26
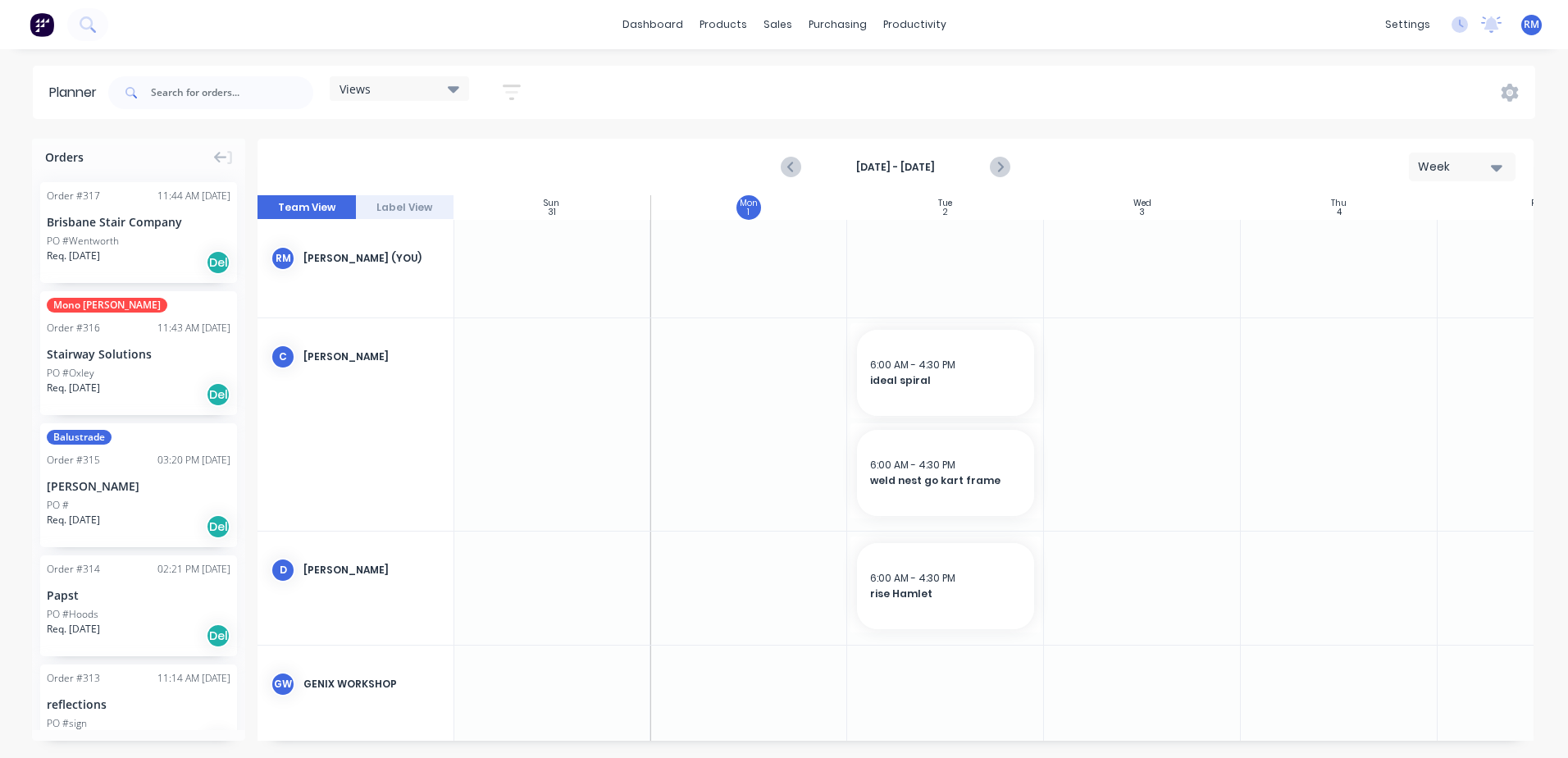
click at [933, 522] on div at bounding box center [946, 424] width 197 height 213
click at [933, 523] on div at bounding box center [946, 424] width 197 height 213
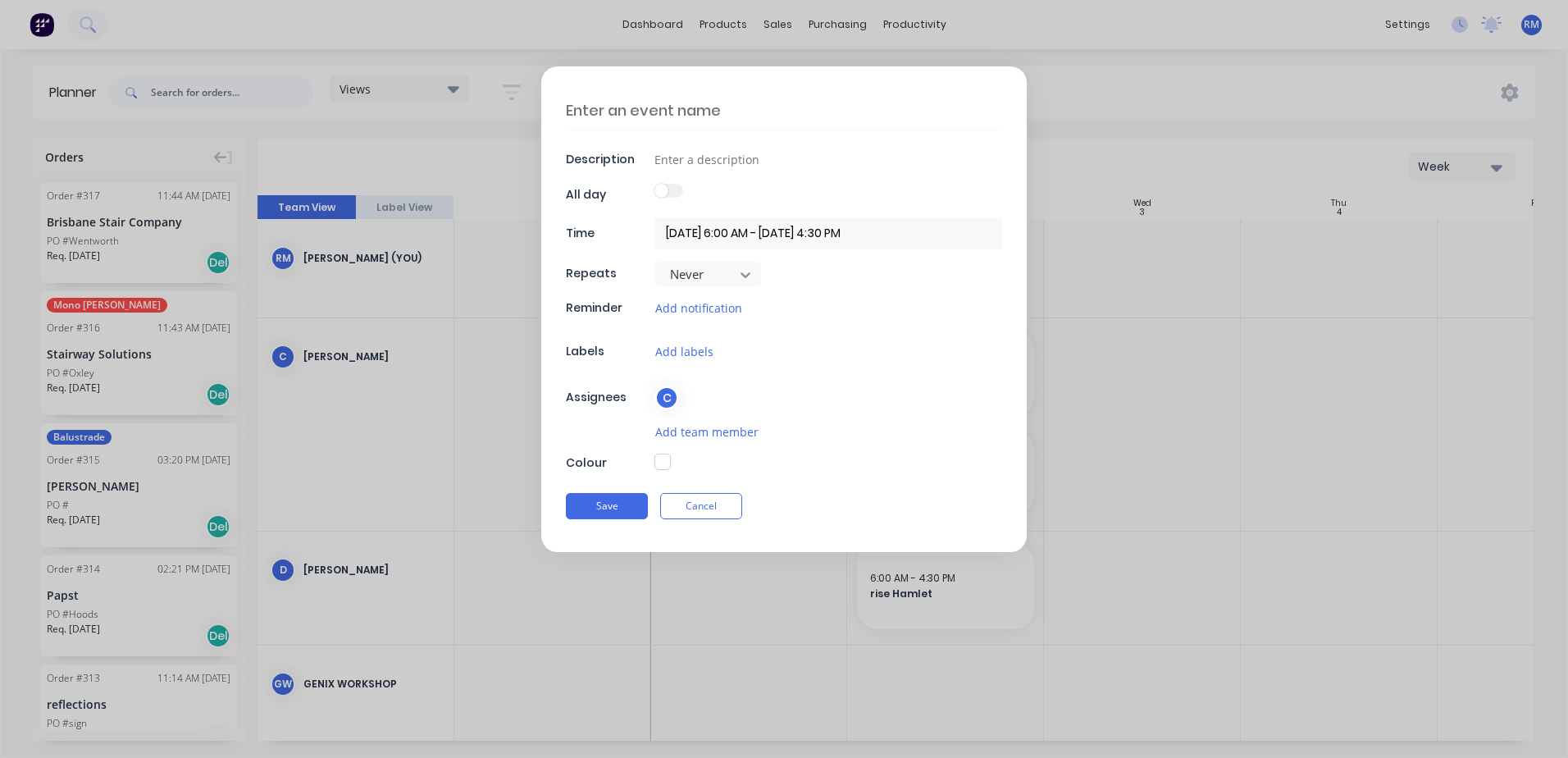
drag, startPoint x: 740, startPoint y: 106, endPoint x: 730, endPoint y: 117, distance: 14.9
click at [734, 109] on textarea at bounding box center [784, 111] width 437 height 38
click at [618, 502] on button "Save" at bounding box center [606, 505] width 82 height 26
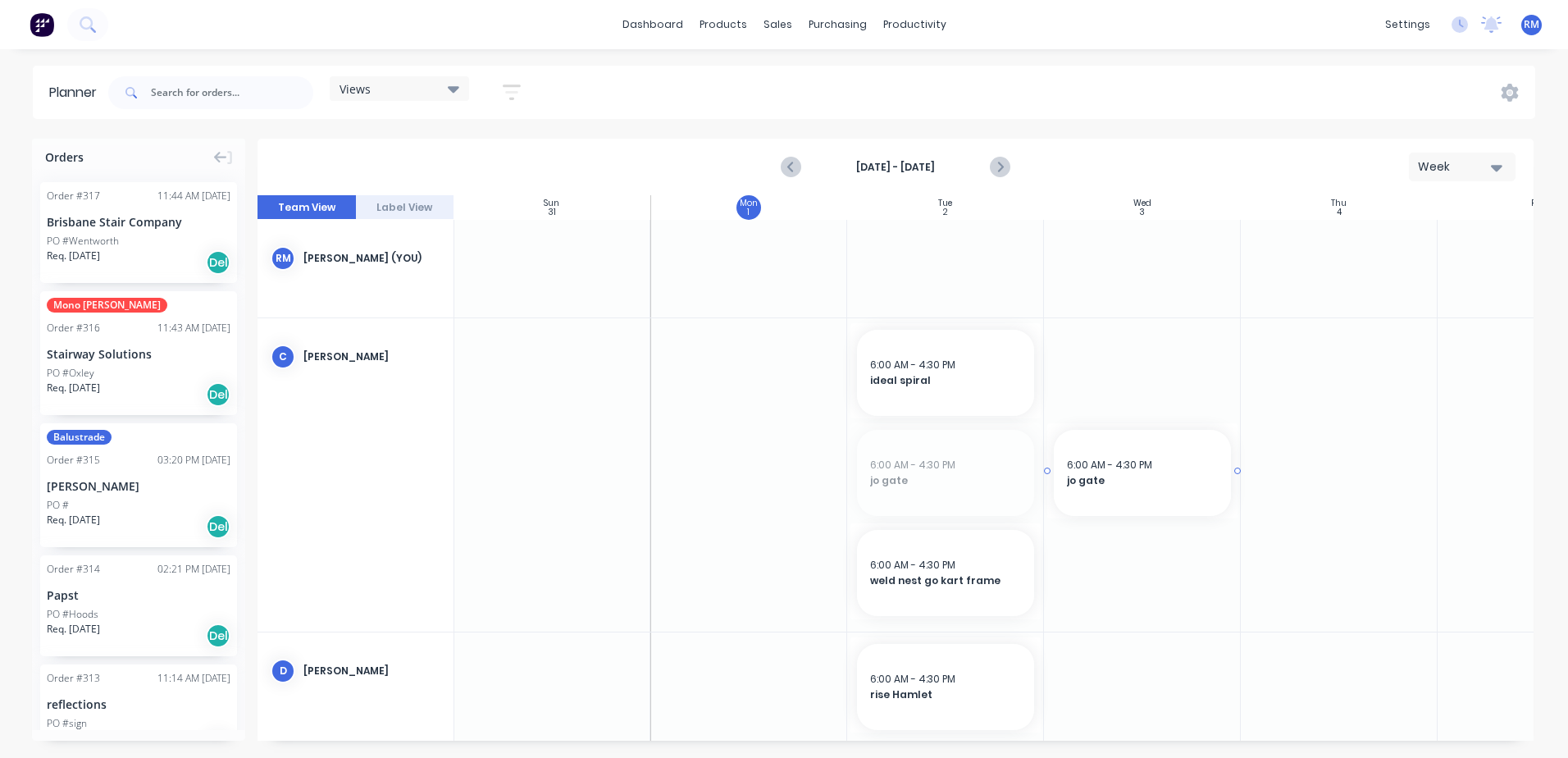
drag, startPoint x: 974, startPoint y: 481, endPoint x: 1149, endPoint y: 457, distance: 176.6
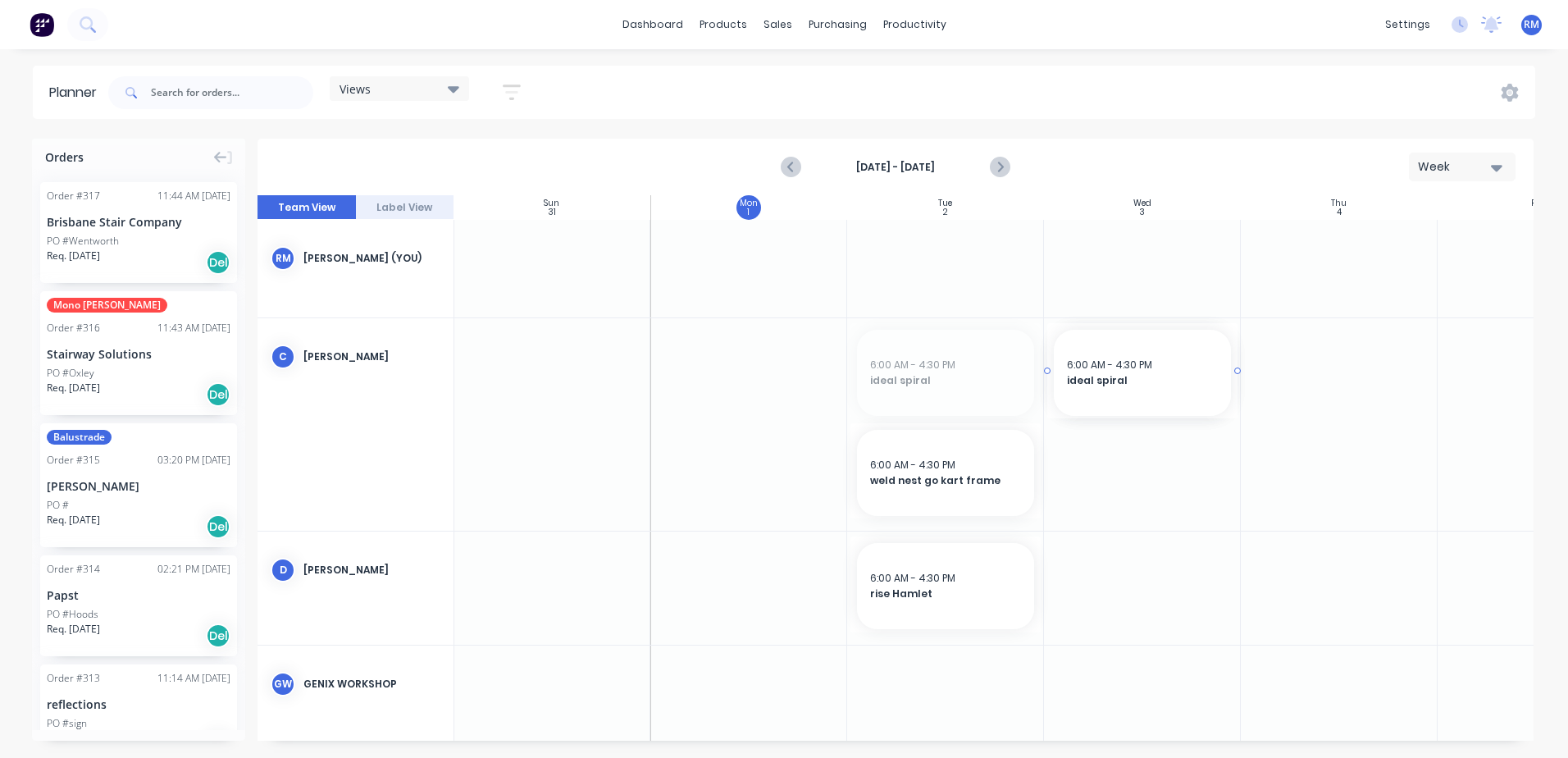
drag, startPoint x: 973, startPoint y: 392, endPoint x: 1145, endPoint y: 457, distance: 183.9
drag, startPoint x: 1164, startPoint y: 496, endPoint x: 979, endPoint y: 496, distance: 185.0
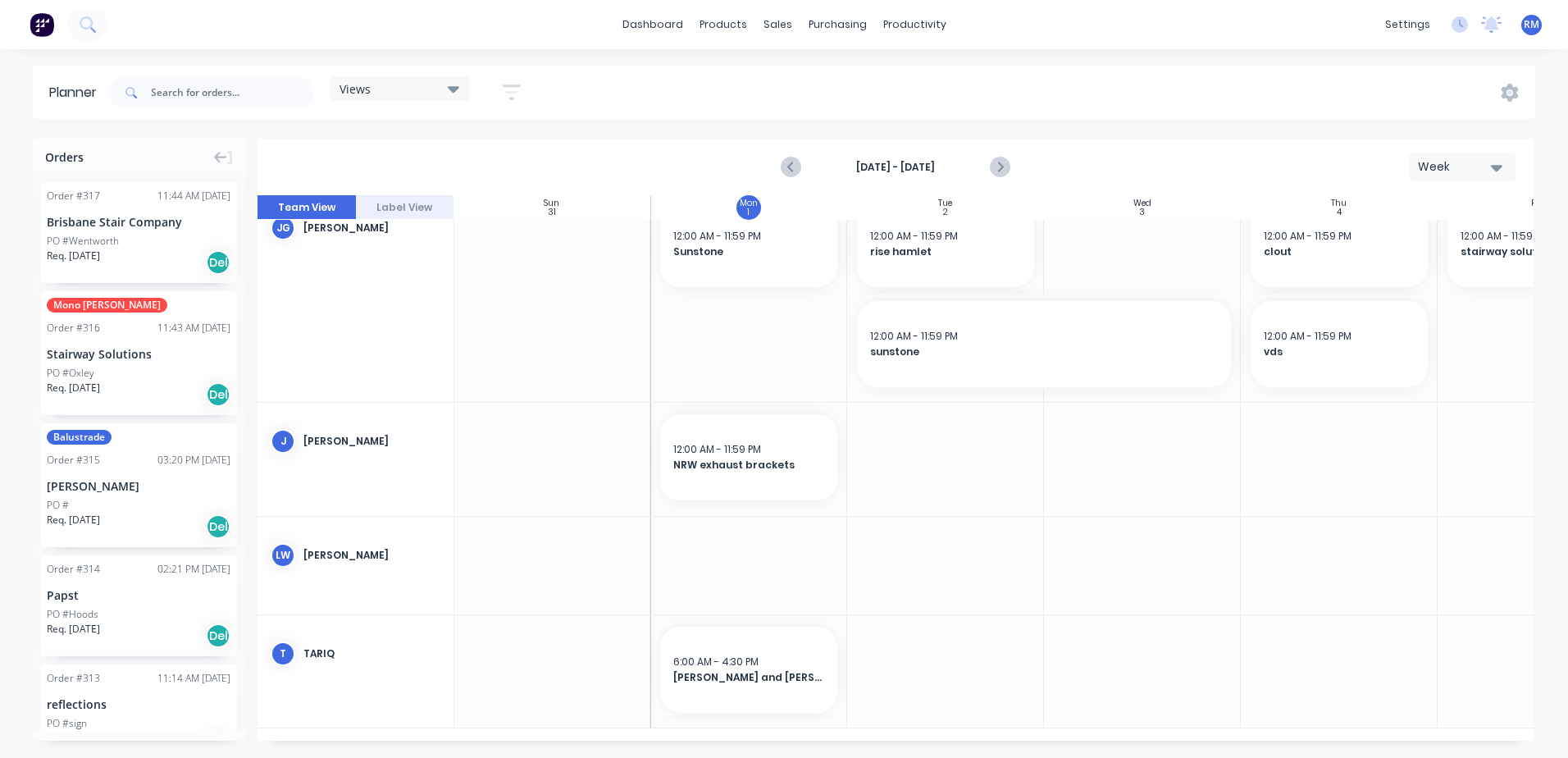
scroll to position [874, 1]
drag, startPoint x: 780, startPoint y: 442, endPoint x: 893, endPoint y: 447, distance: 113.1
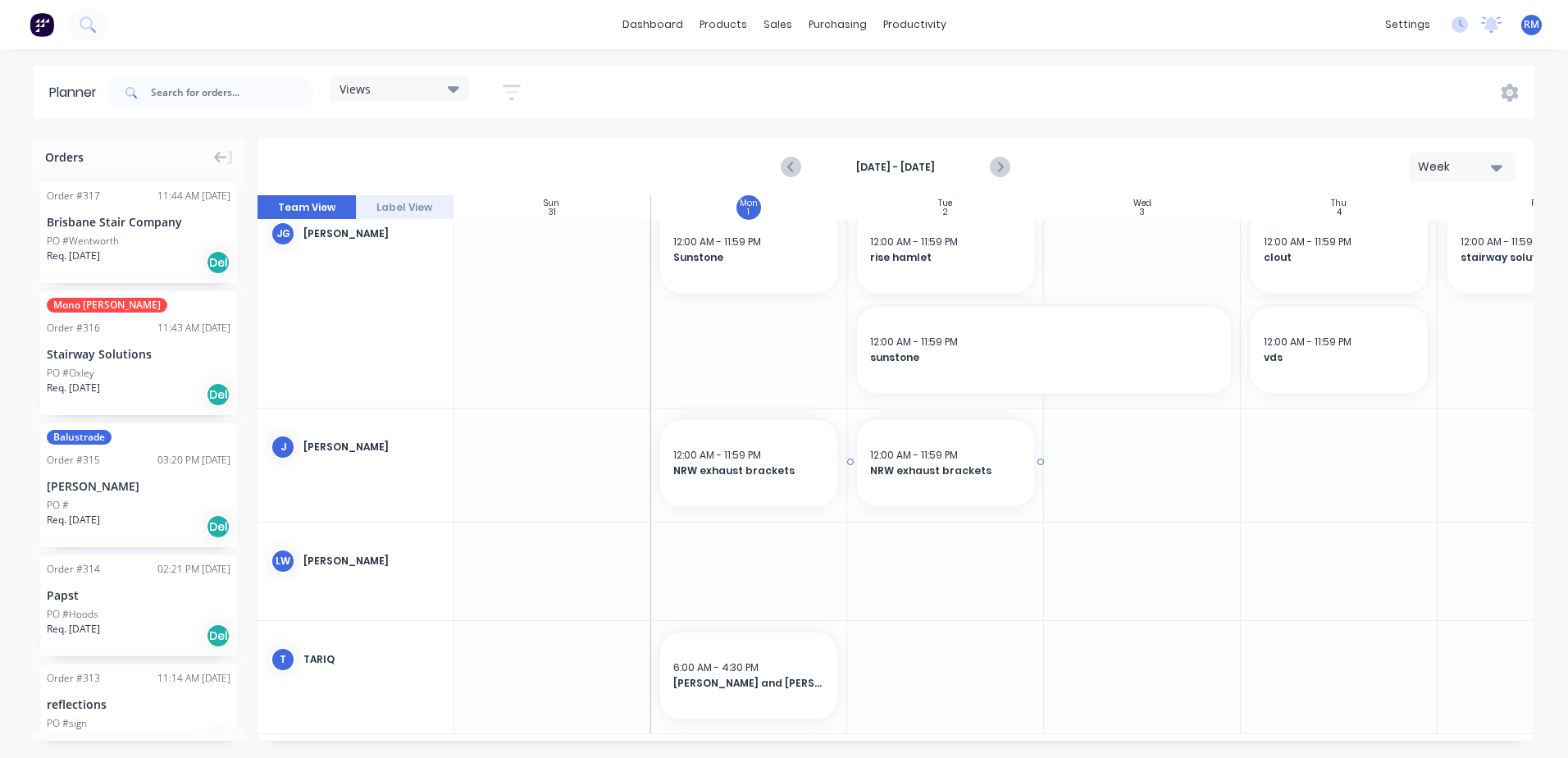
drag, startPoint x: 742, startPoint y: 490, endPoint x: 898, endPoint y: 503, distance: 156.5
click at [898, 516] on div at bounding box center [896, 467] width 1277 height 545
click at [1127, 465] on div at bounding box center [896, 467] width 1277 height 545
click at [1131, 465] on div at bounding box center [896, 467] width 1277 height 545
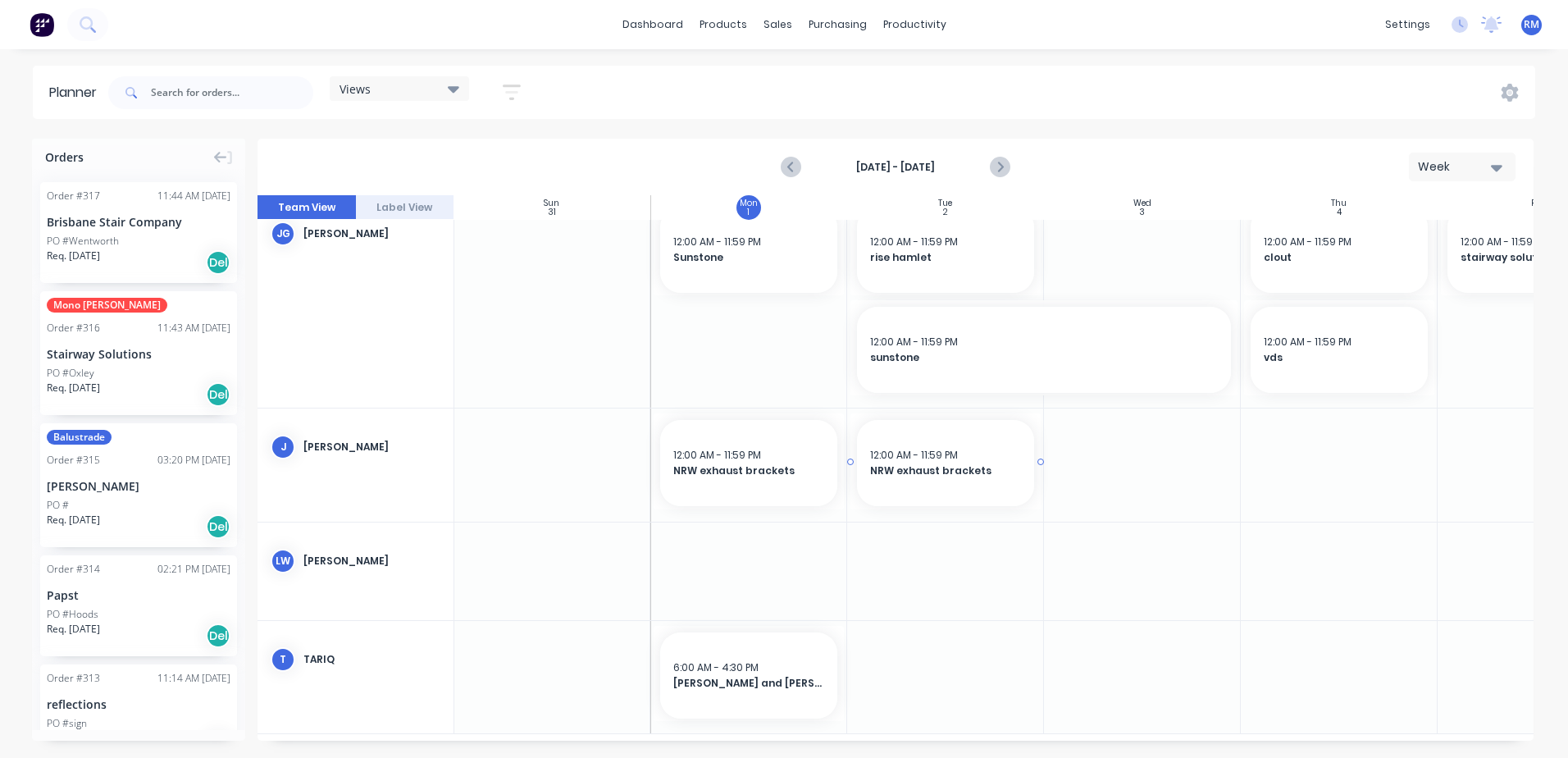
click at [982, 516] on div at bounding box center [896, 467] width 1277 height 545
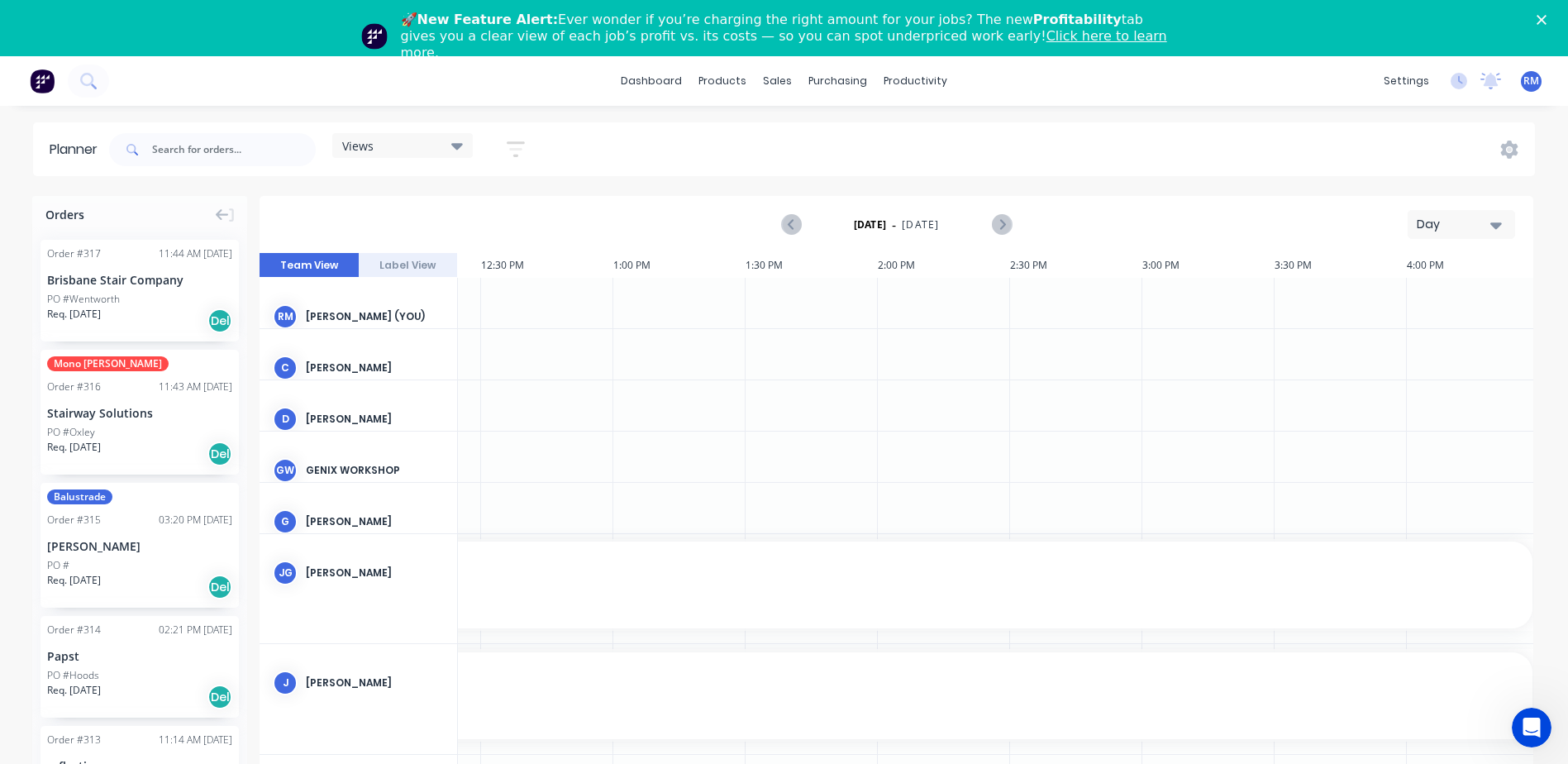
scroll to position [0, 1709]
click at [1485, 221] on div "Day" at bounding box center [1455, 225] width 76 height 17
click at [1410, 304] on div "Week" at bounding box center [1431, 302] width 164 height 33
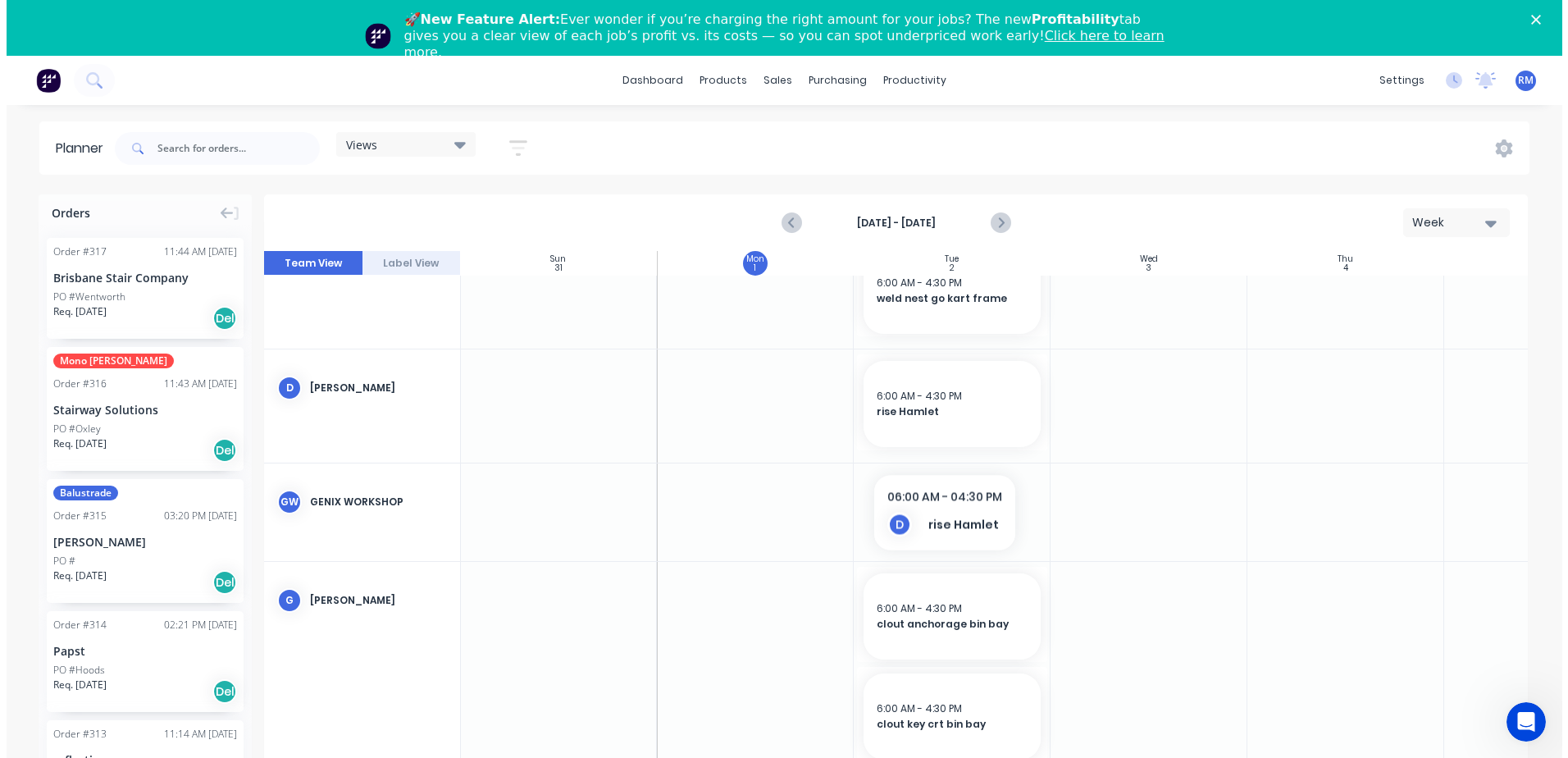
scroll to position [246, 1]
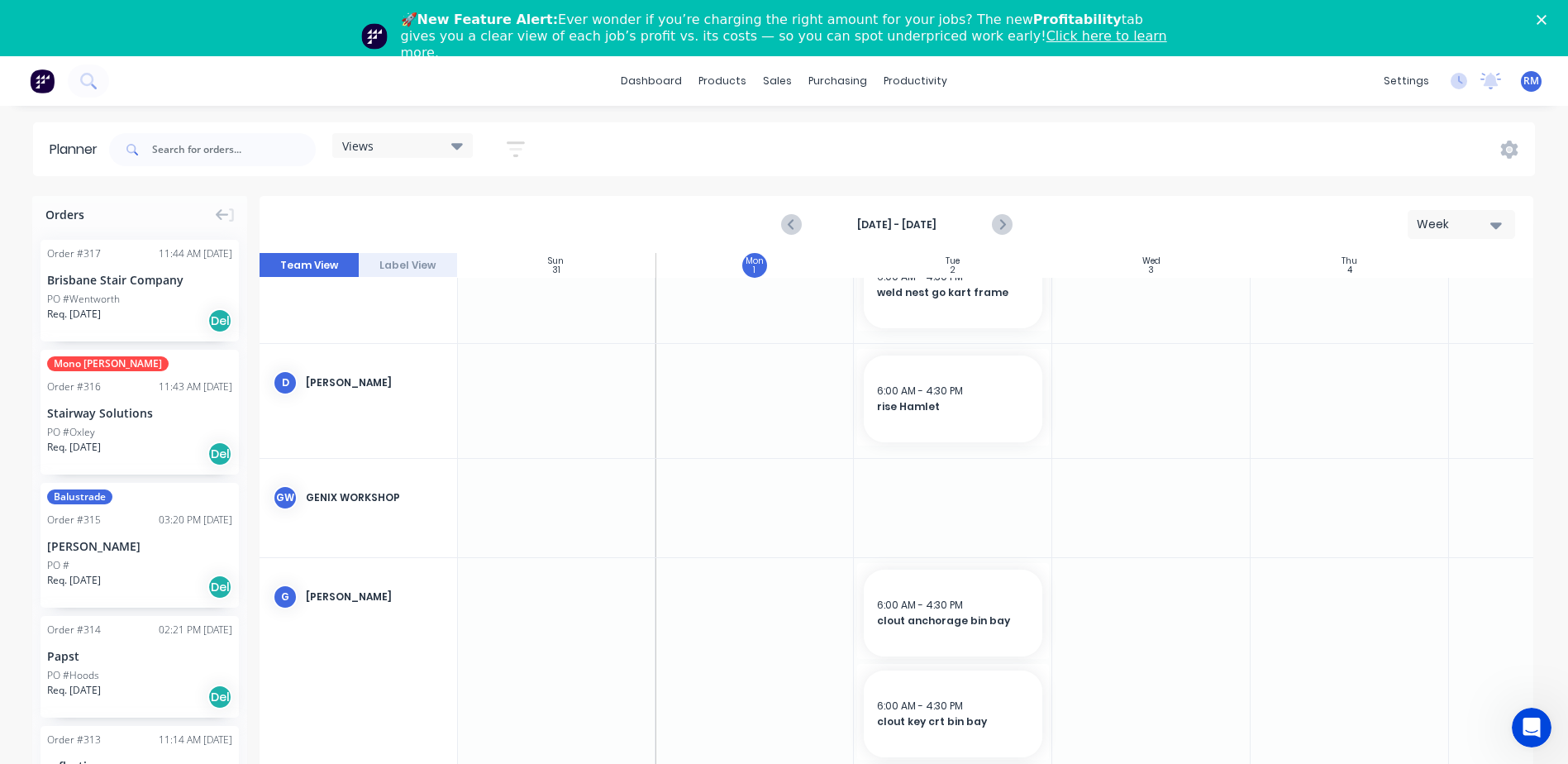
click at [1547, 16] on icon "Close" at bounding box center [1542, 19] width 10 height 10
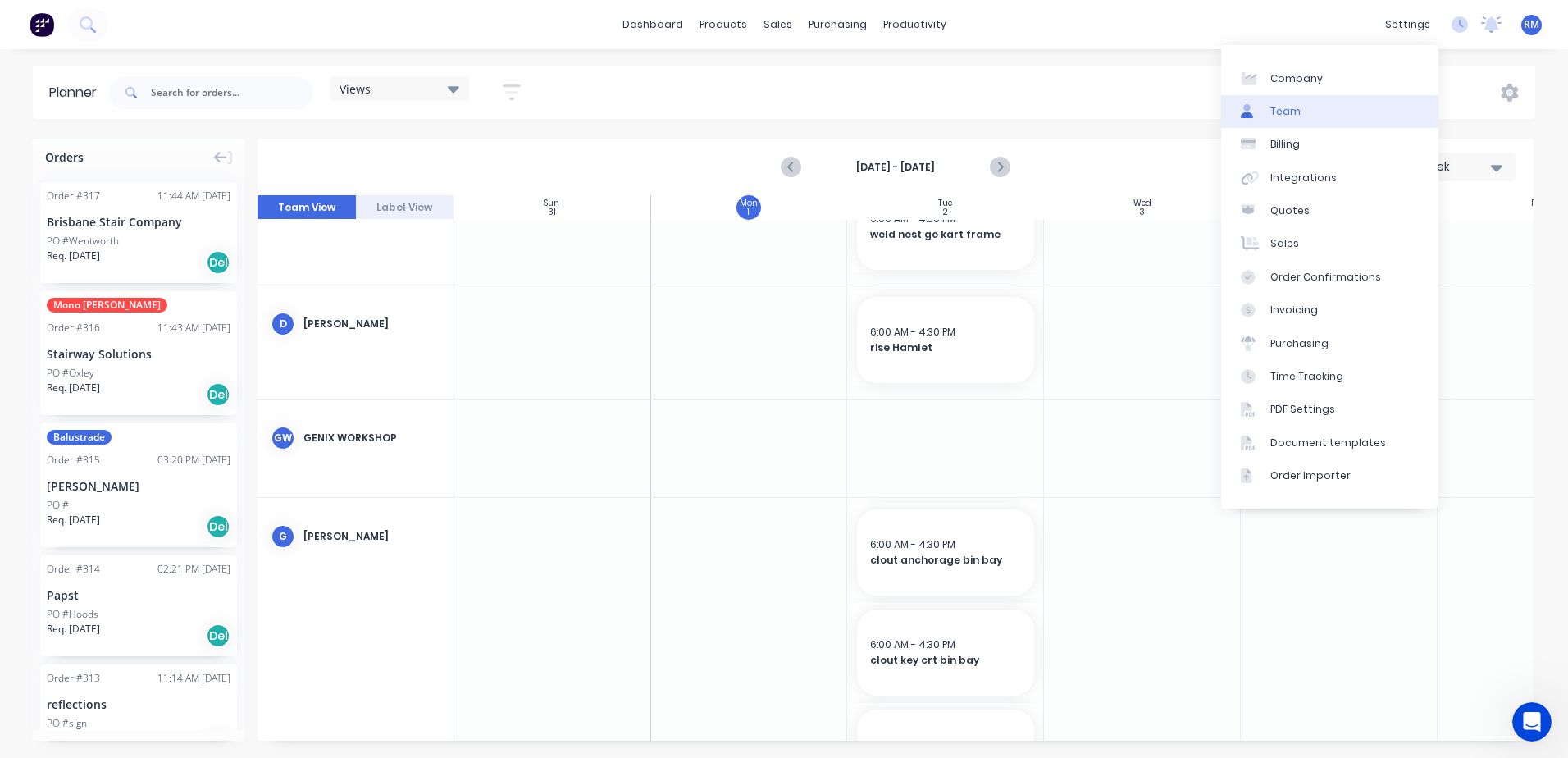
click at [1292, 116] on div "Team" at bounding box center [1286, 111] width 31 height 14
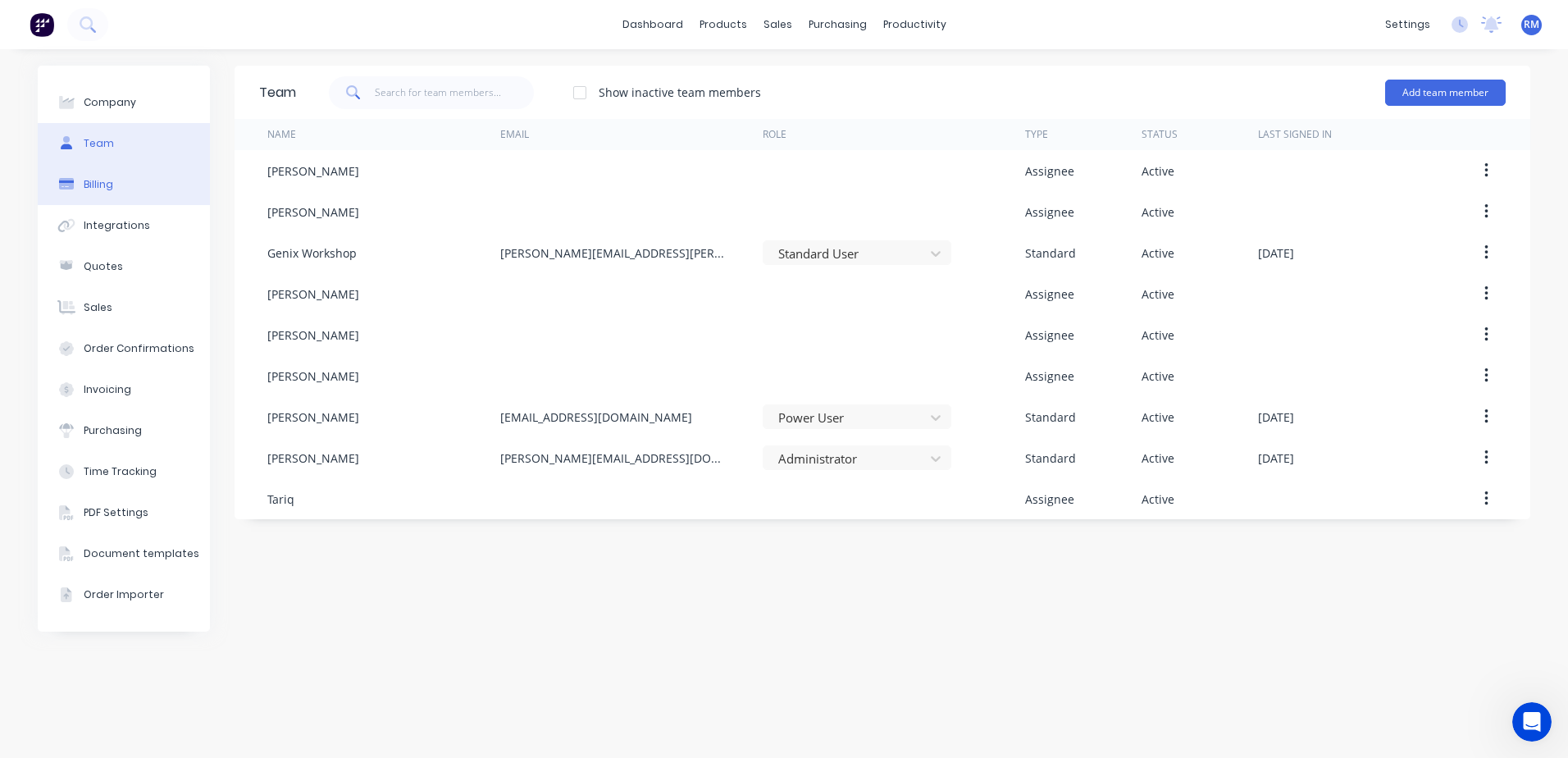
click at [109, 186] on div "Billing" at bounding box center [98, 184] width 30 height 14
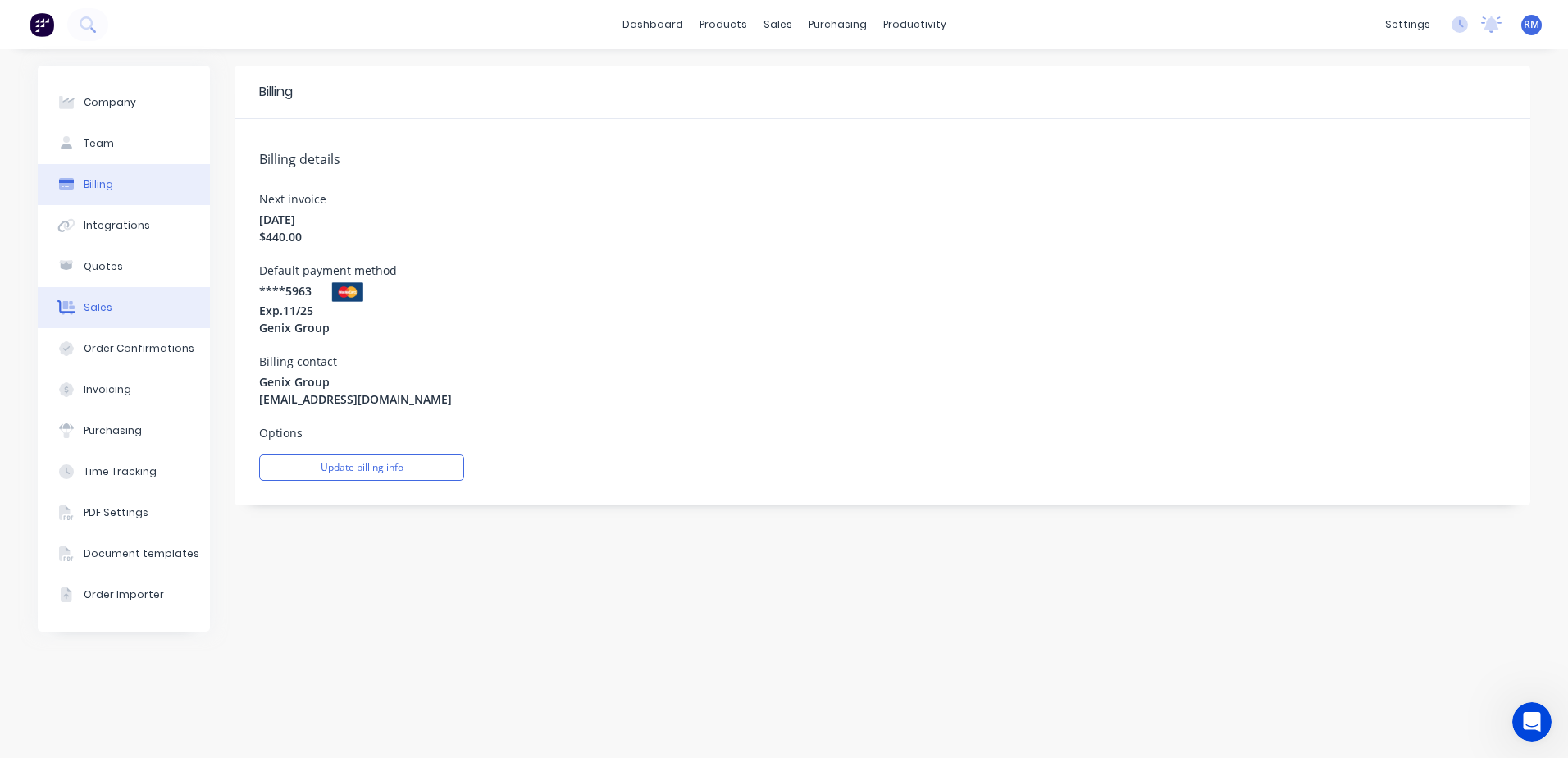
click at [110, 302] on button "Sales" at bounding box center [123, 307] width 172 height 41
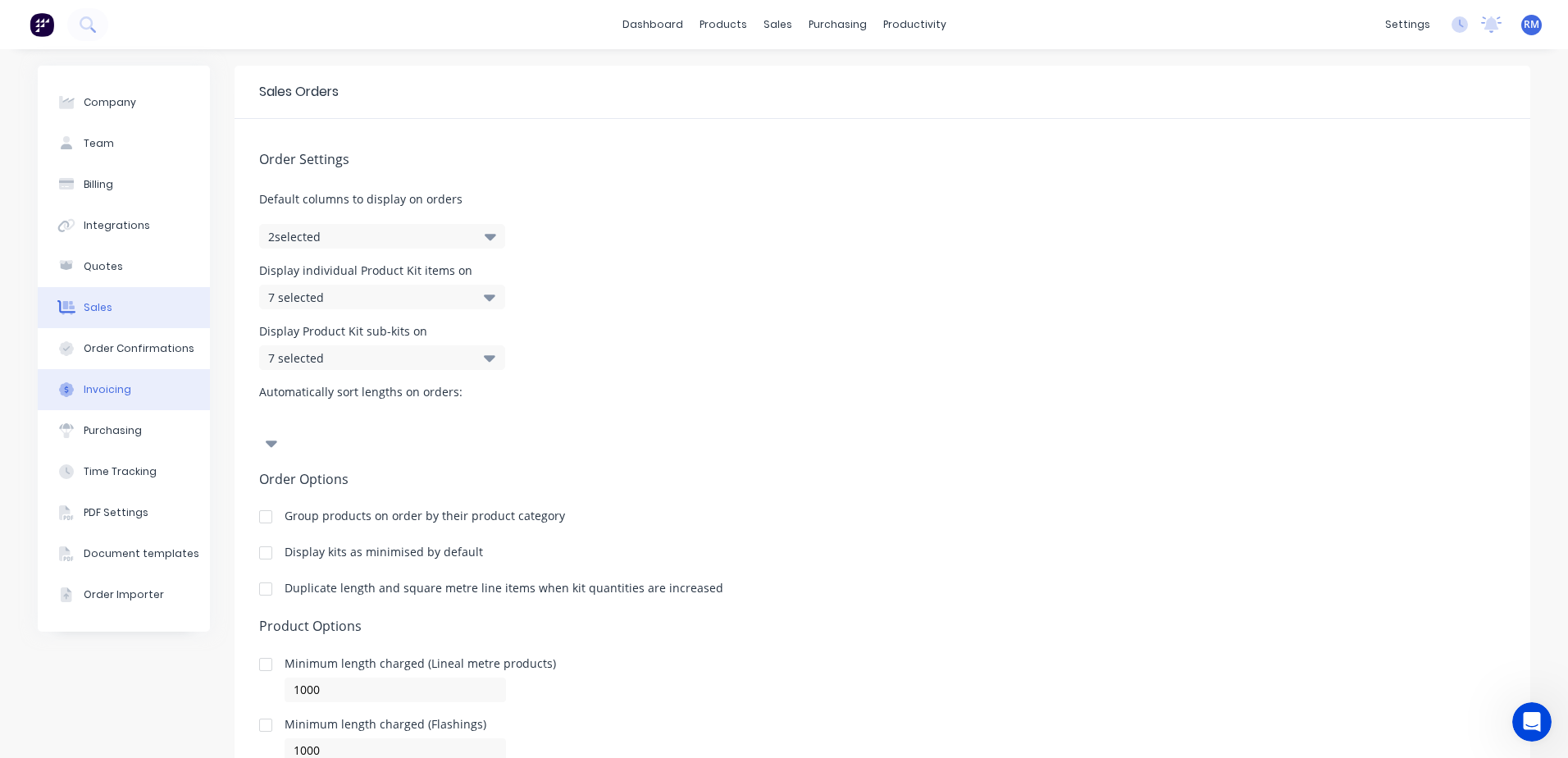
click at [121, 390] on div "Invoicing" at bounding box center [107, 389] width 47 height 14
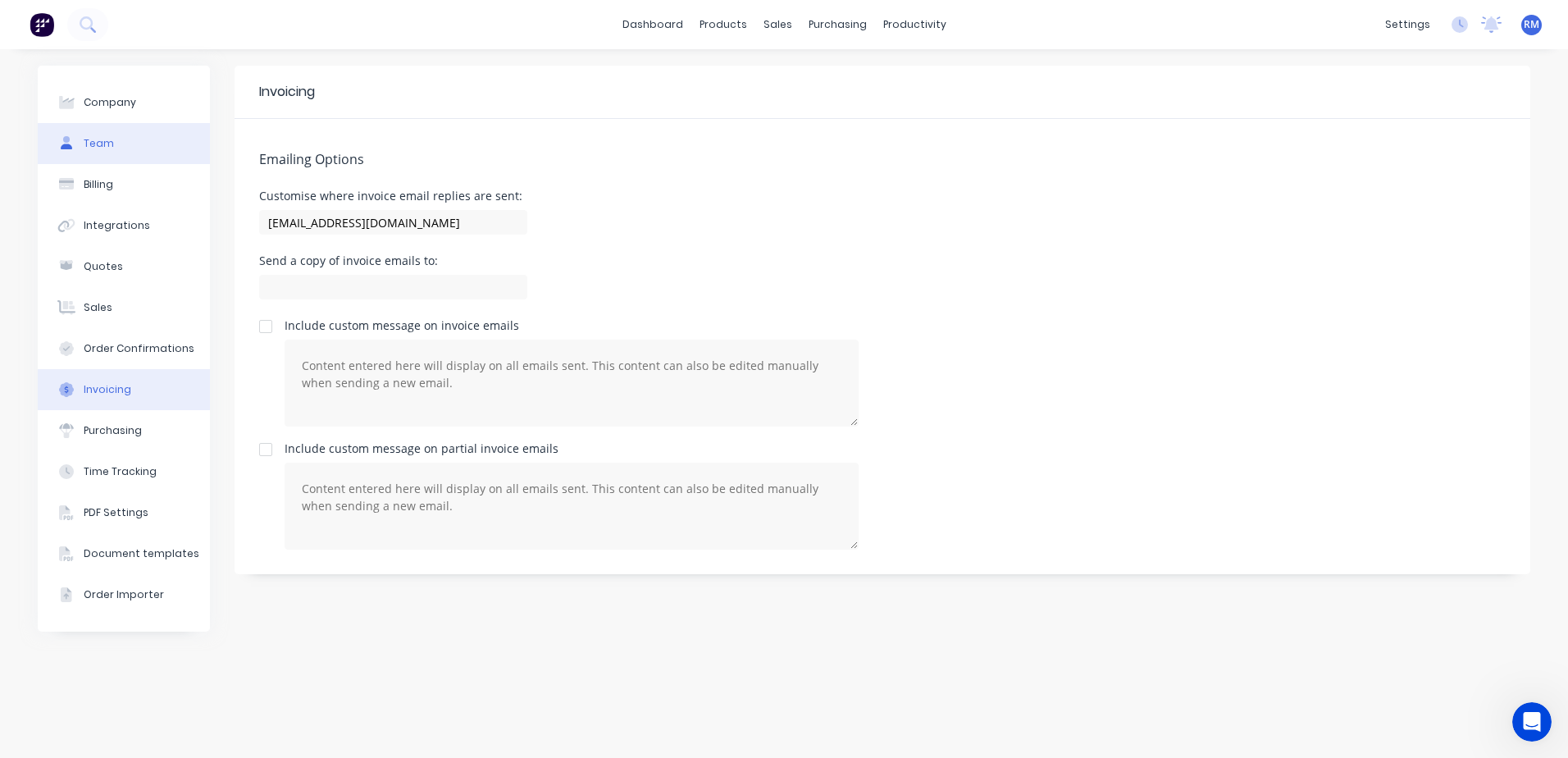
click at [98, 139] on div "Team" at bounding box center [99, 143] width 31 height 14
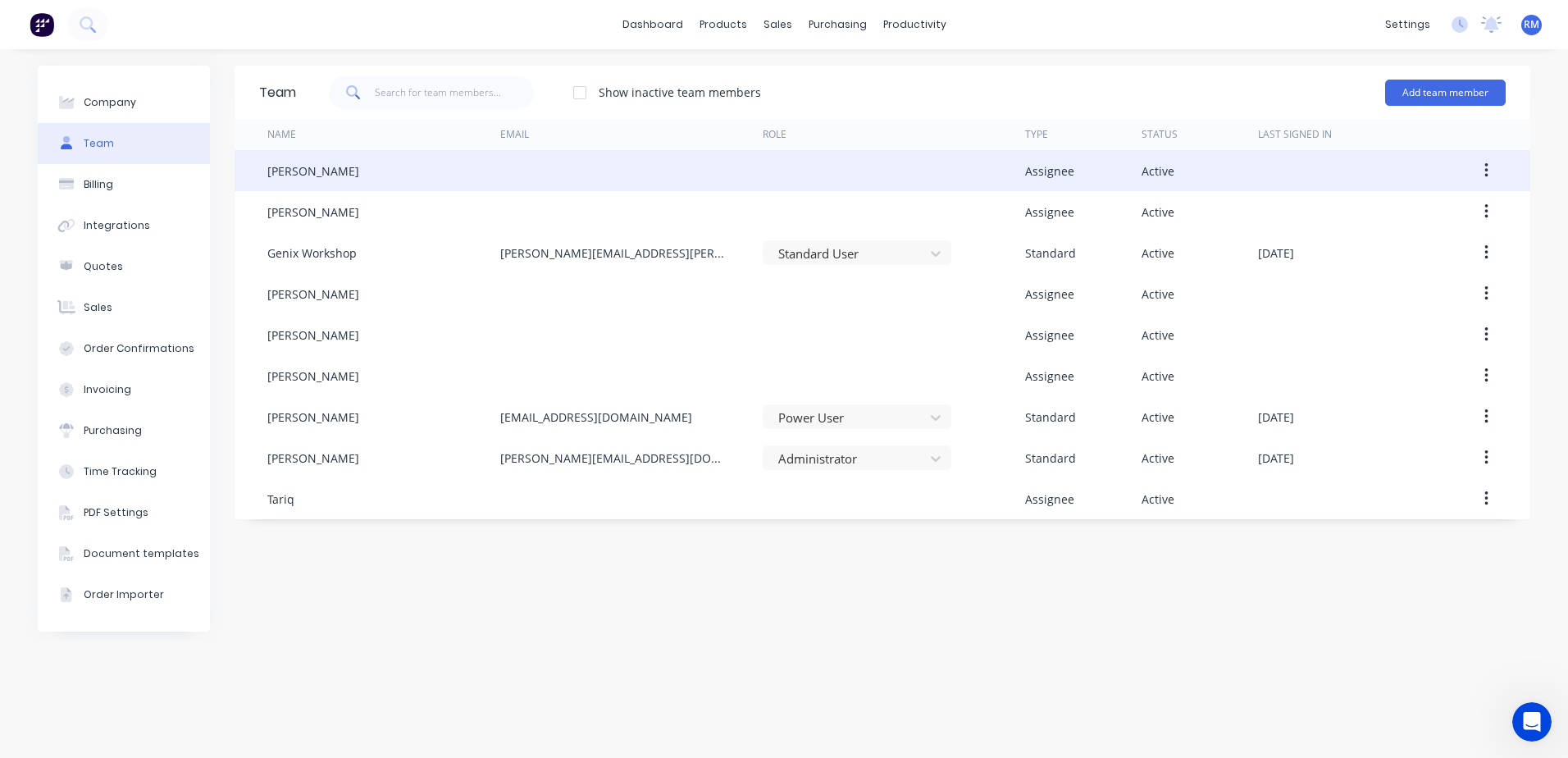
click at [287, 171] on div "[PERSON_NAME]" at bounding box center [313, 171] width 91 height 17
click at [287, 172] on div "[PERSON_NAME]" at bounding box center [313, 171] width 91 height 17
click at [953, 170] on div at bounding box center [894, 170] width 263 height 41
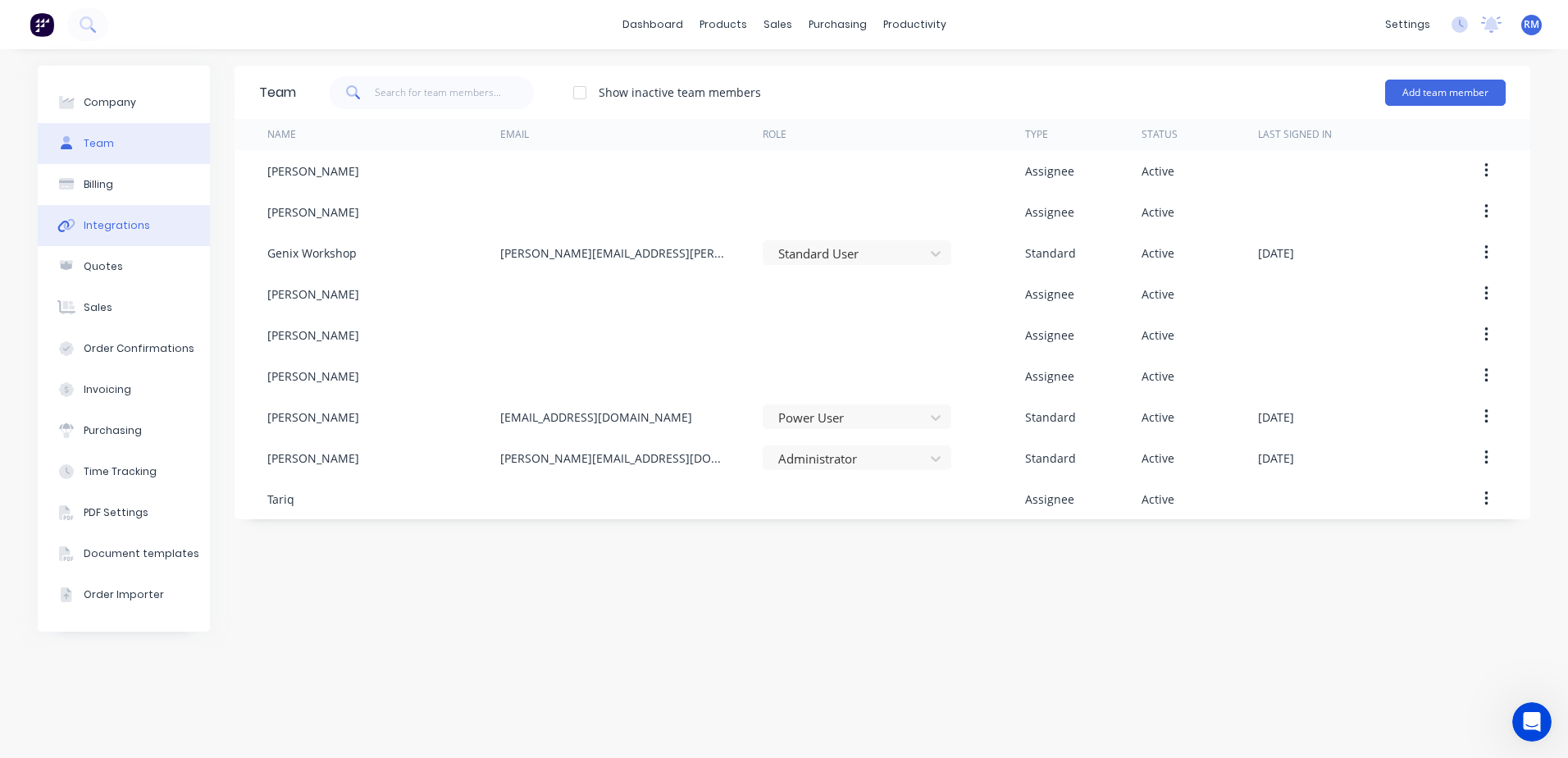
click at [125, 227] on div "Integrations" at bounding box center [116, 225] width 66 height 14
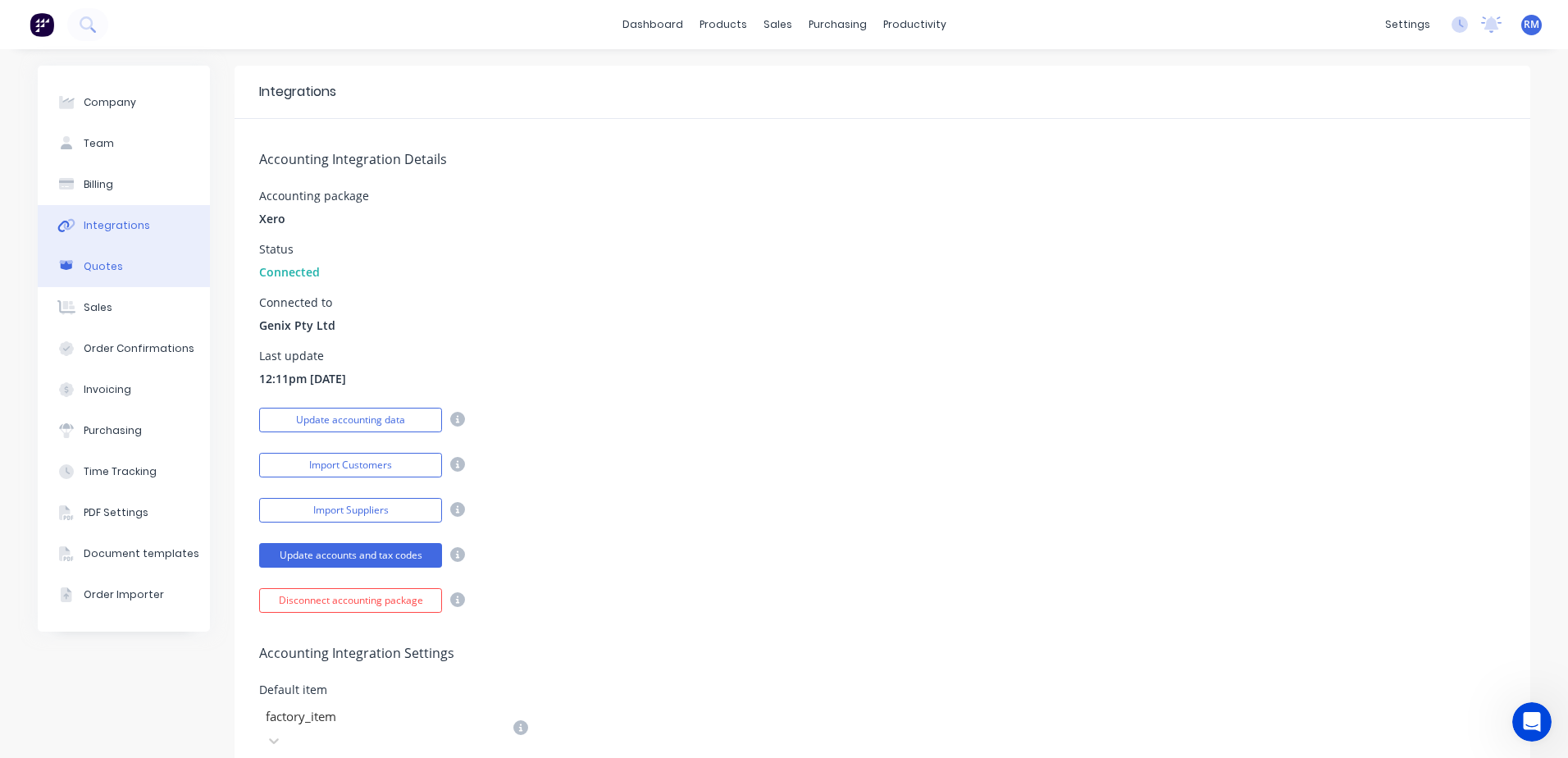
click at [120, 264] on button "Quotes" at bounding box center [123, 266] width 172 height 41
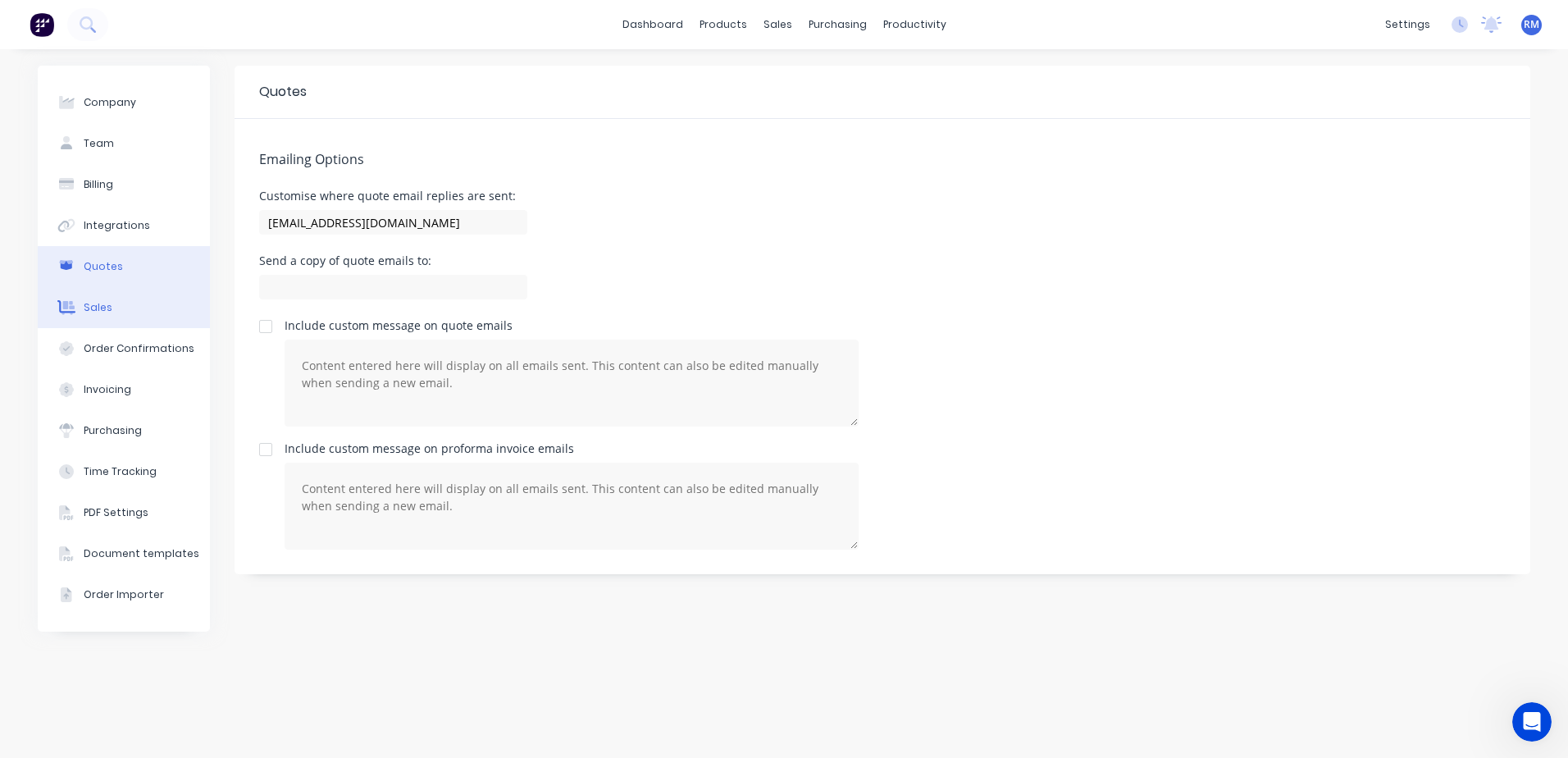
click at [124, 307] on button "Sales" at bounding box center [123, 307] width 172 height 41
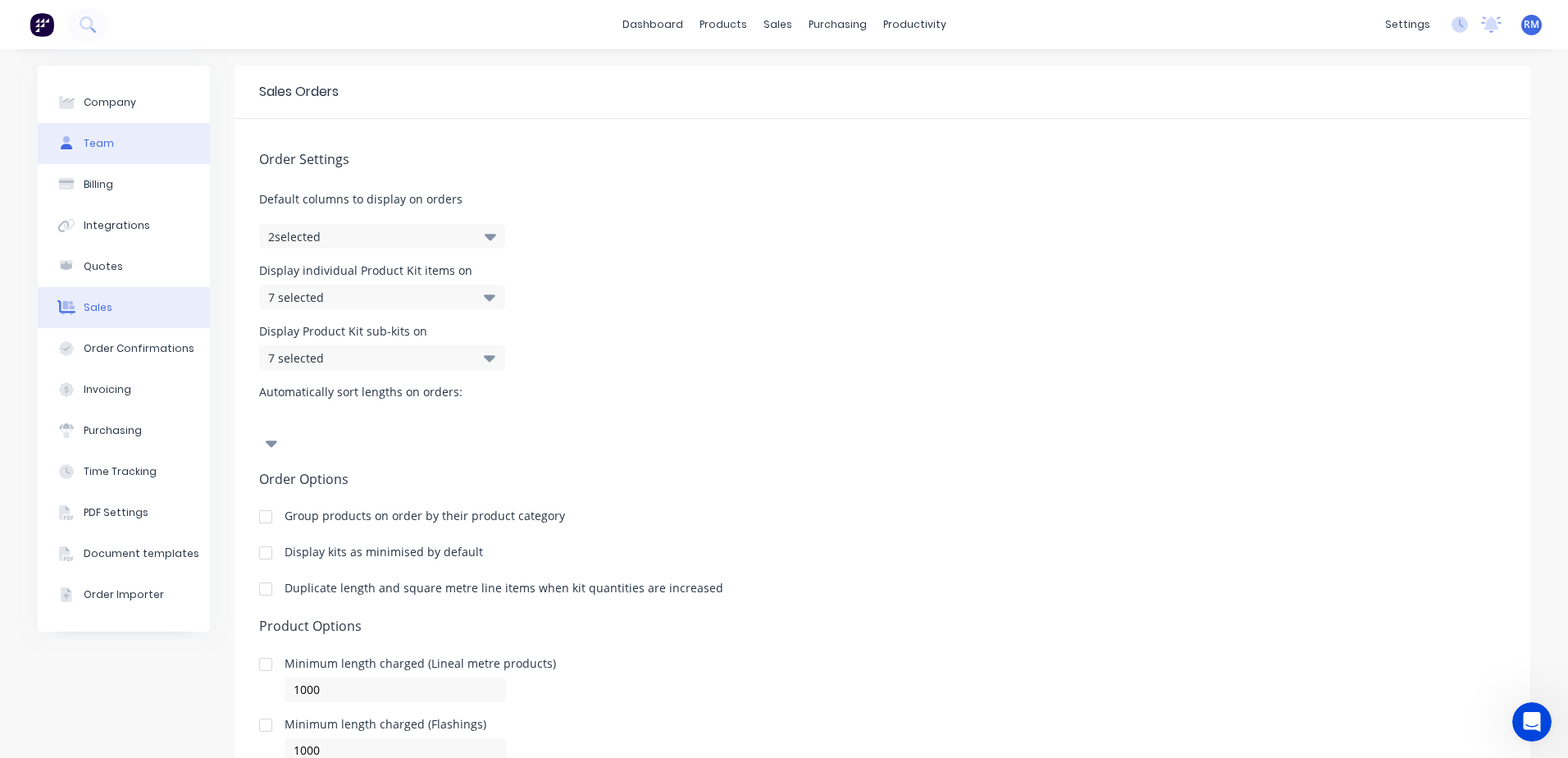
click at [97, 150] on div "Team" at bounding box center [99, 143] width 31 height 14
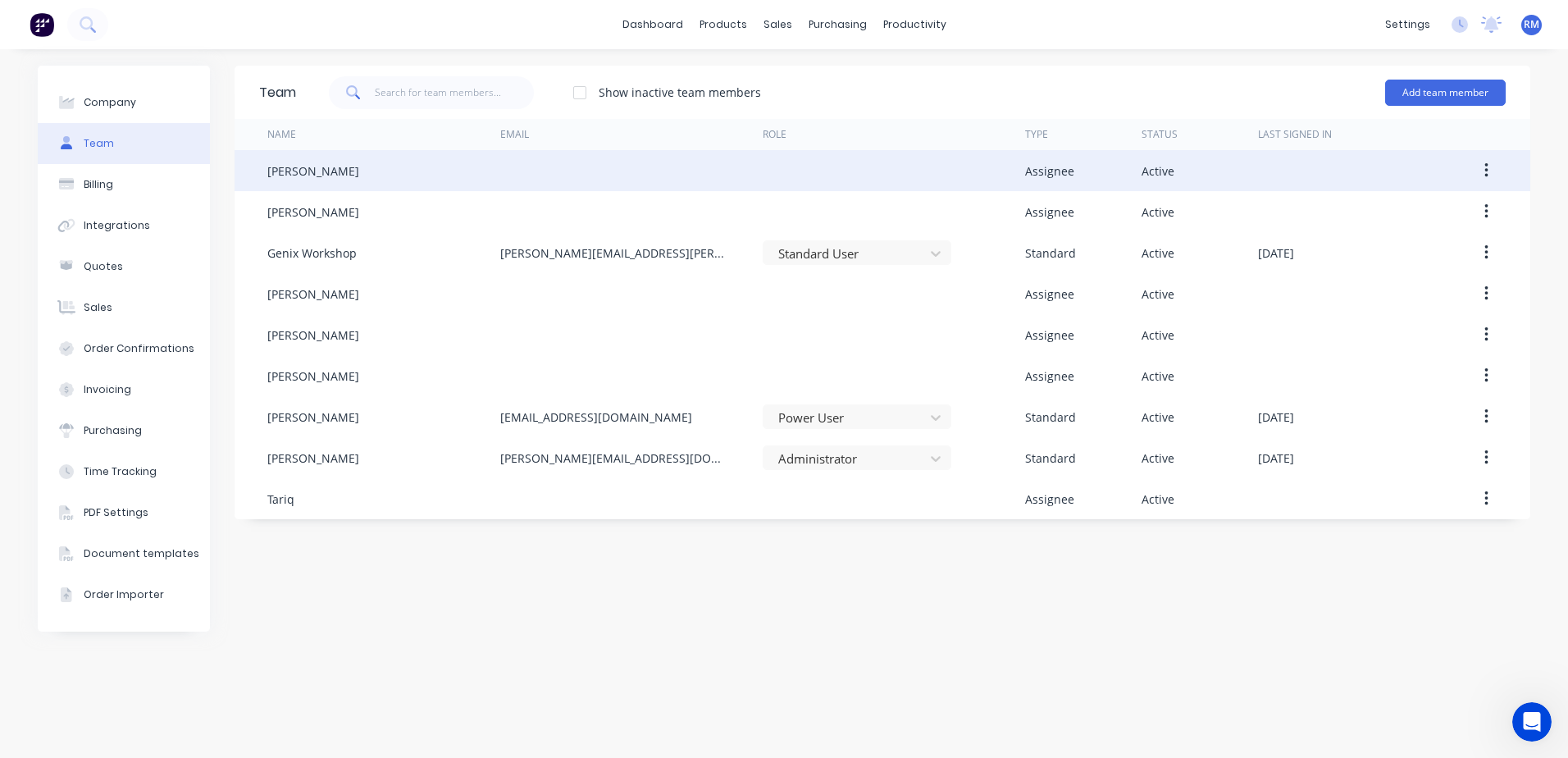
click at [1497, 171] on button "button" at bounding box center [1486, 170] width 38 height 30
click at [1386, 215] on div "Edit" at bounding box center [1428, 214] width 126 height 24
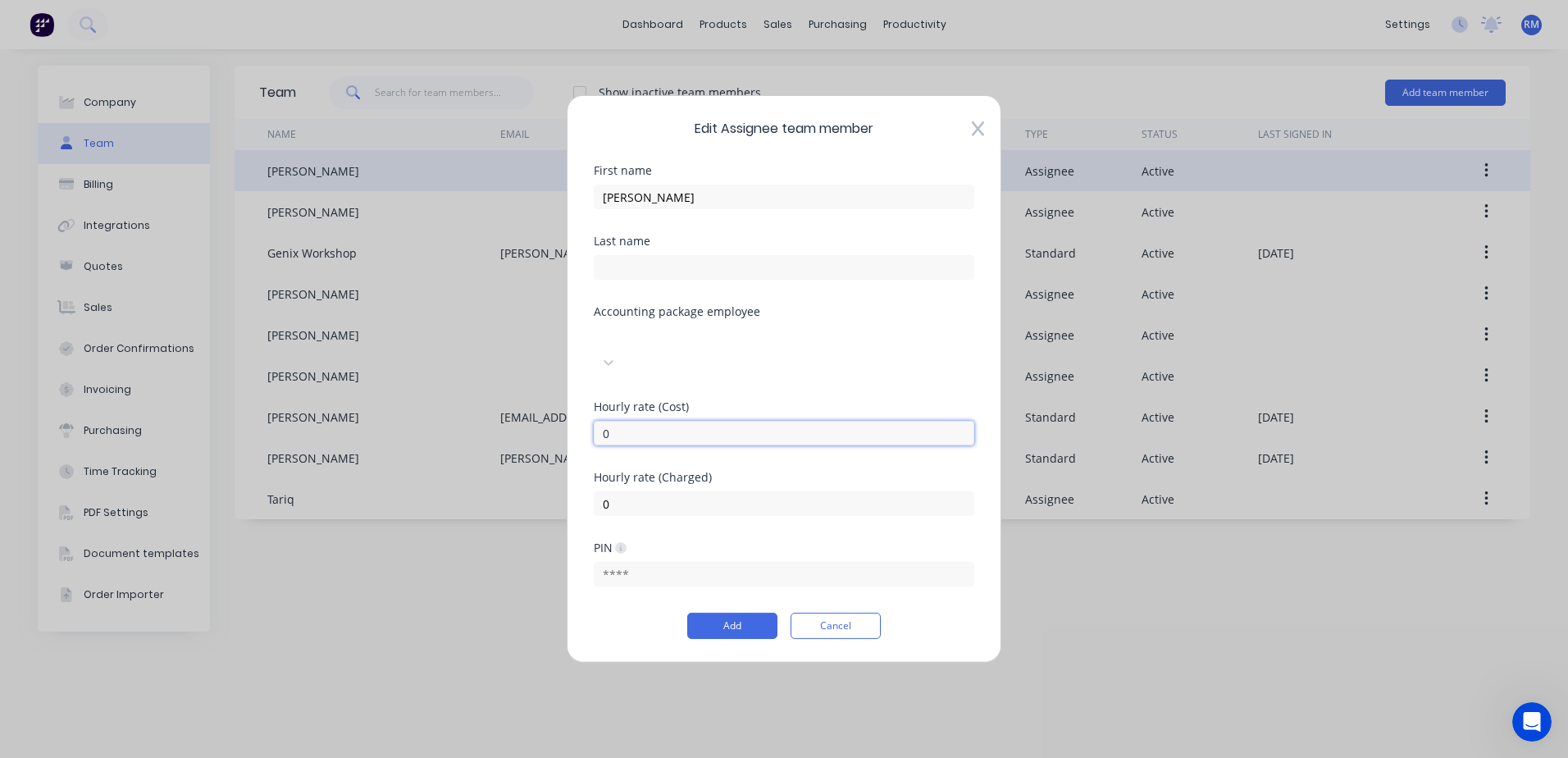
click at [616, 420] on input "0" at bounding box center [784, 433] width 381 height 25
type input "110"
drag, startPoint x: 623, startPoint y: 493, endPoint x: 602, endPoint y: 493, distance: 21.0
click at [602, 493] on input "0" at bounding box center [784, 504] width 381 height 25
type input "140"
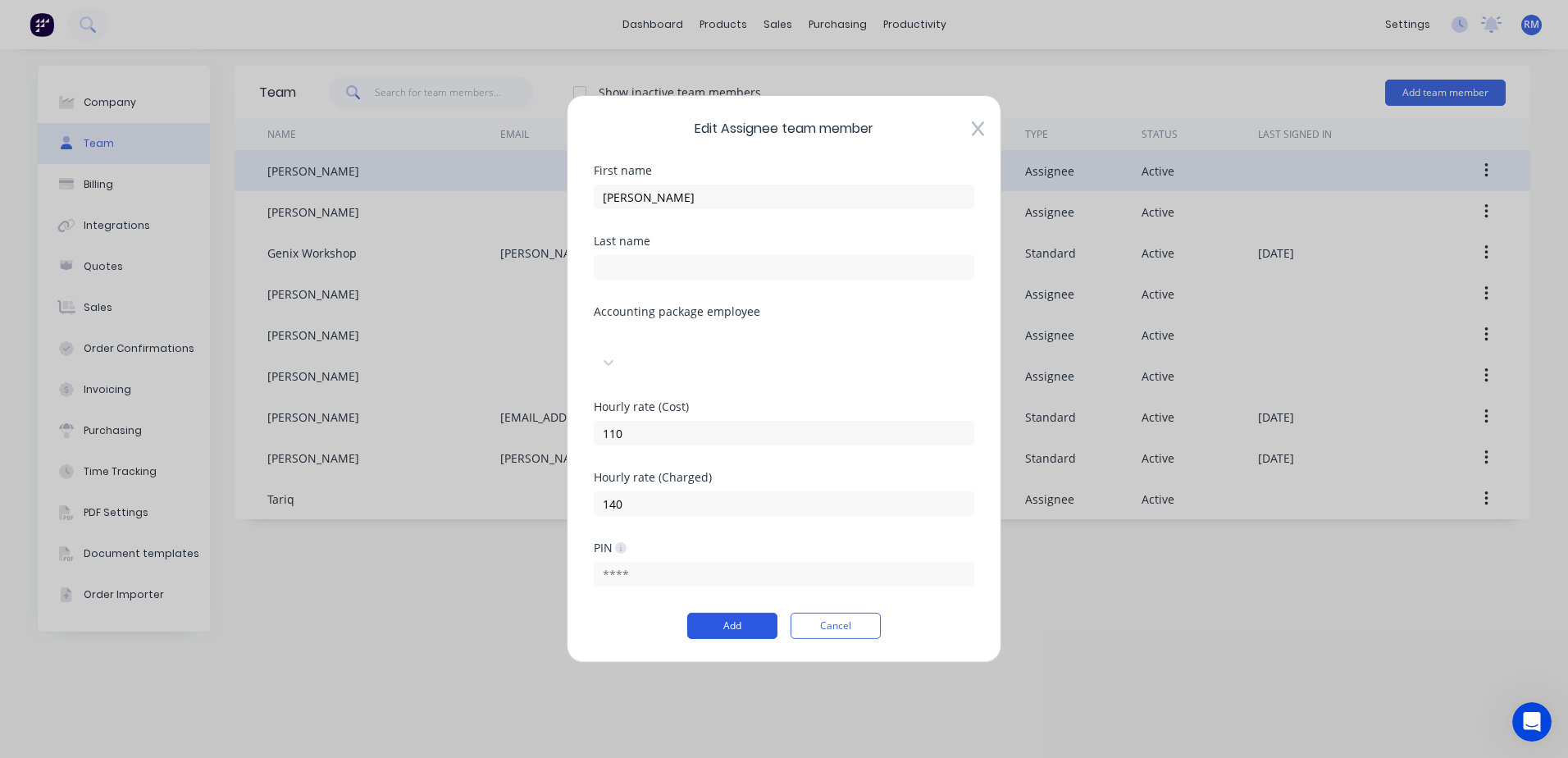
click at [744, 615] on button "Add" at bounding box center [732, 625] width 90 height 26
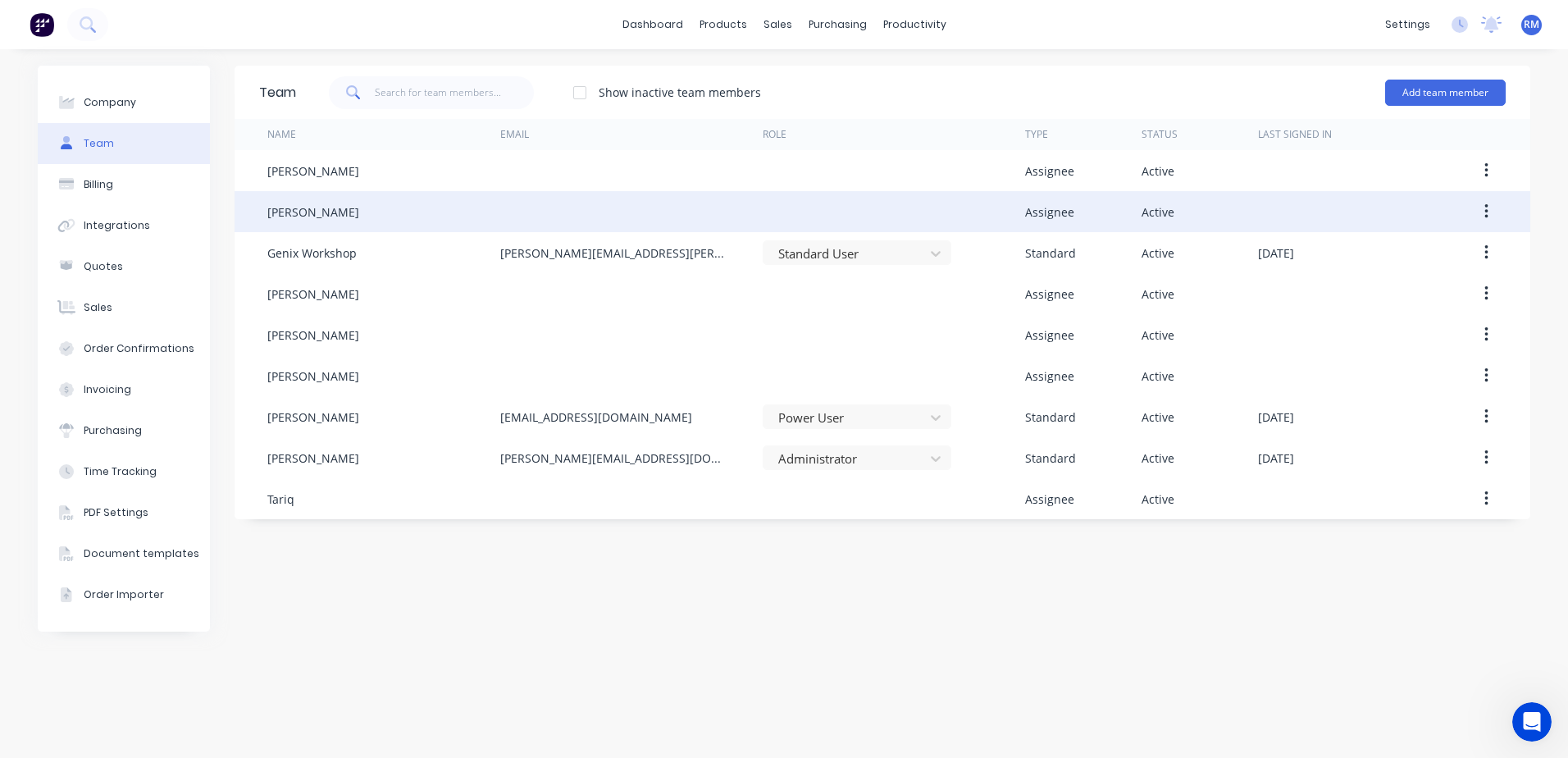
click at [1491, 215] on button "button" at bounding box center [1486, 212] width 38 height 30
click at [1404, 255] on div "Edit" at bounding box center [1428, 254] width 126 height 24
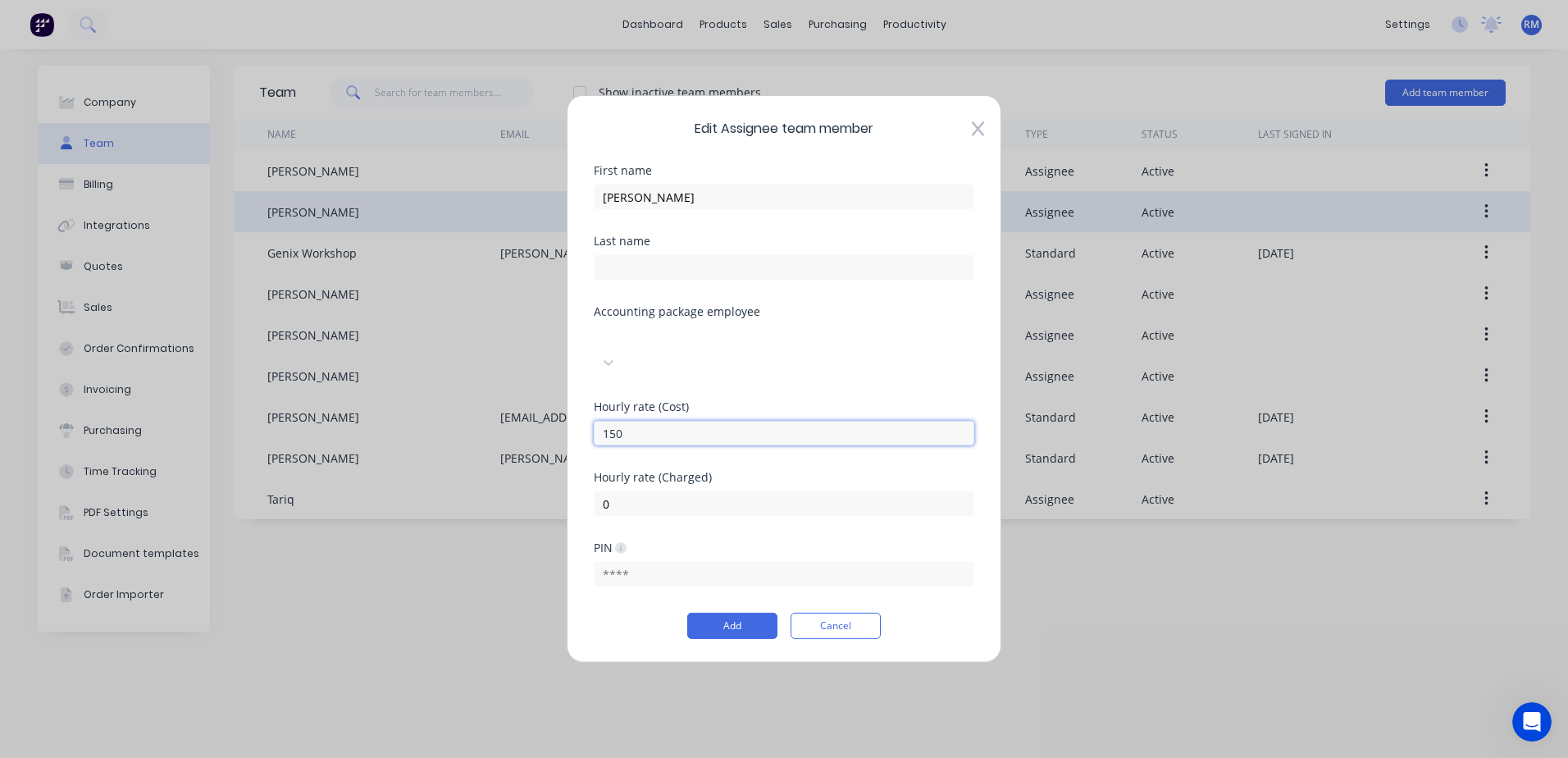
drag, startPoint x: 631, startPoint y: 420, endPoint x: 599, endPoint y: 420, distance: 32.0
click at [599, 420] on input "150" at bounding box center [784, 433] width 381 height 25
type input "110"
click at [628, 493] on input "0" at bounding box center [784, 504] width 381 height 25
type input "140"
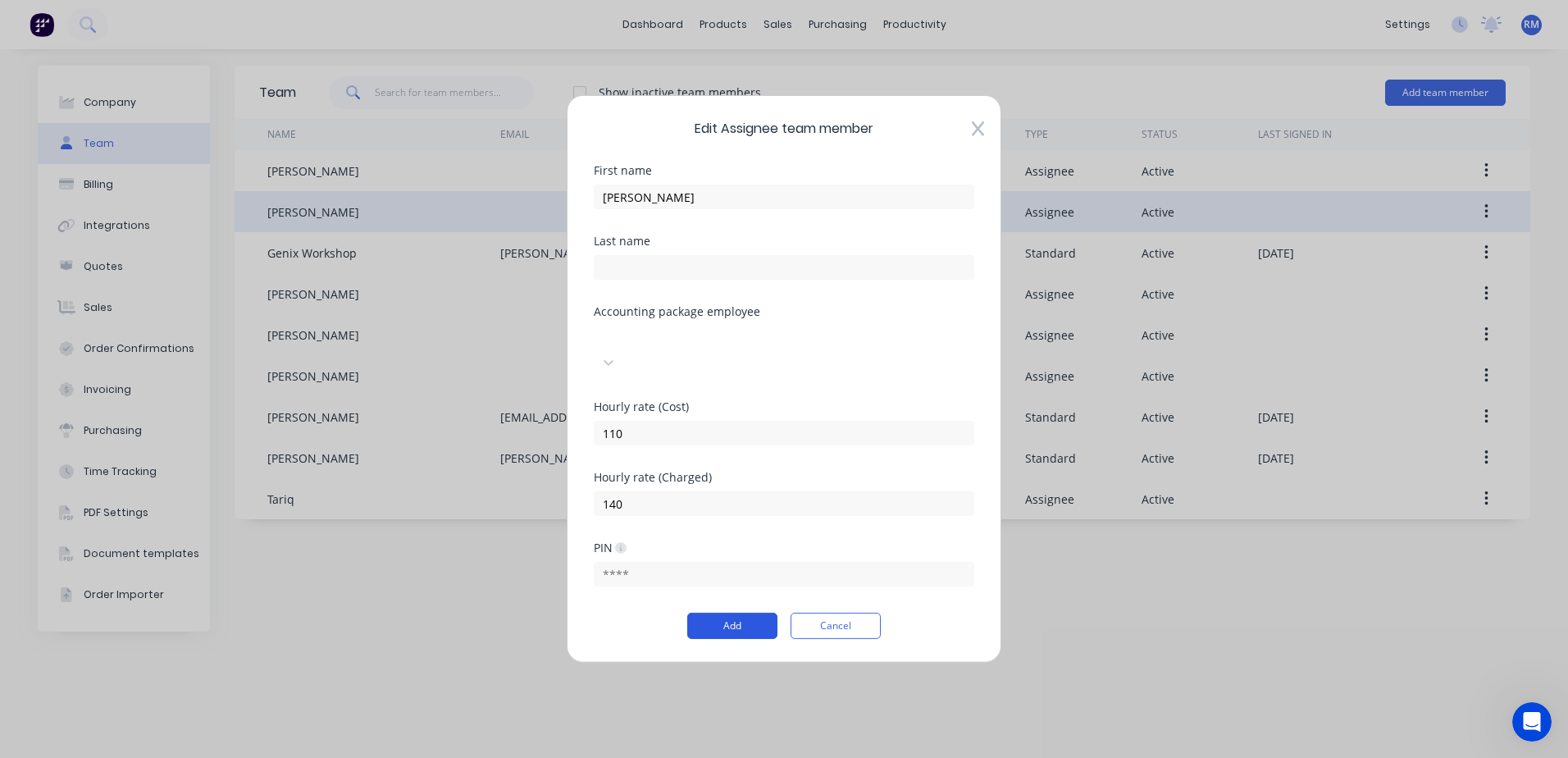
click at [756, 615] on button "Add" at bounding box center [732, 625] width 90 height 26
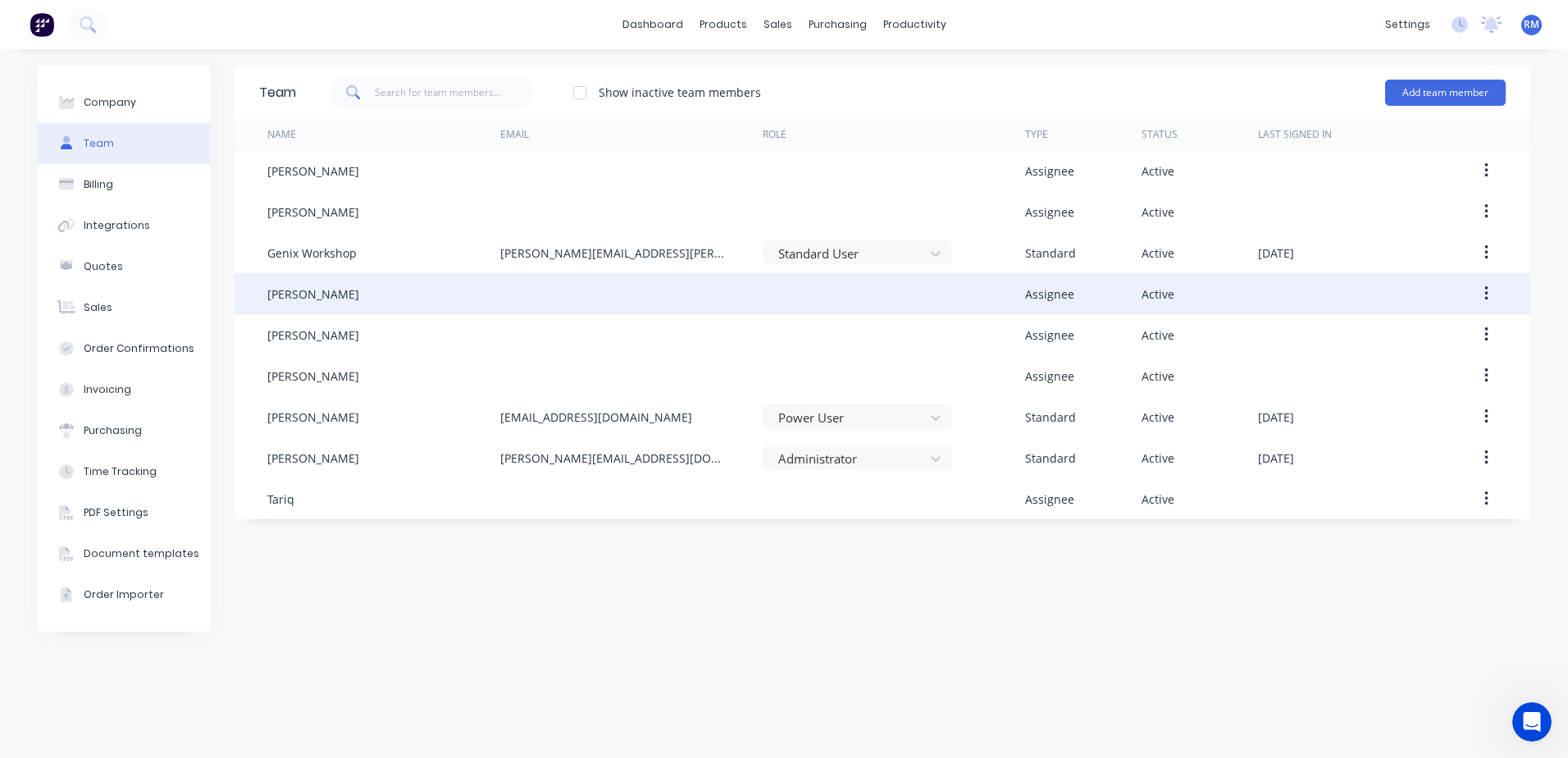
click at [310, 298] on div "[PERSON_NAME]" at bounding box center [384, 293] width 233 height 41
click at [1487, 297] on icon "button" at bounding box center [1485, 293] width 3 height 14
click at [1389, 335] on div "Edit" at bounding box center [1428, 337] width 126 height 24
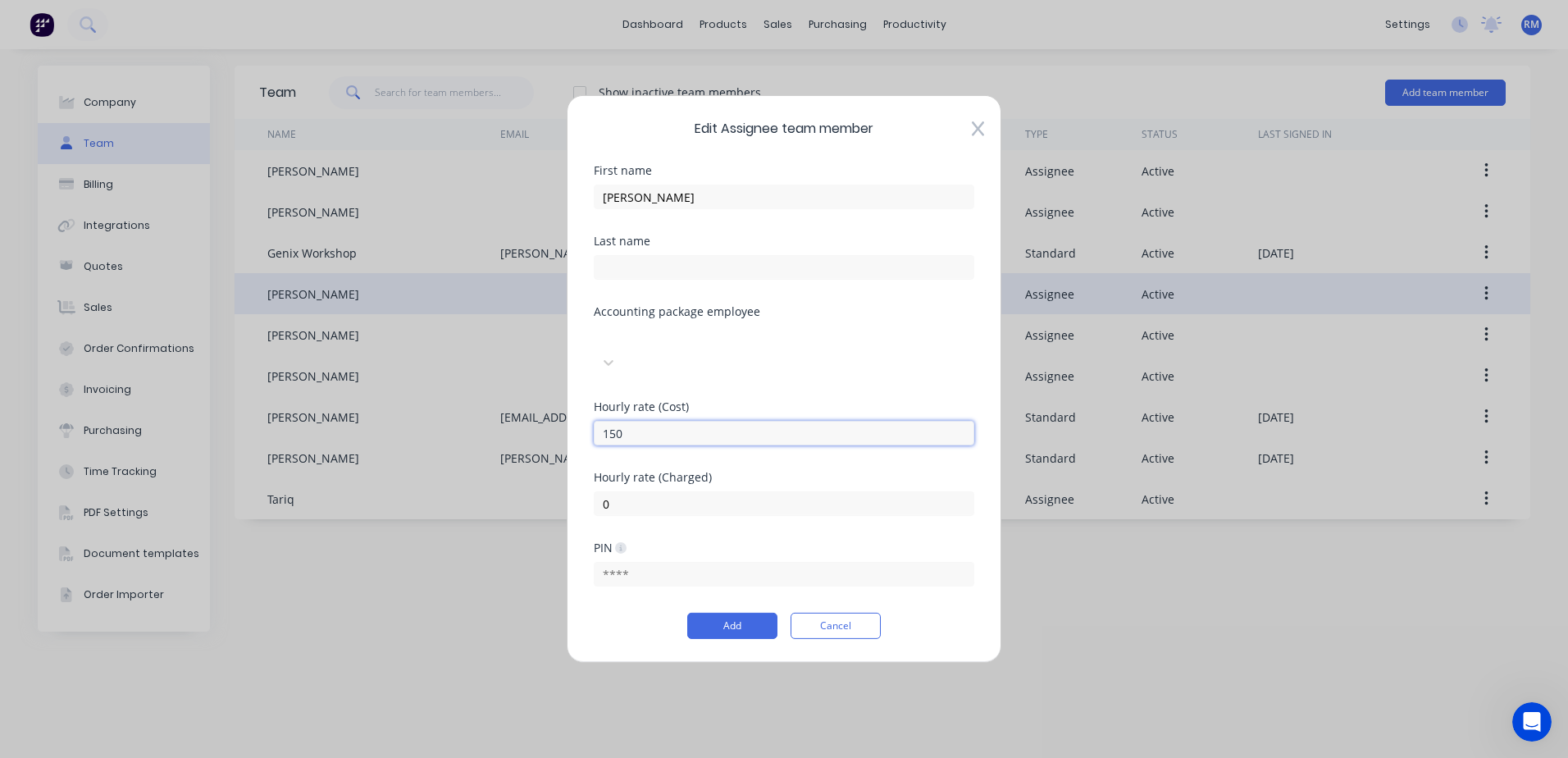
drag, startPoint x: 648, startPoint y: 423, endPoint x: 587, endPoint y: 425, distance: 61.0
click at [587, 425] on div "Edit Assignee team member First name Gus Last name Accounting package employee …" at bounding box center [784, 379] width 435 height 568
type input "110"
click at [615, 494] on input "0" at bounding box center [784, 504] width 381 height 25
type input "140"
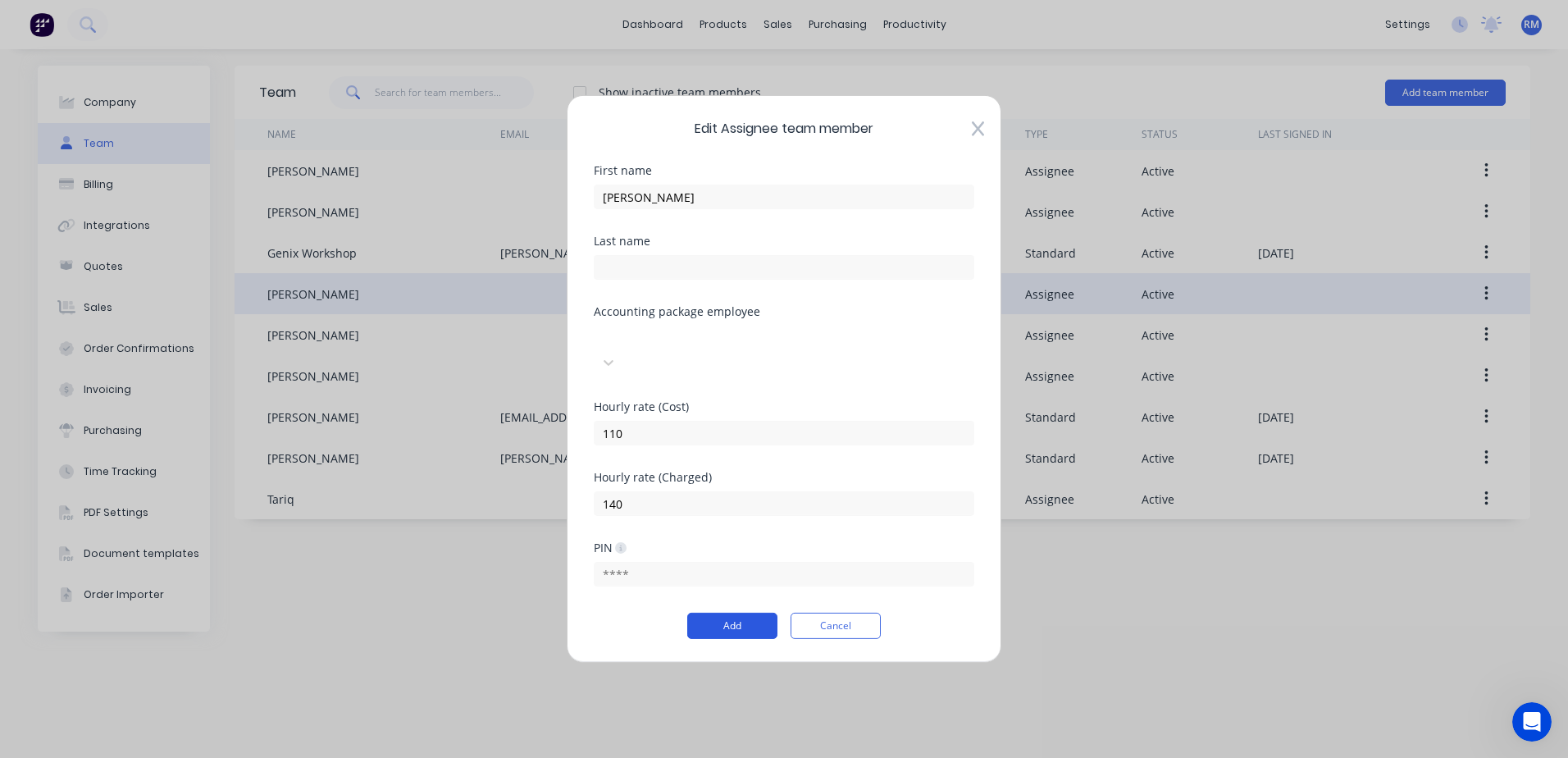
click at [727, 615] on button "Add" at bounding box center [732, 625] width 90 height 26
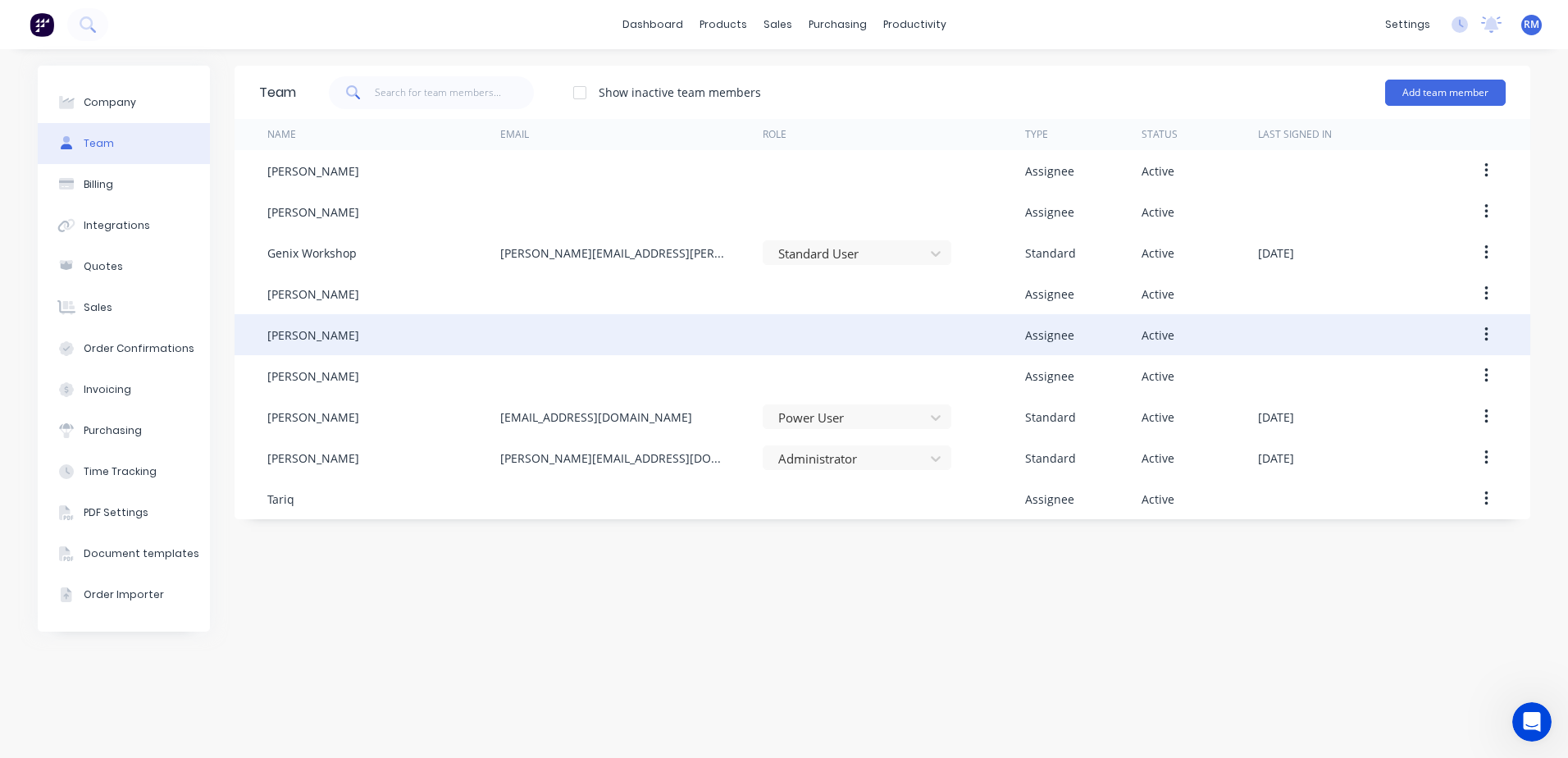
click at [1488, 331] on icon "button" at bounding box center [1486, 334] width 4 height 18
click at [1432, 374] on div "Edit" at bounding box center [1428, 377] width 126 height 24
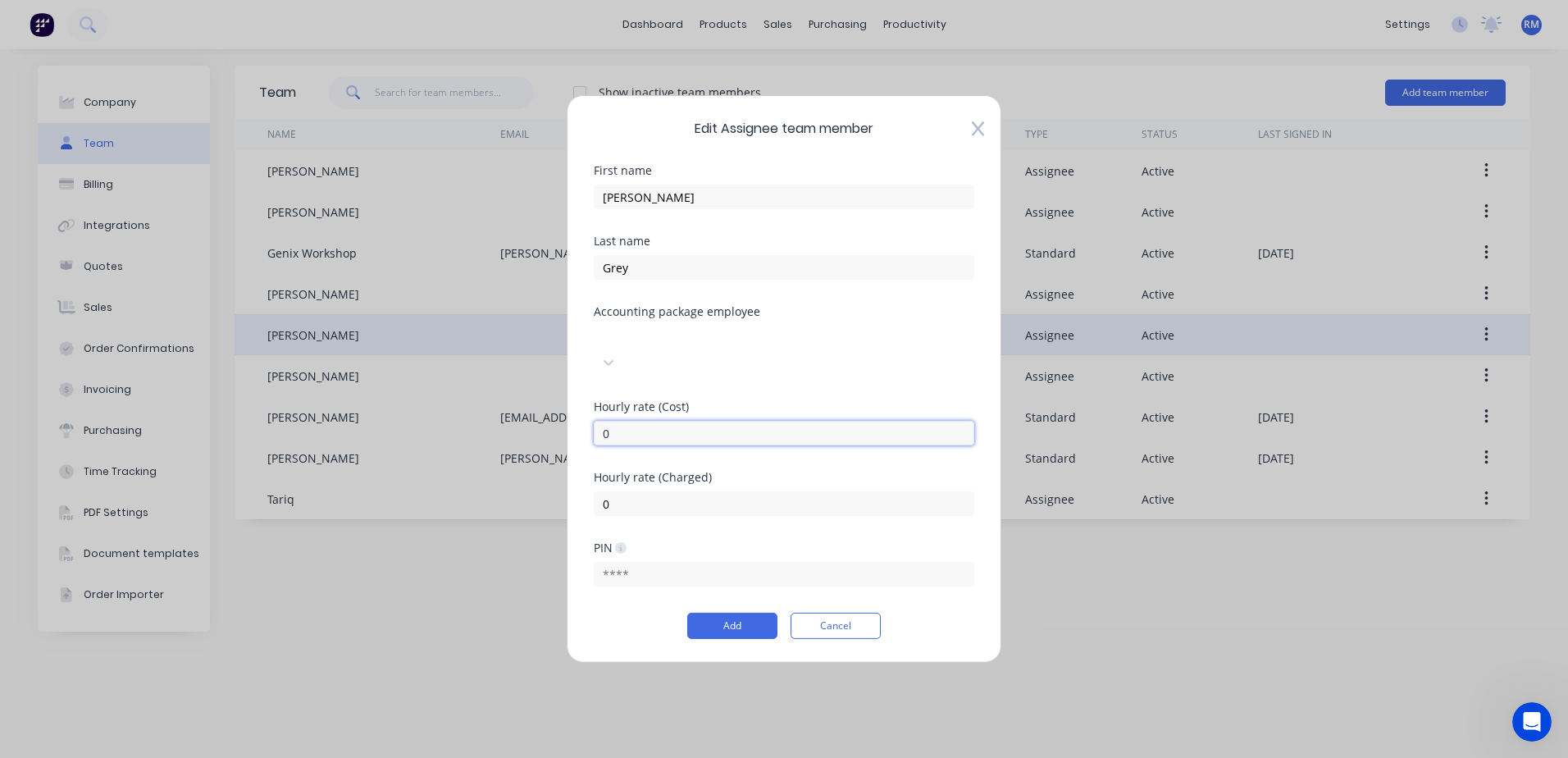
click at [623, 424] on input "0" at bounding box center [784, 433] width 381 height 25
type input "110"
click at [632, 497] on input "0" at bounding box center [784, 504] width 381 height 25
type input "0"
type input "140"
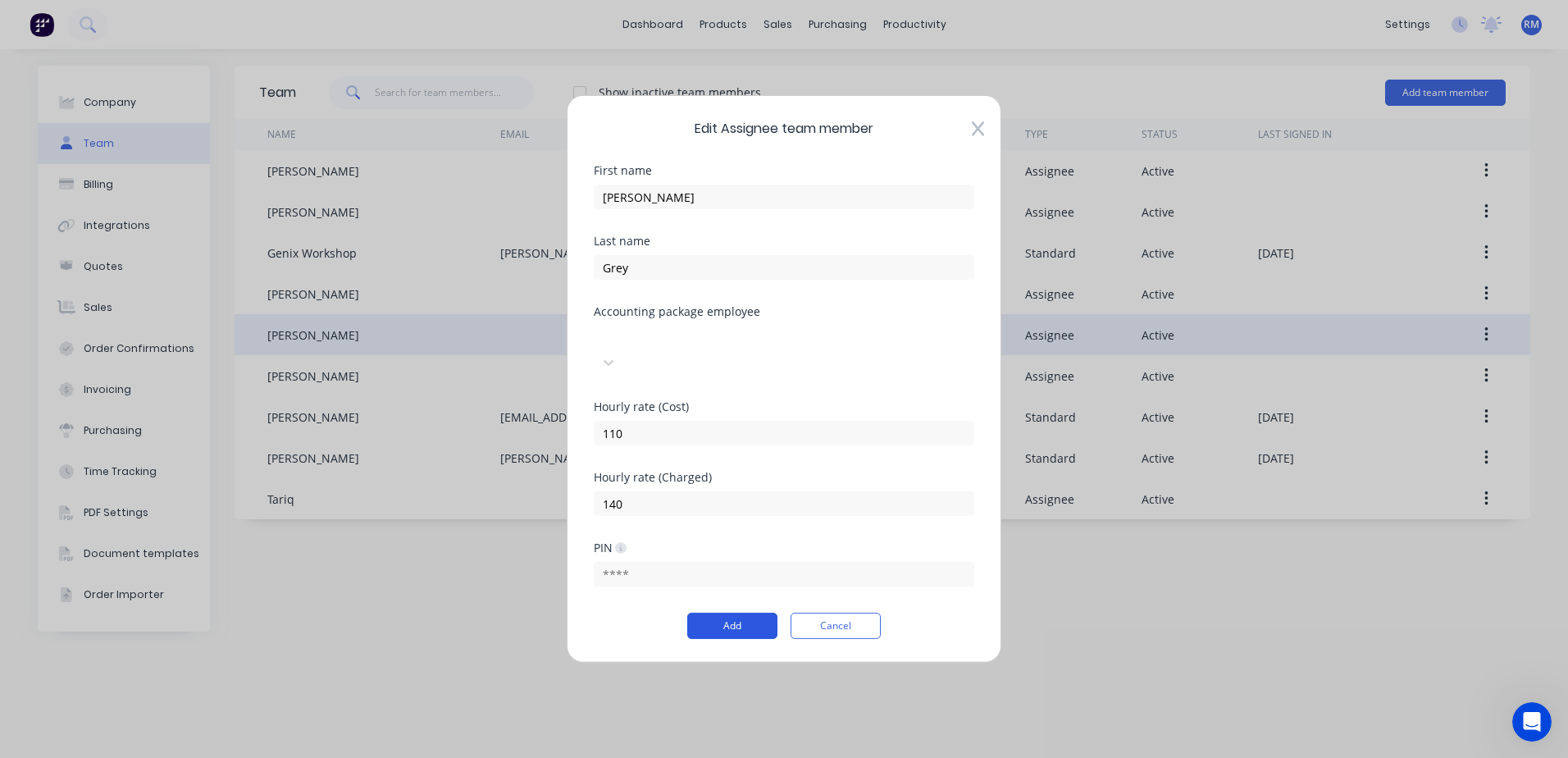
click at [748, 615] on button "Add" at bounding box center [732, 625] width 90 height 26
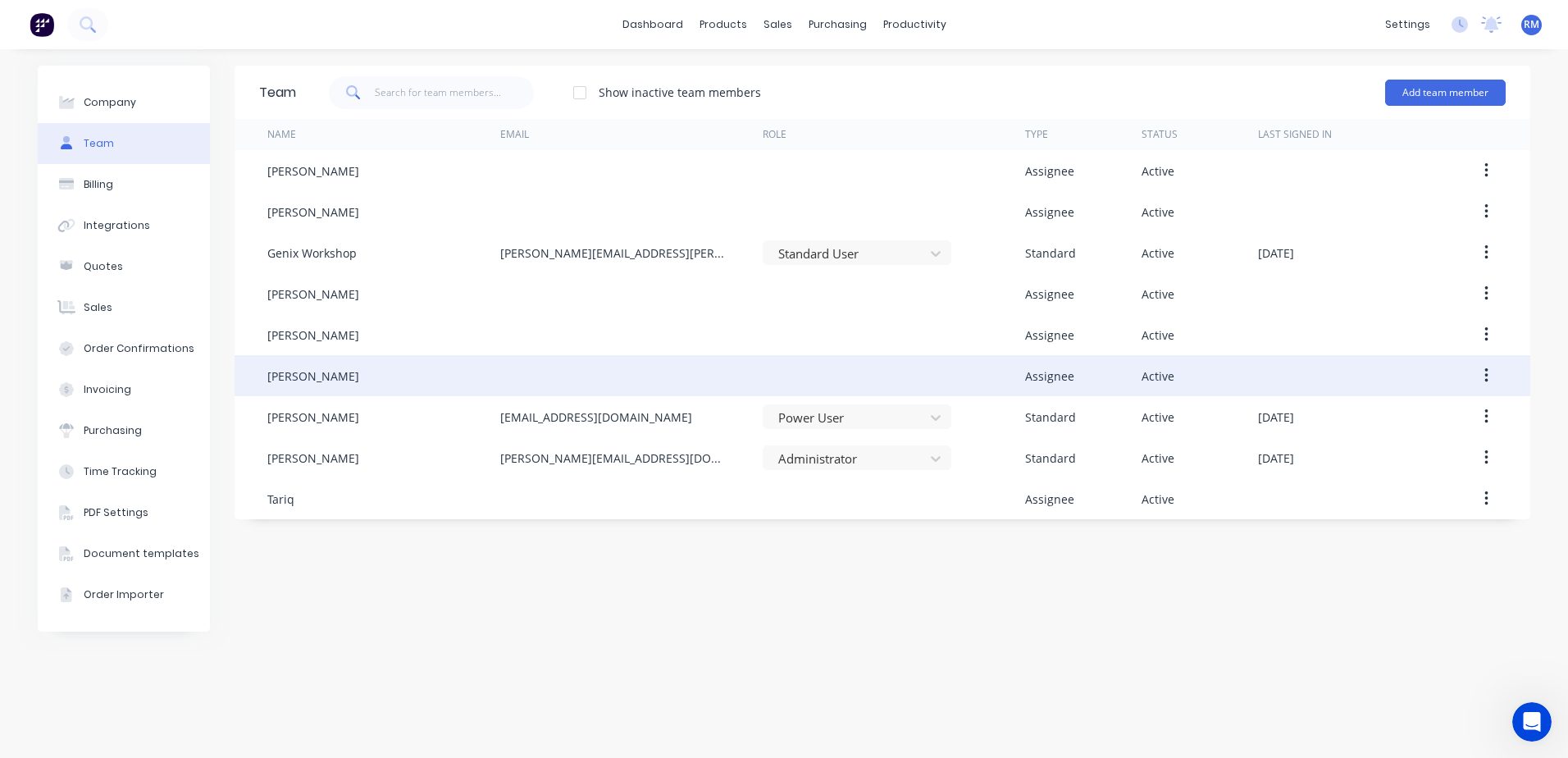
click at [1491, 375] on button "button" at bounding box center [1486, 375] width 38 height 30
click at [1386, 422] on div "Edit" at bounding box center [1428, 418] width 126 height 24
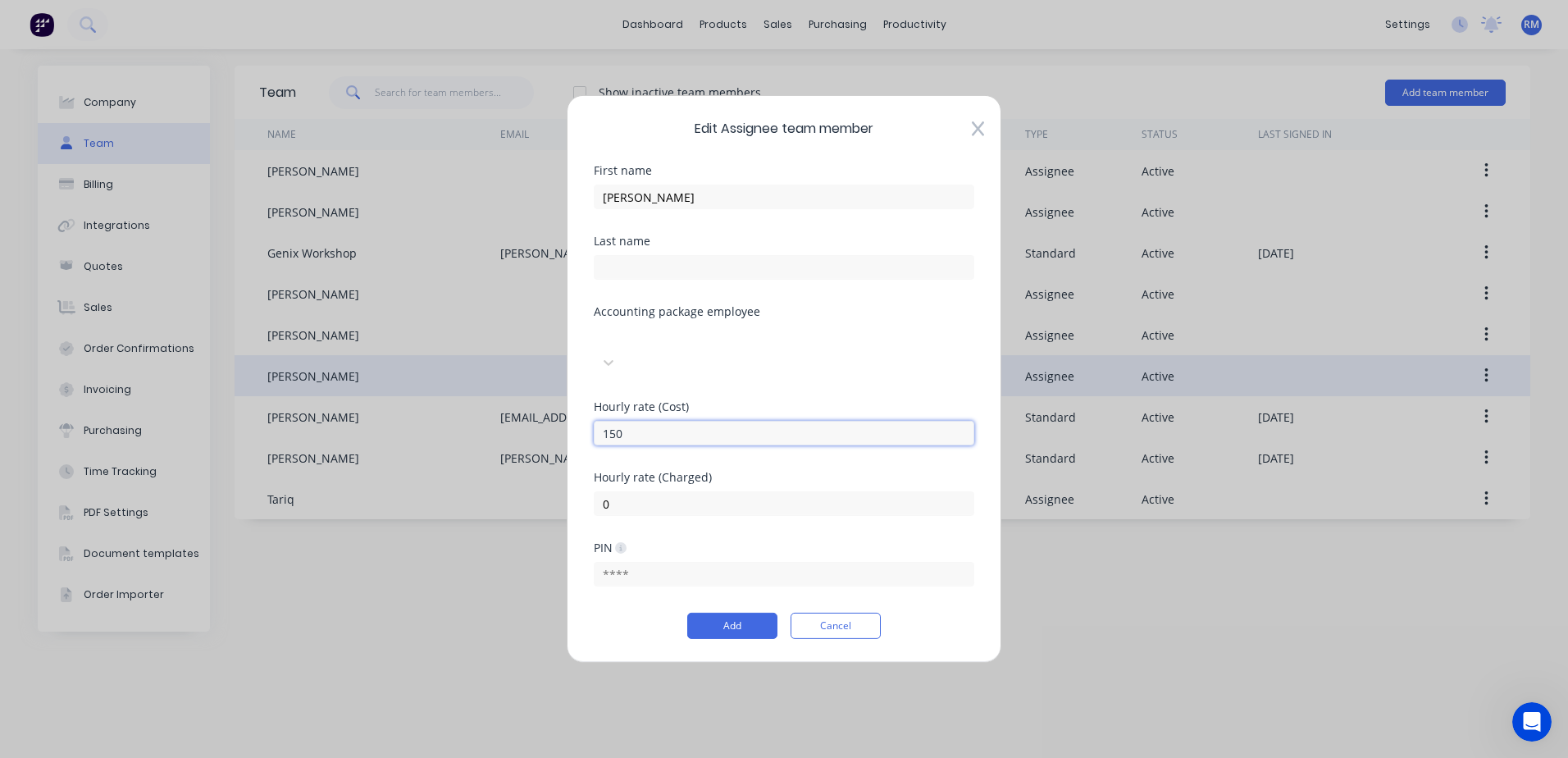
drag, startPoint x: 634, startPoint y: 425, endPoint x: 596, endPoint y: 422, distance: 38.1
click at [596, 422] on input "150" at bounding box center [784, 433] width 381 height 25
type input "110"
click at [609, 494] on input "0" at bounding box center [784, 504] width 381 height 25
click at [603, 496] on input "0" at bounding box center [784, 504] width 381 height 25
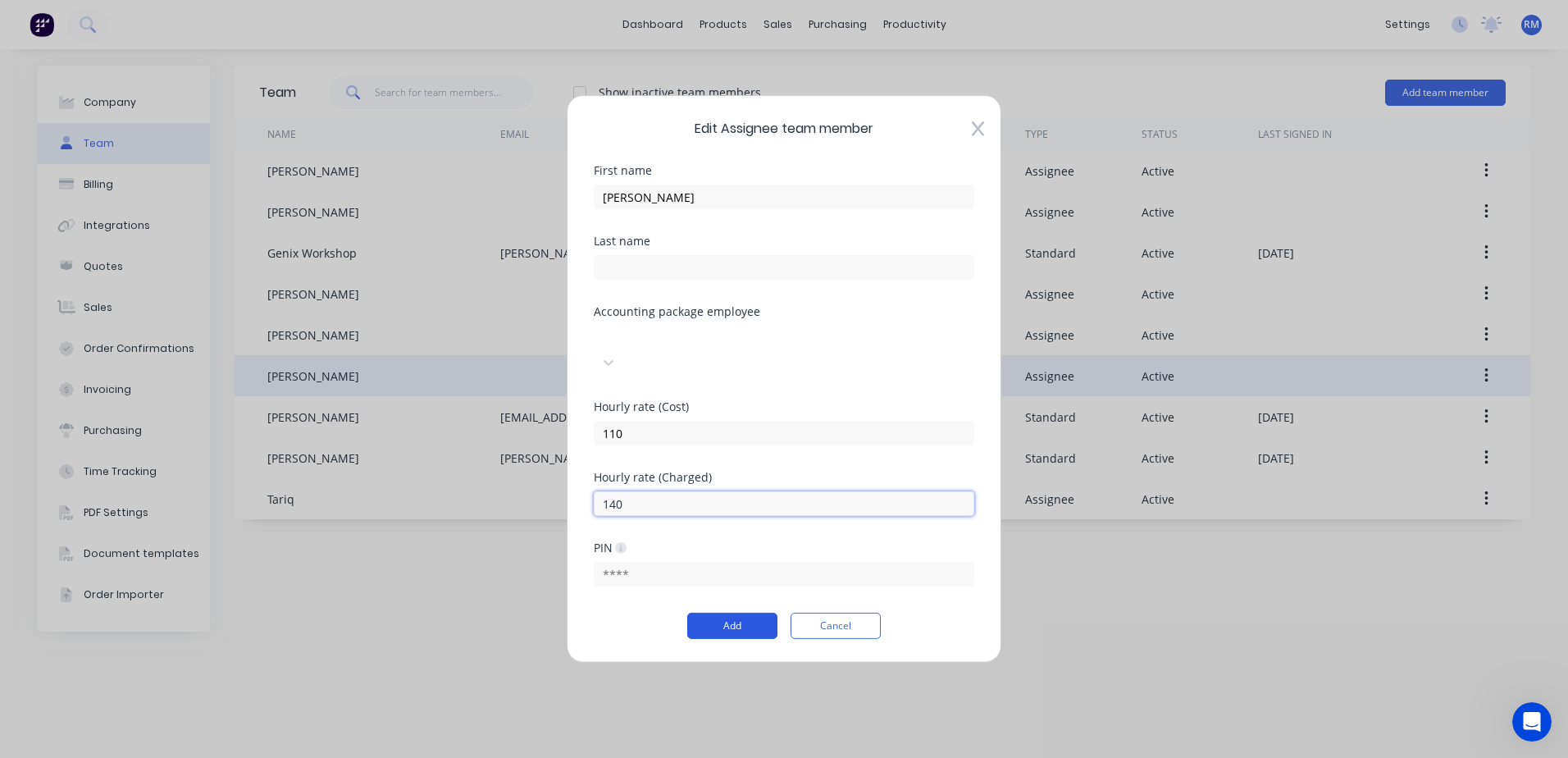
type input "140"
click at [742, 613] on button "Add" at bounding box center [732, 625] width 90 height 26
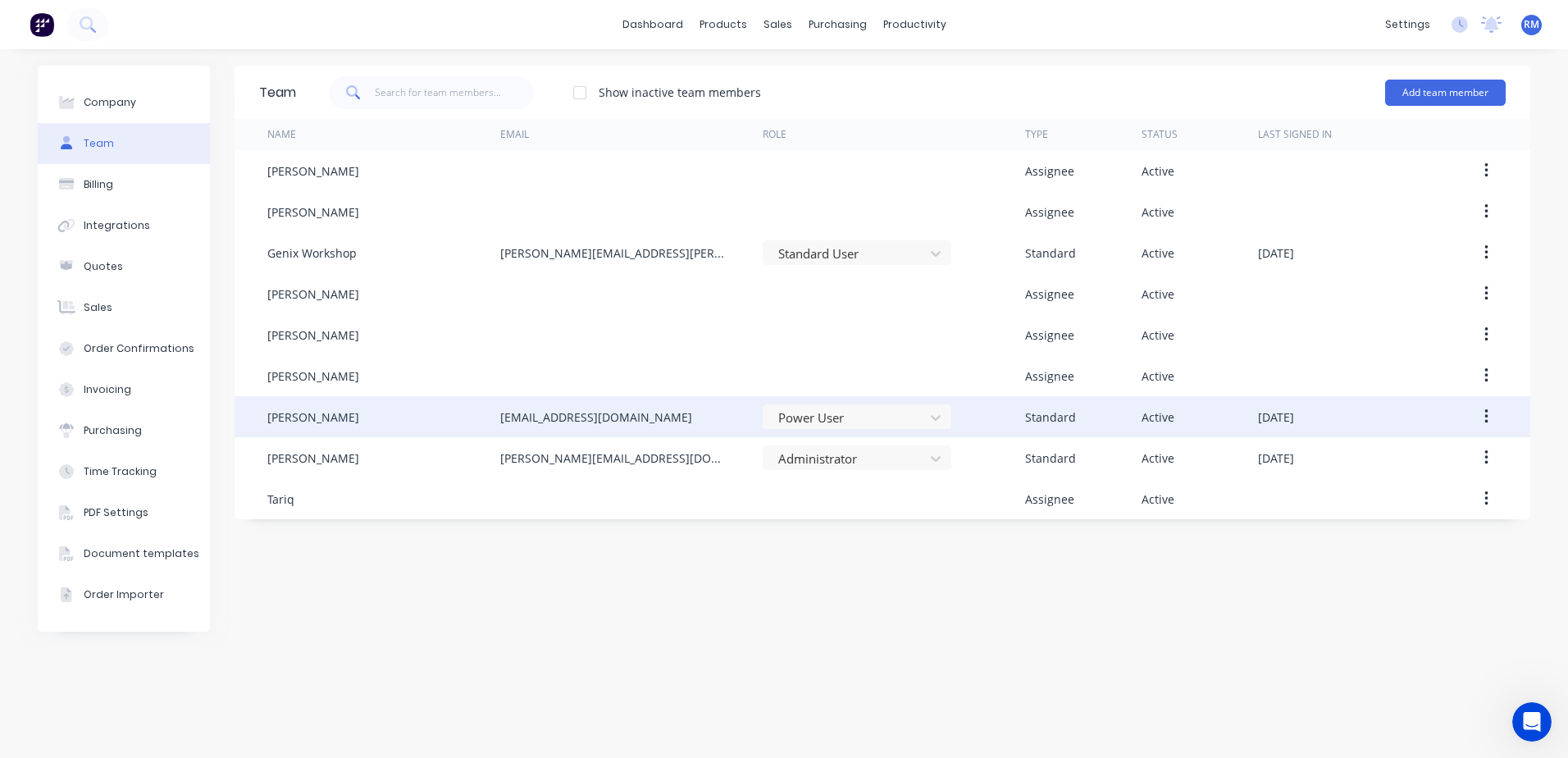
click at [339, 422] on div "[PERSON_NAME]" at bounding box center [384, 417] width 233 height 41
click at [1490, 417] on button "button" at bounding box center [1486, 417] width 38 height 30
click at [1410, 458] on div "Edit" at bounding box center [1428, 460] width 126 height 24
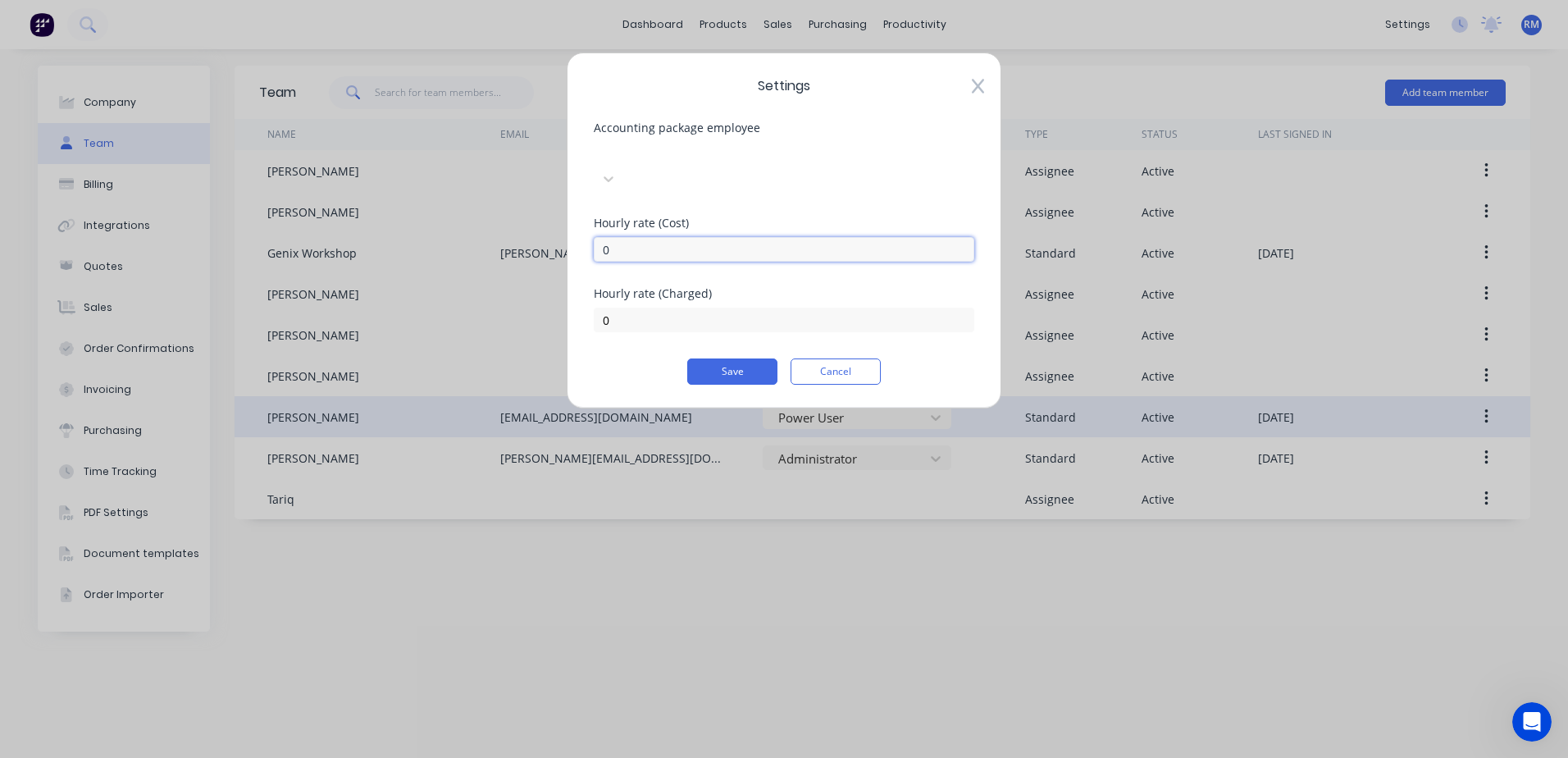
click at [617, 237] on input "0" at bounding box center [784, 249] width 381 height 25
drag, startPoint x: 610, startPoint y: 225, endPoint x: 598, endPoint y: 227, distance: 12.2
click at [598, 237] on input "0" at bounding box center [784, 249] width 381 height 25
type input "110"
drag, startPoint x: 620, startPoint y: 293, endPoint x: 602, endPoint y: 296, distance: 18.2
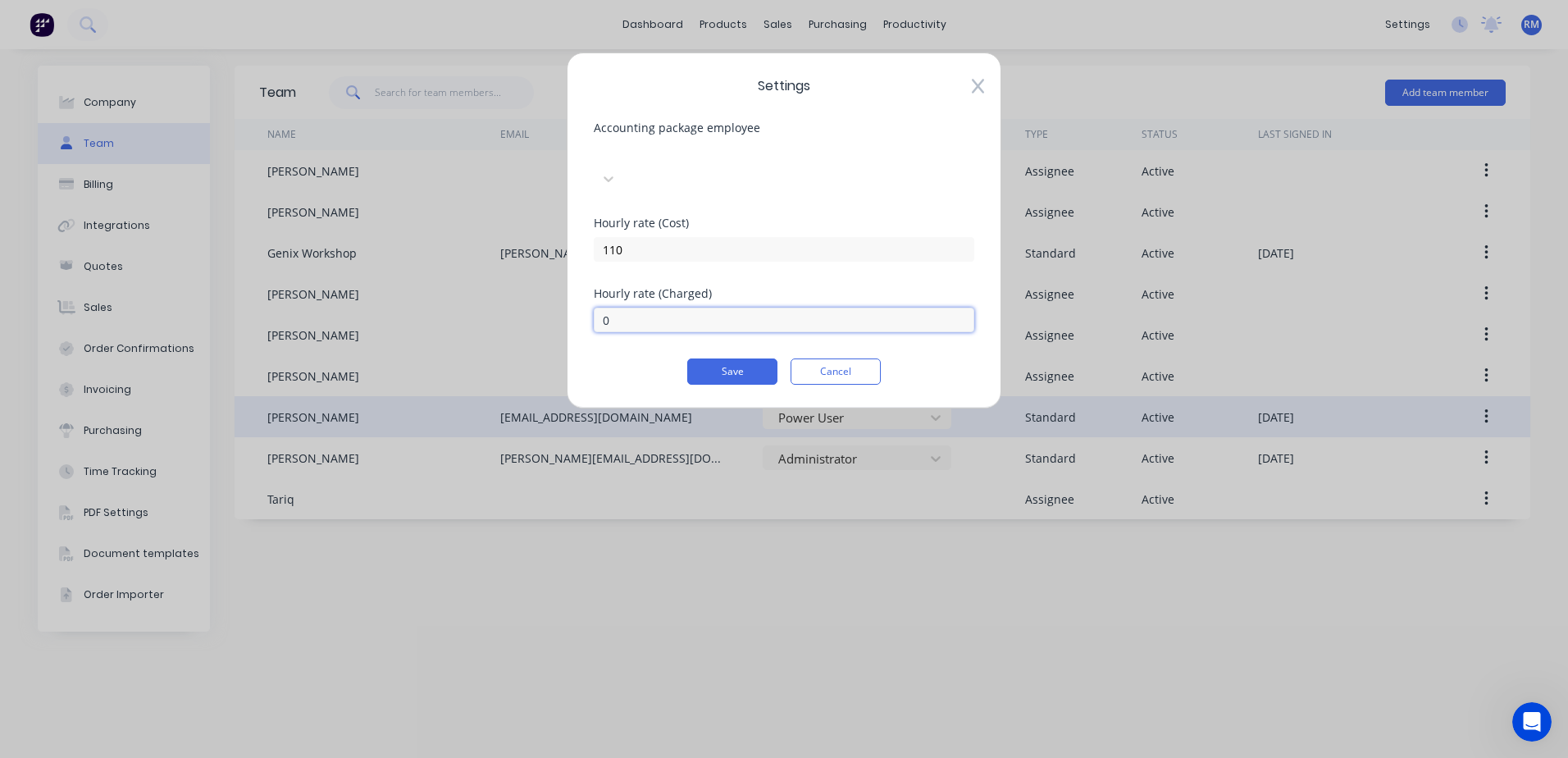
click at [602, 308] on input "0" at bounding box center [784, 320] width 381 height 25
type input "140"
drag, startPoint x: 742, startPoint y: 347, endPoint x: 729, endPoint y: 348, distance: 13.0
click at [743, 359] on button "Save" at bounding box center [732, 371] width 90 height 26
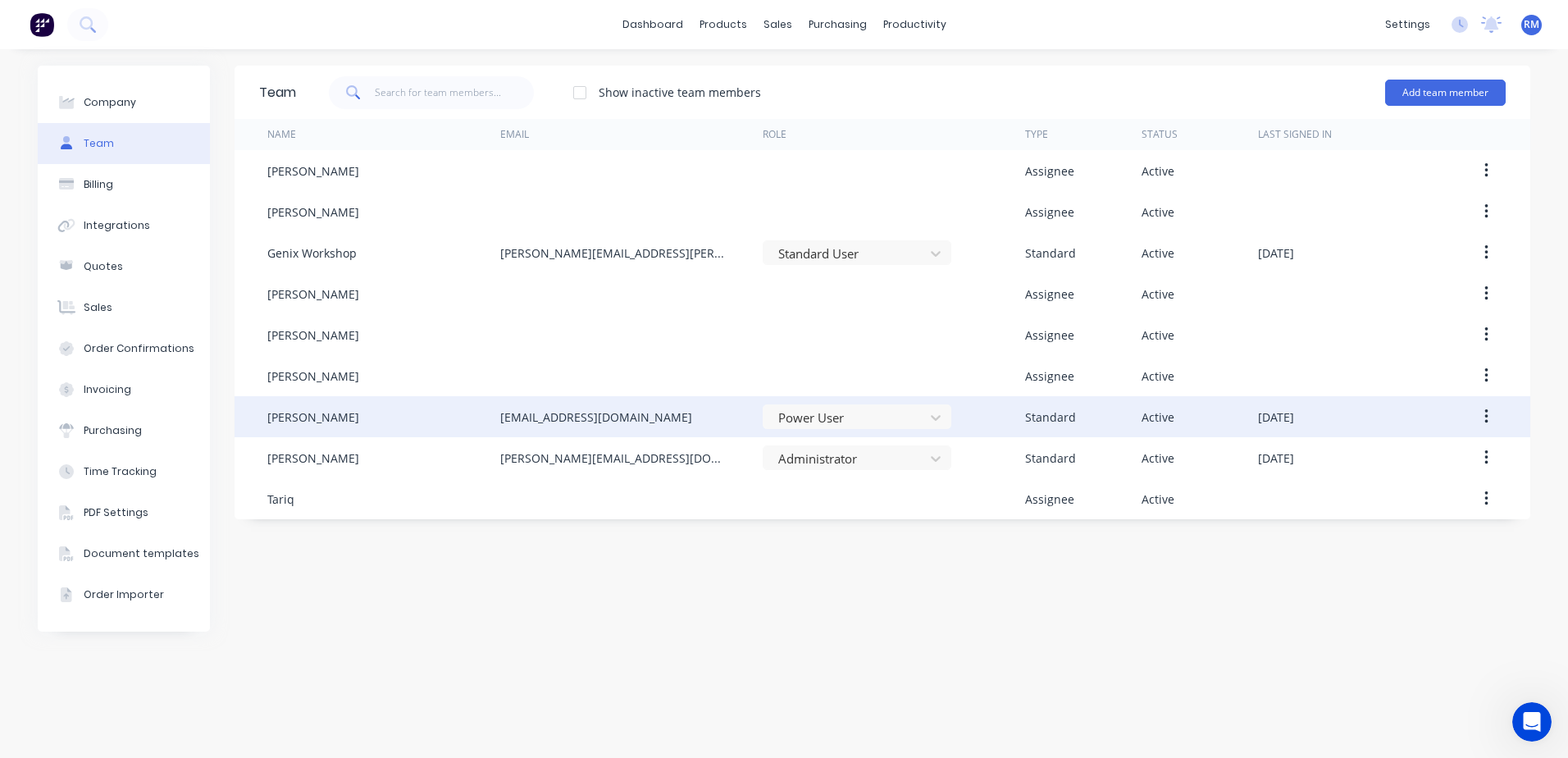
click at [1491, 416] on button "button" at bounding box center [1486, 417] width 38 height 30
click at [1387, 459] on div "Edit" at bounding box center [1428, 460] width 126 height 24
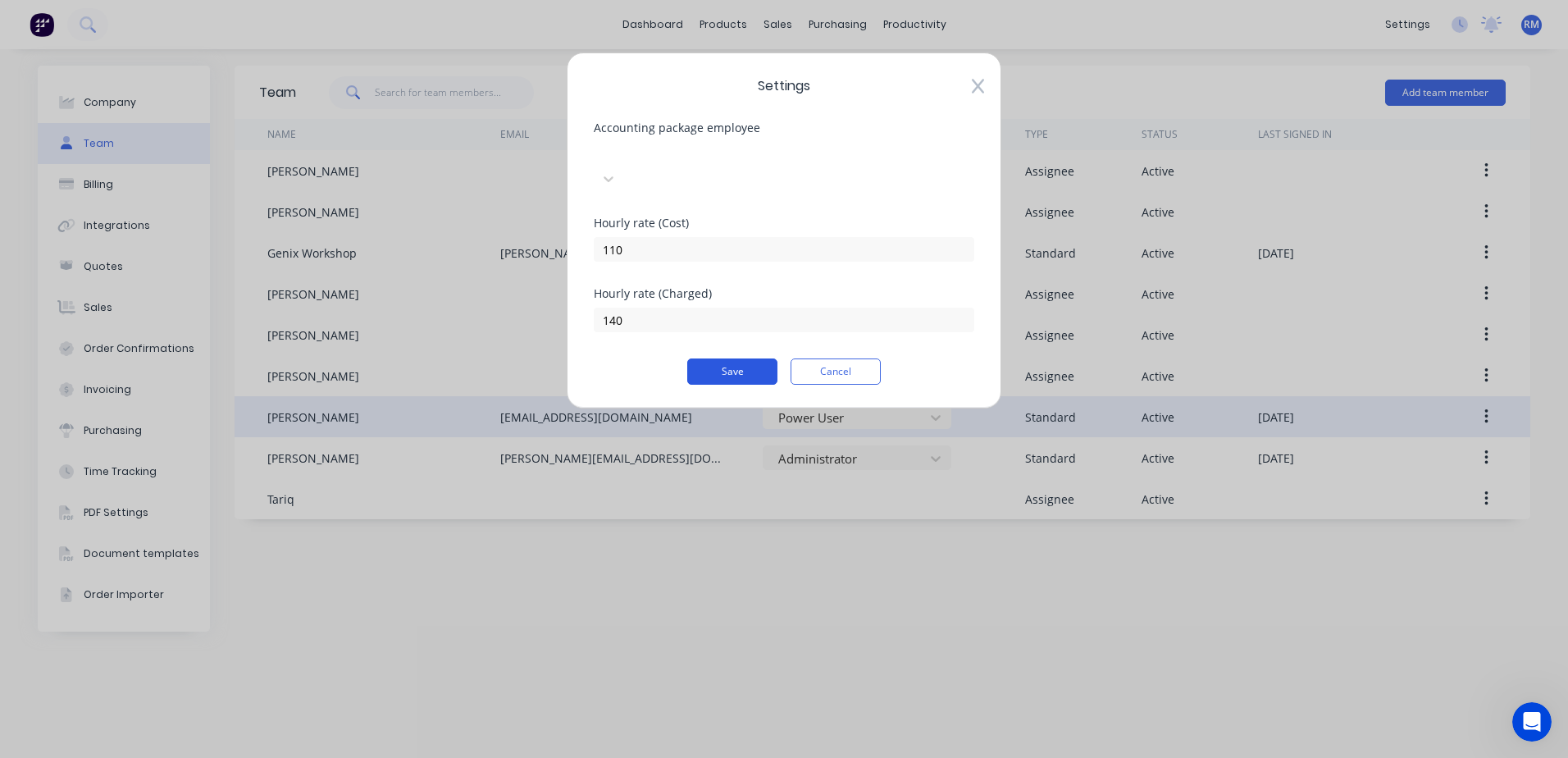
click at [762, 359] on button "Save" at bounding box center [732, 371] width 90 height 26
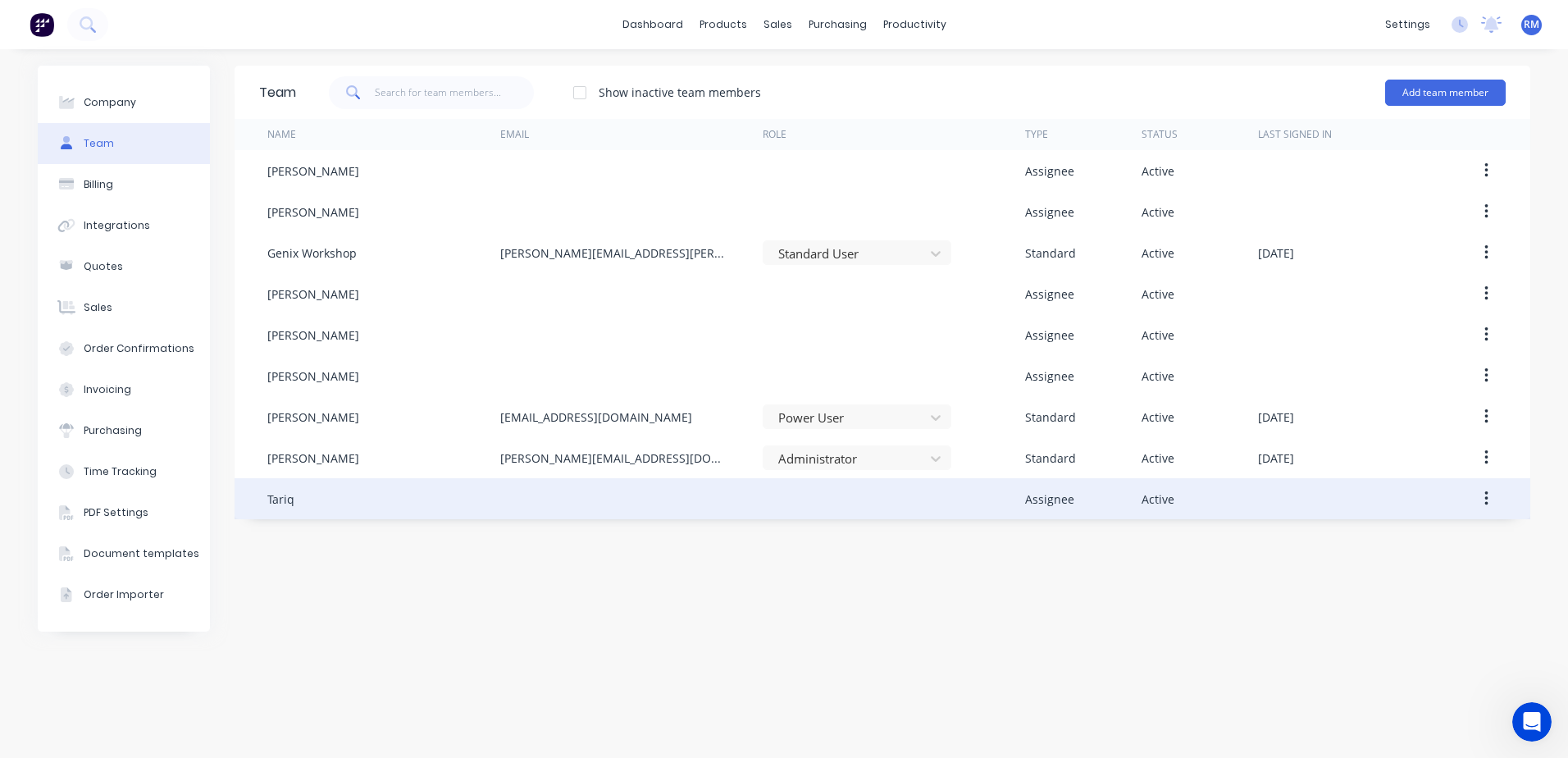
drag, startPoint x: 1487, startPoint y: 498, endPoint x: 1471, endPoint y: 499, distance: 16.0
click at [1485, 498] on icon "button" at bounding box center [1485, 498] width 3 height 14
click at [1384, 543] on div "Edit" at bounding box center [1428, 542] width 126 height 24
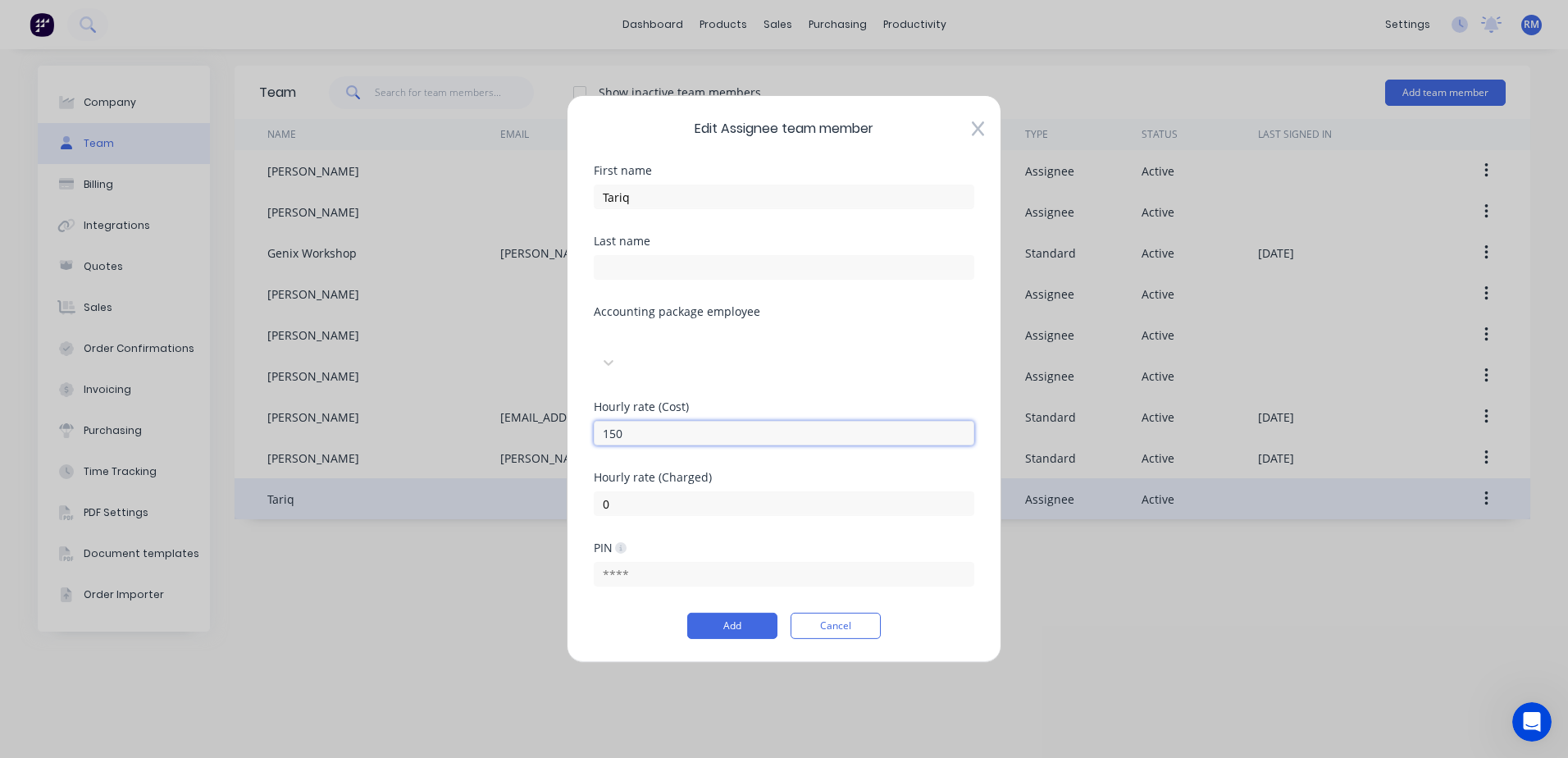
drag, startPoint x: 631, startPoint y: 425, endPoint x: 567, endPoint y: 426, distance: 64.0
click at [594, 424] on input "150" at bounding box center [784, 433] width 381 height 25
type input "110"
drag, startPoint x: 615, startPoint y: 492, endPoint x: 599, endPoint y: 493, distance: 16.0
click at [599, 493] on input "0" at bounding box center [784, 504] width 381 height 25
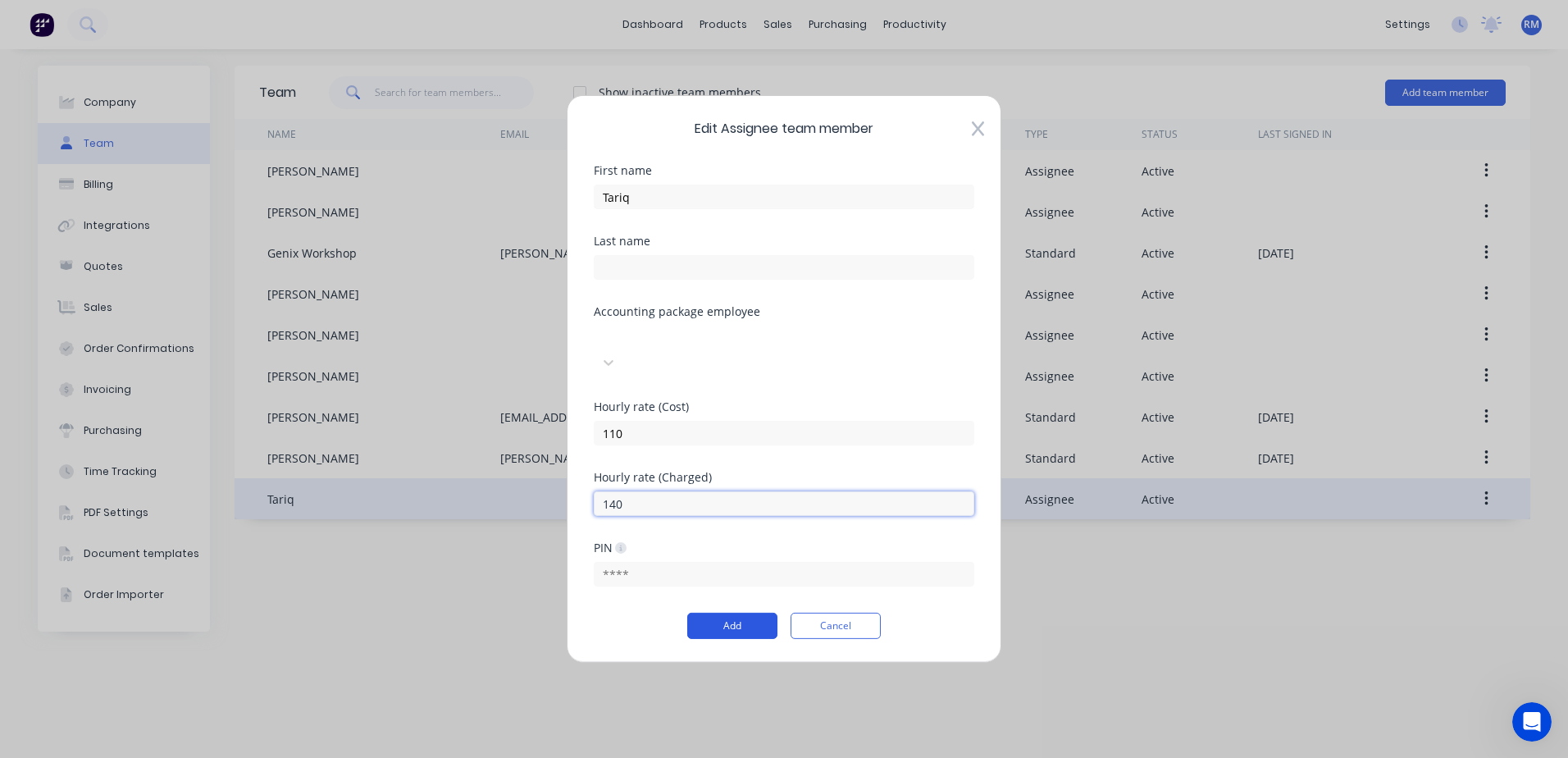
type input "140"
click at [755, 618] on button "Add" at bounding box center [732, 625] width 90 height 26
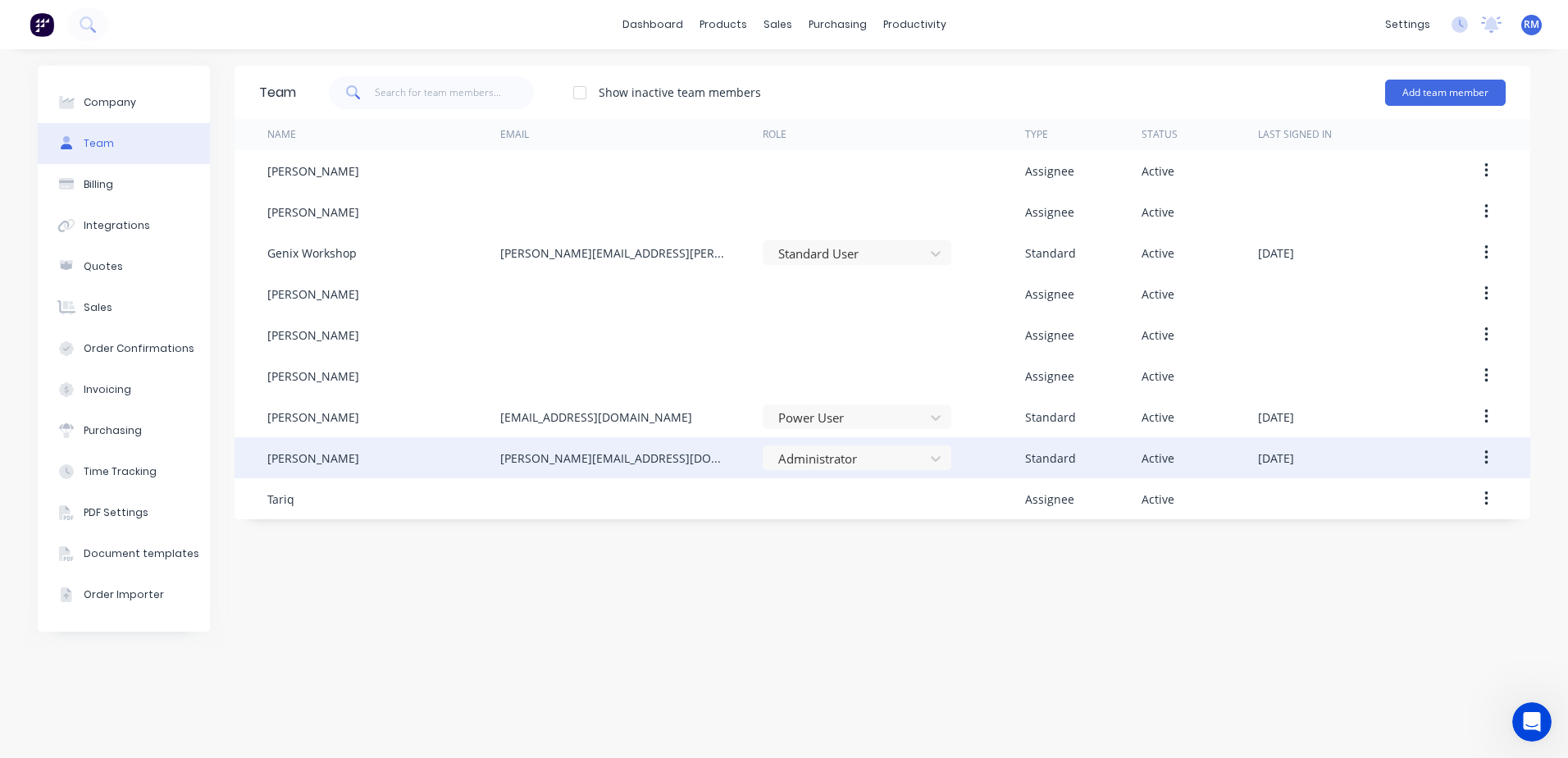
click at [358, 460] on div "[PERSON_NAME]" at bounding box center [384, 457] width 233 height 41
click at [1489, 459] on button "button" at bounding box center [1486, 457] width 38 height 30
click at [1386, 504] on div "Edit" at bounding box center [1428, 500] width 126 height 24
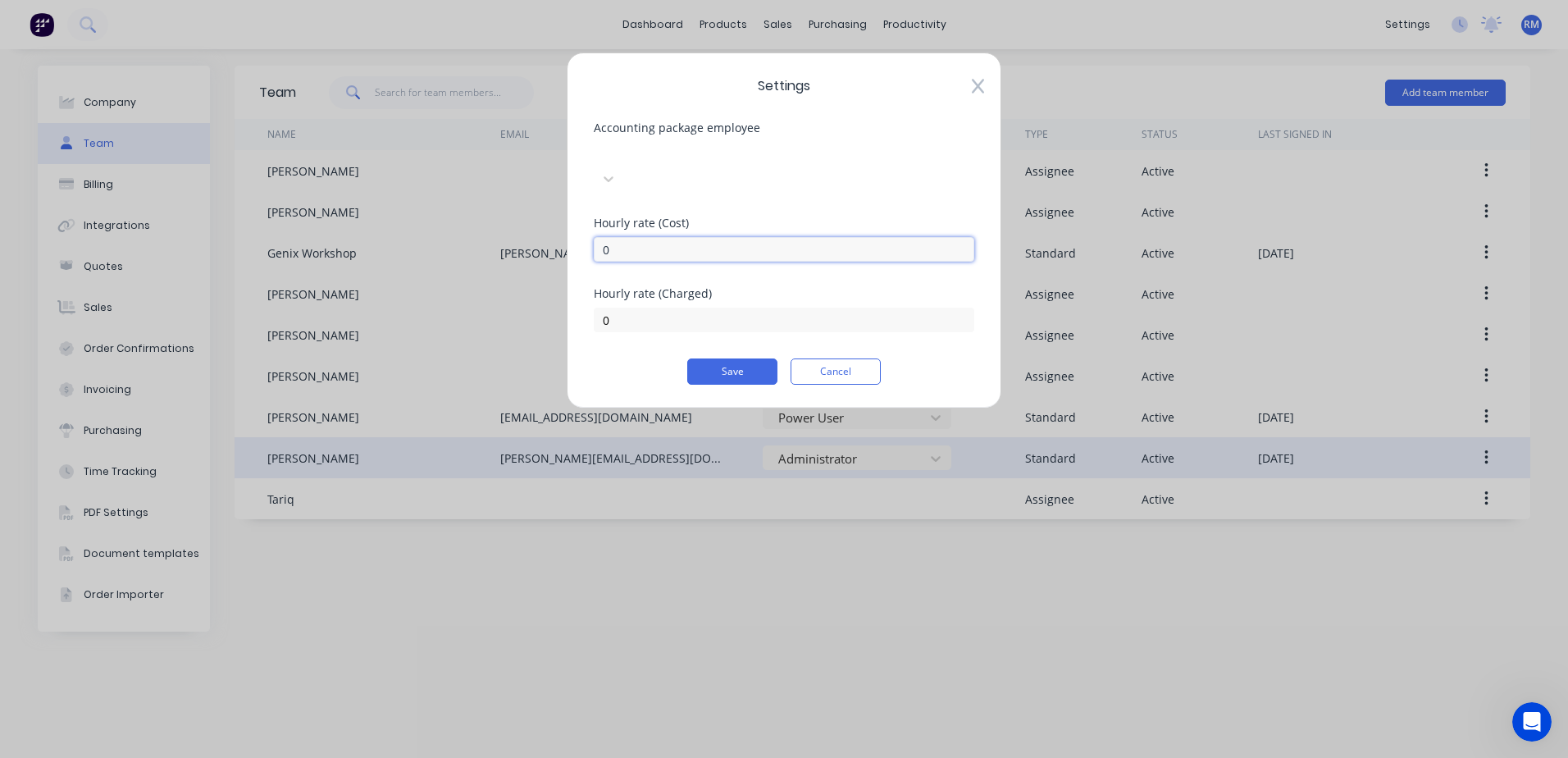
click at [617, 237] on input "0" at bounding box center [784, 249] width 381 height 25
type input "110"
drag, startPoint x: 609, startPoint y: 298, endPoint x: 648, endPoint y: 310, distance: 40.8
click at [610, 308] on input "0" at bounding box center [784, 320] width 381 height 25
type input "140"
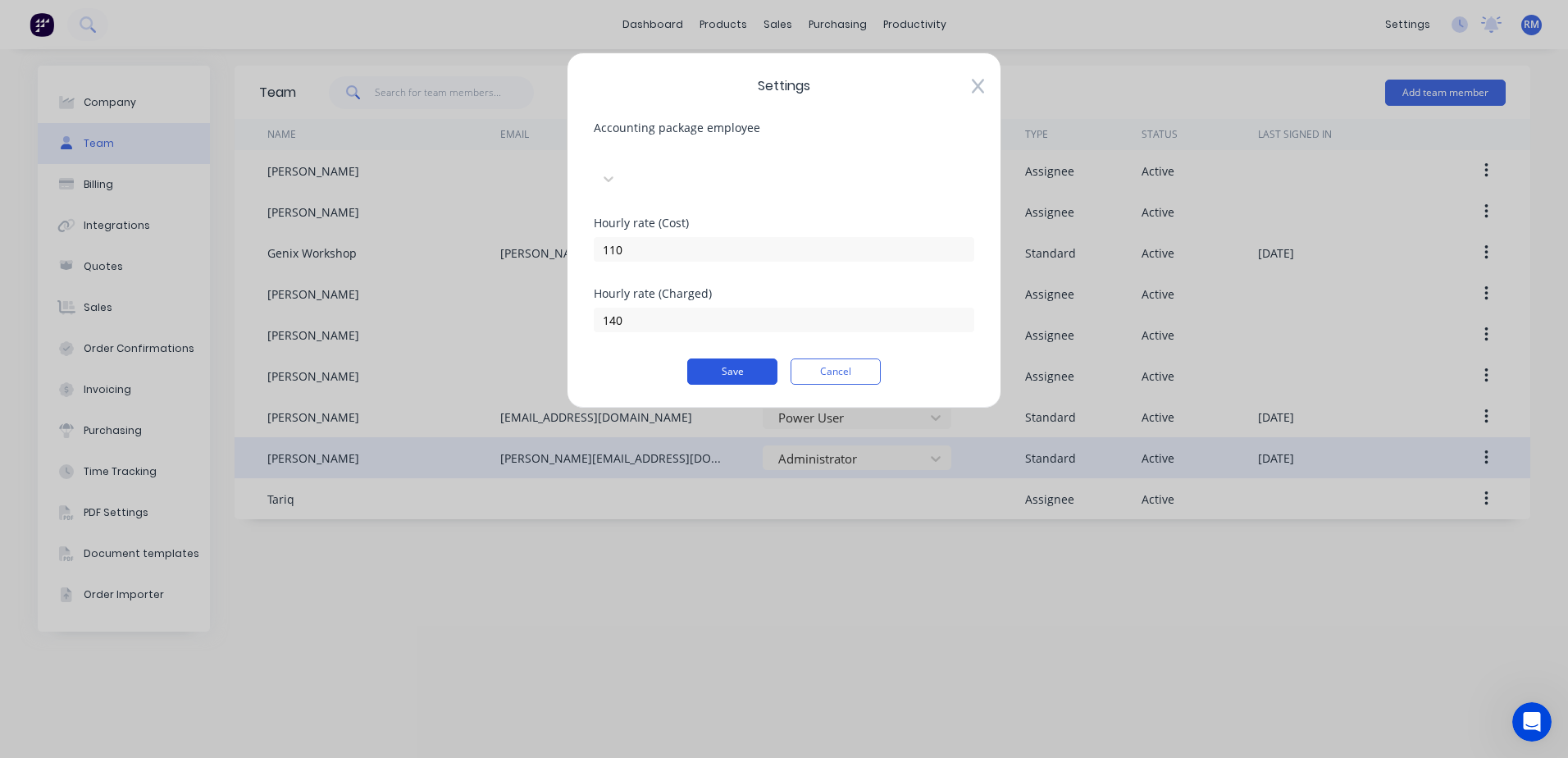
click at [717, 359] on button "Save" at bounding box center [732, 371] width 90 height 26
